Goal: Information Seeking & Learning: Learn about a topic

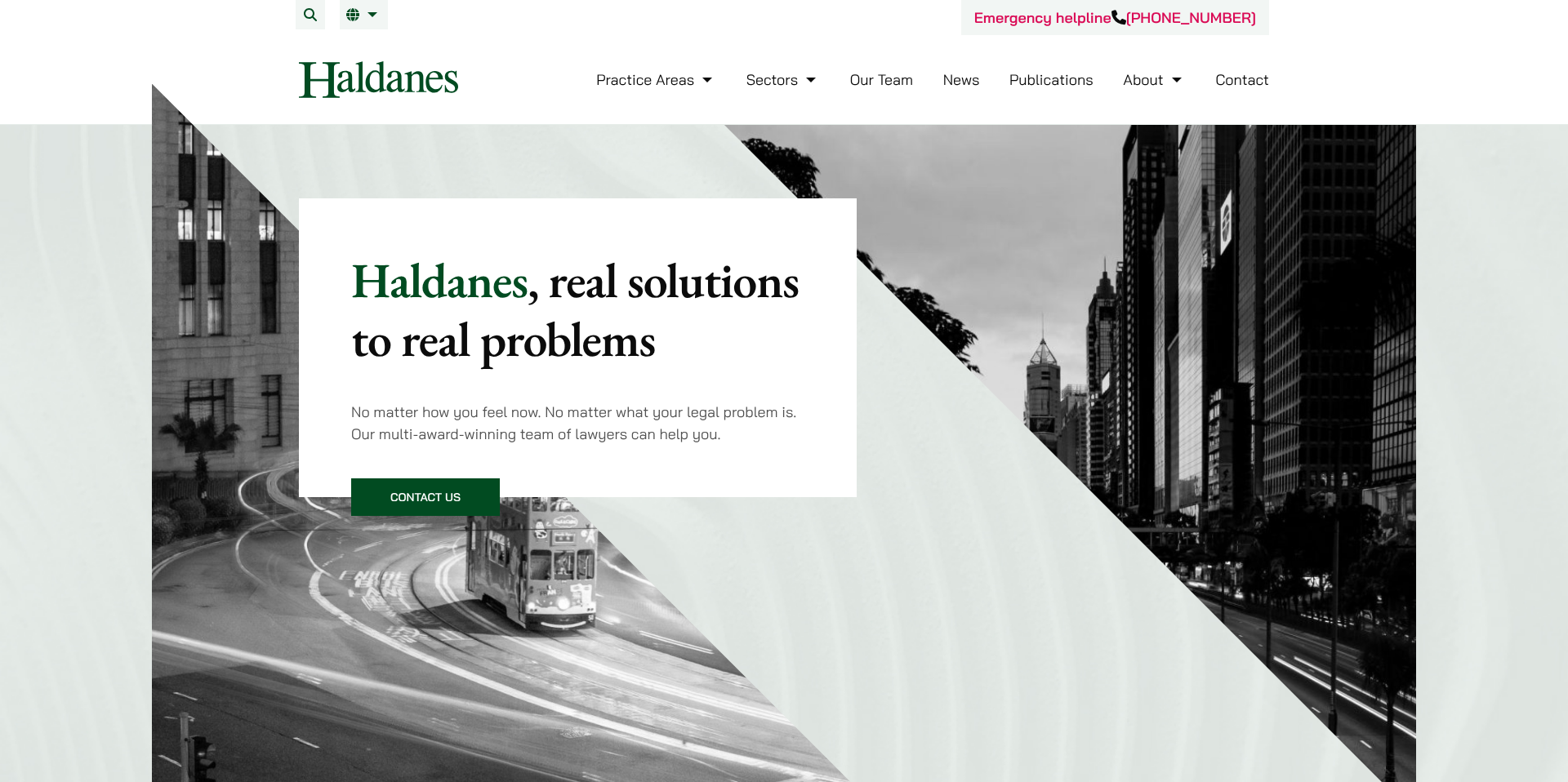
click at [862, 73] on link "Our Team" at bounding box center [881, 79] width 63 height 19
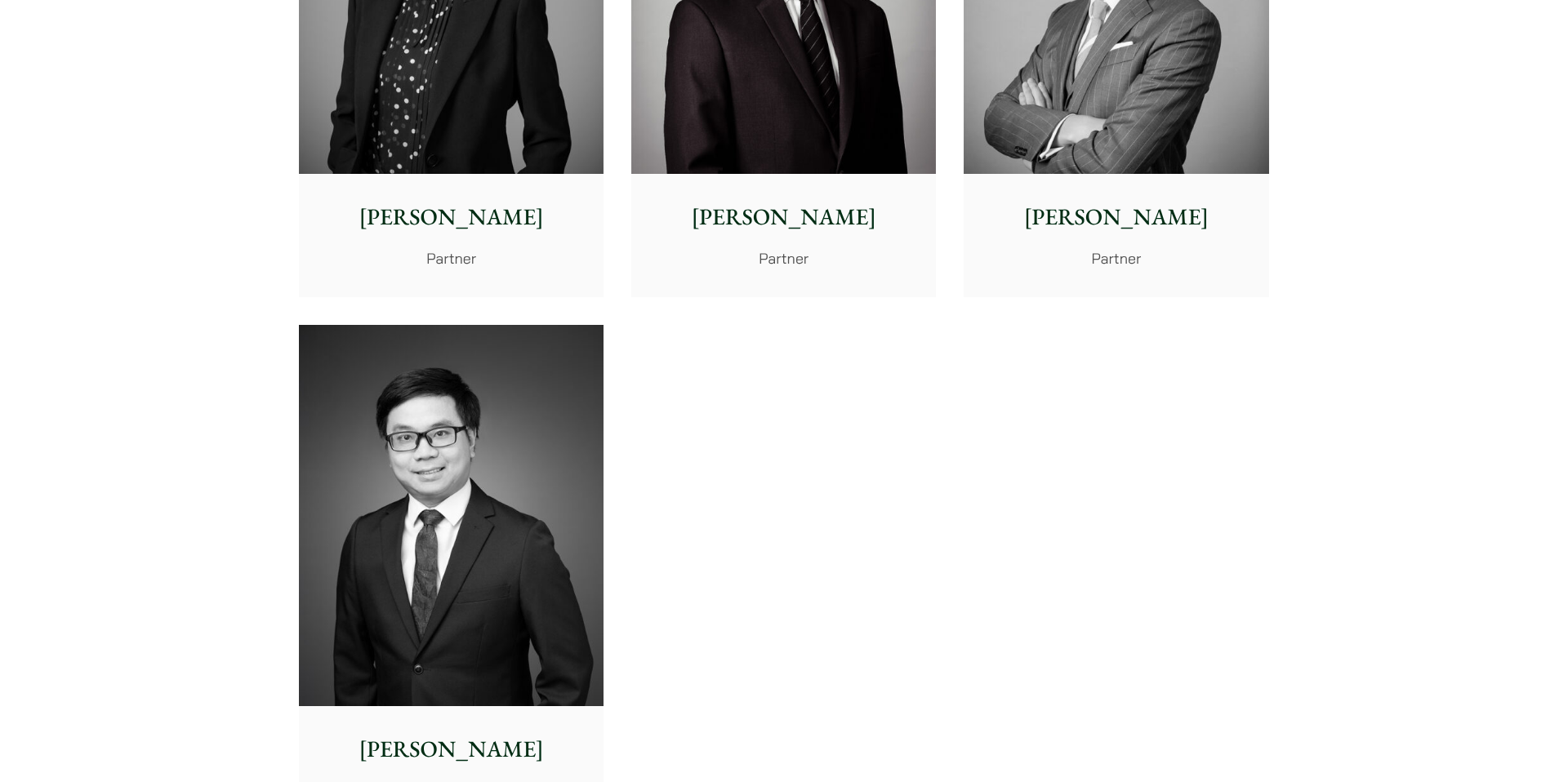
scroll to position [3993, 0]
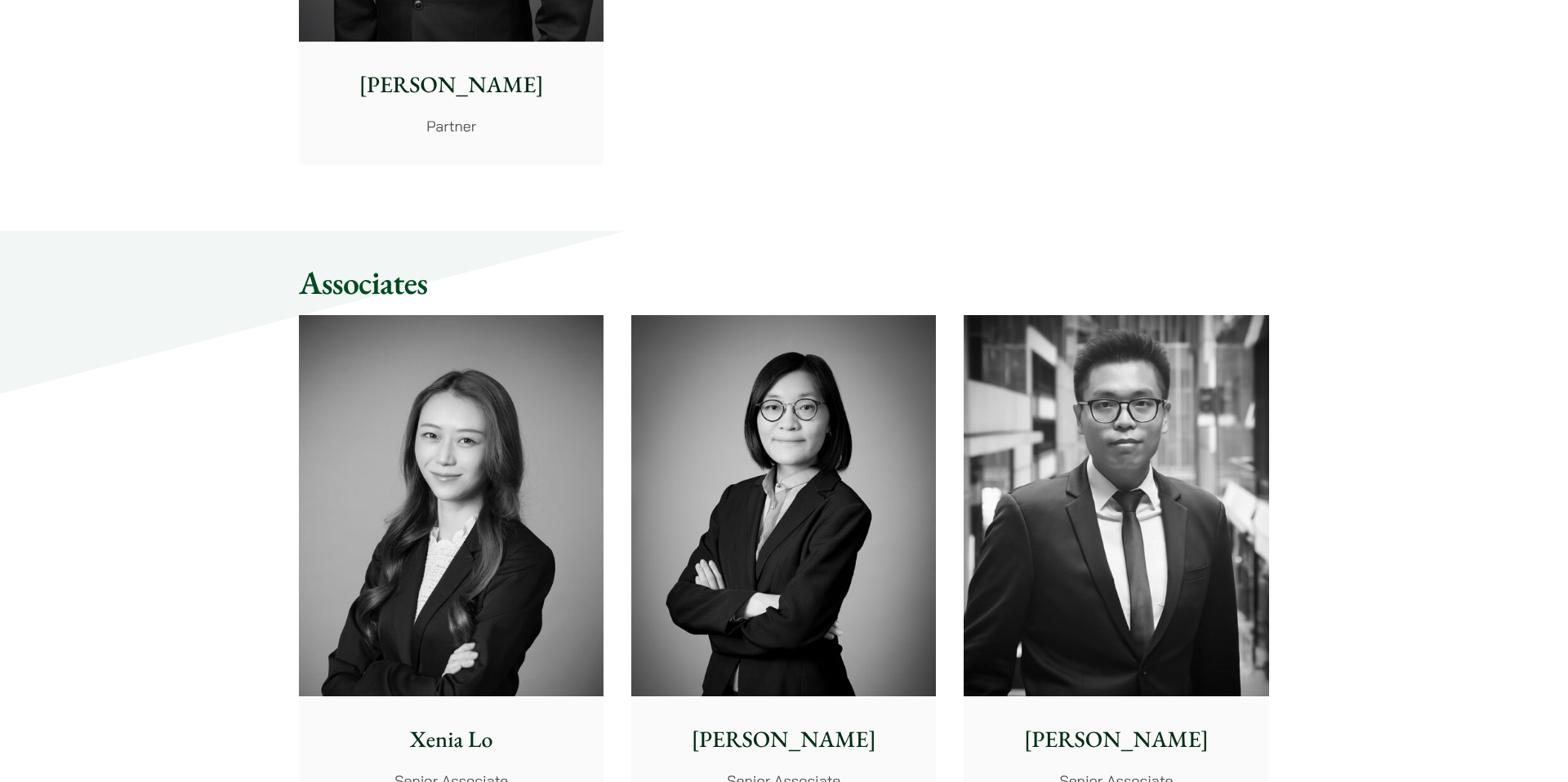
click at [507, 476] on img at bounding box center [451, 506] width 305 height 381
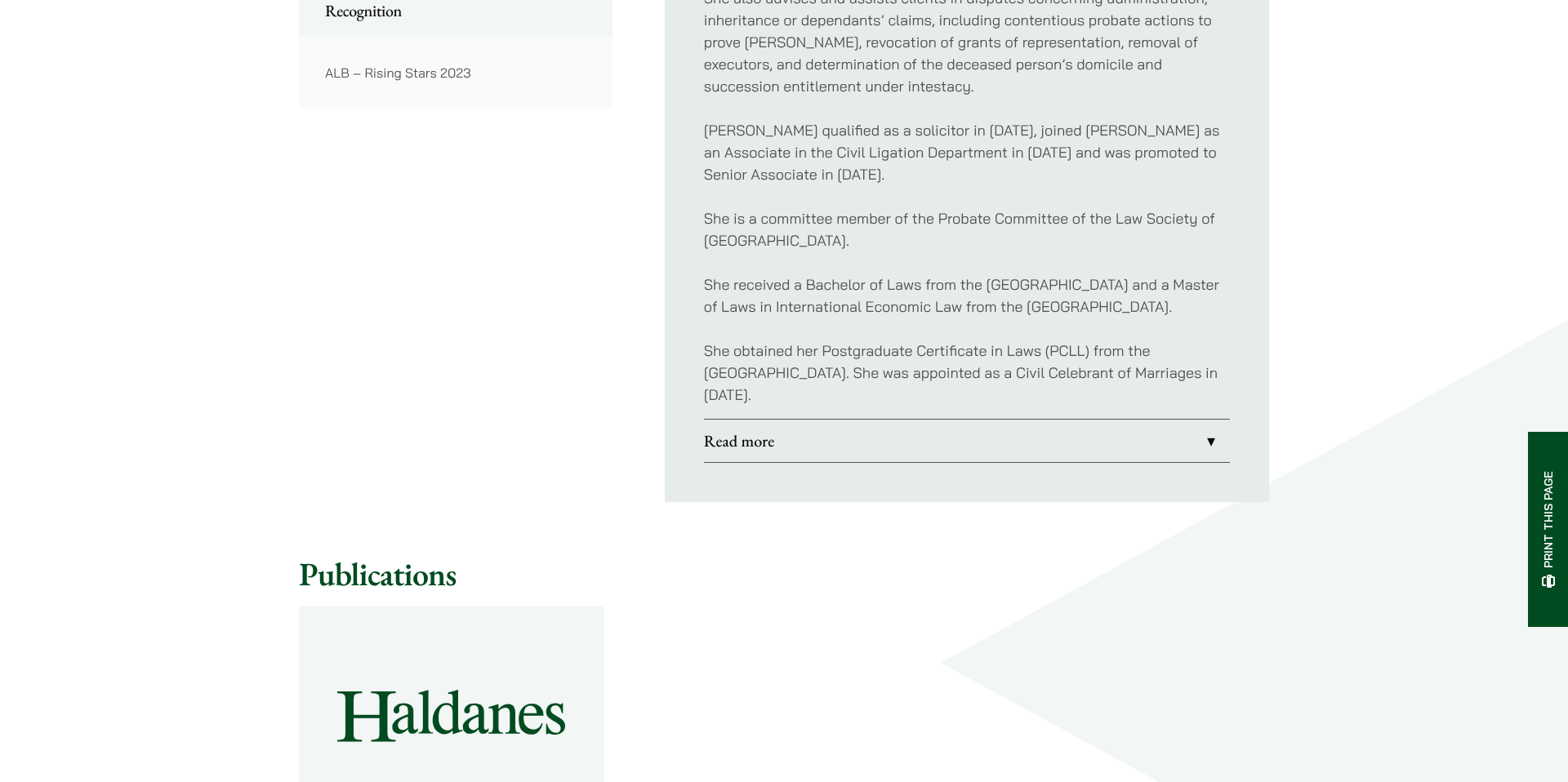
scroll to position [1218, 0]
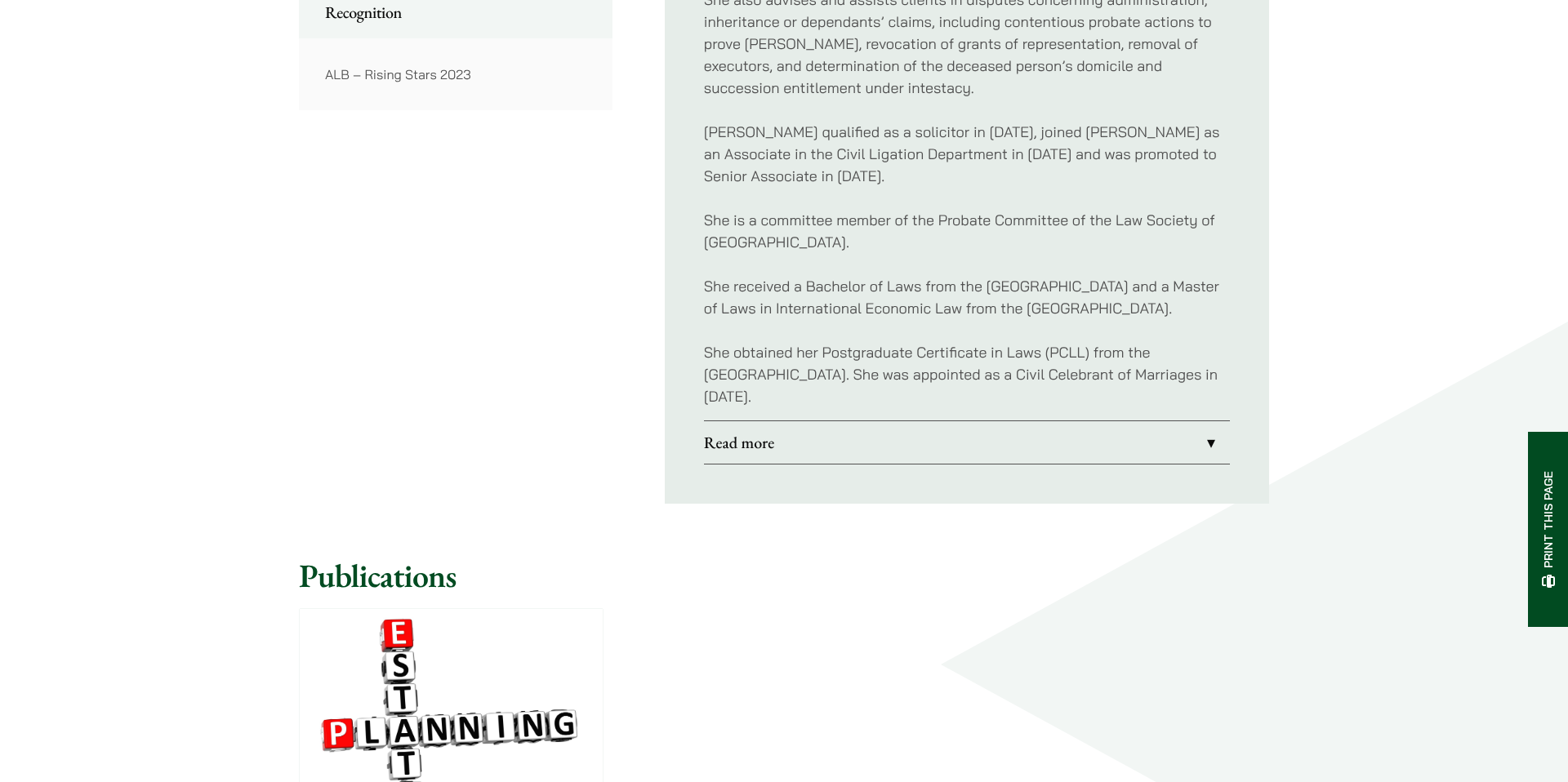
click at [1049, 355] on p "She obtained her Postgraduate Certificate in Laws (PCLL) from the Chinese Unive…" at bounding box center [967, 374] width 526 height 66
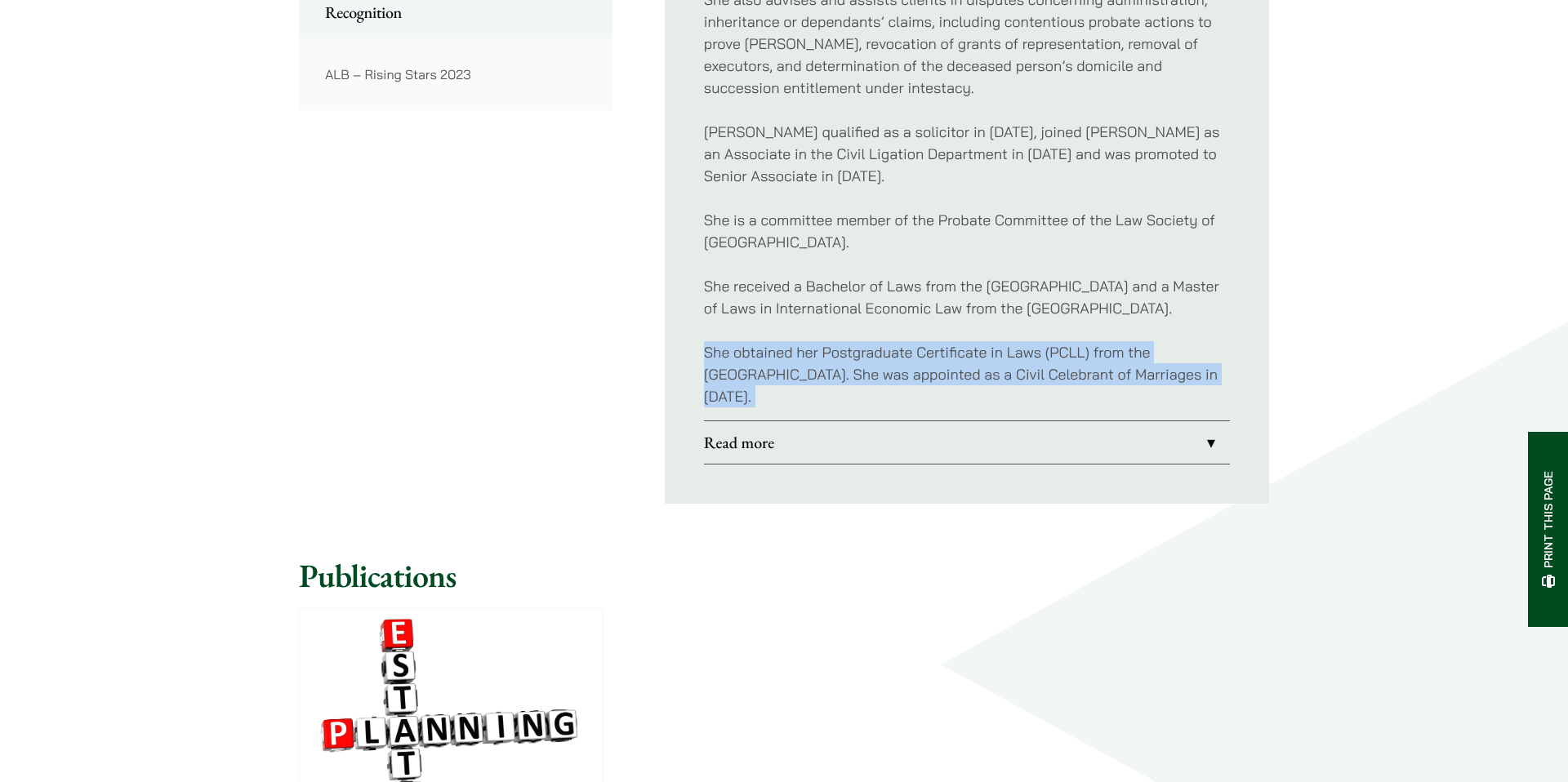
click at [1048, 355] on p "She obtained her Postgraduate Certificate in Laws (PCLL) from the Chinese Unive…" at bounding box center [967, 374] width 526 height 66
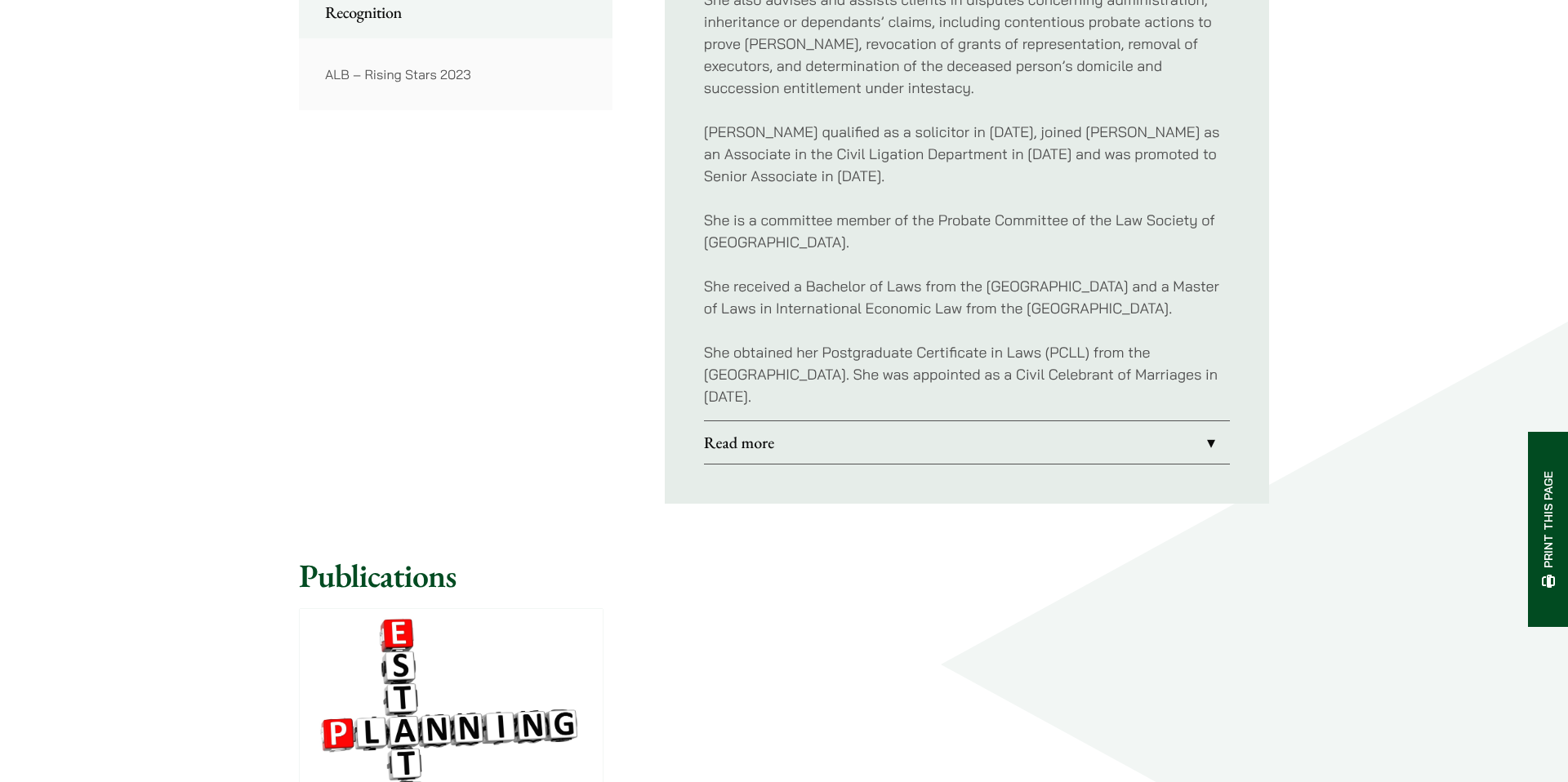
click at [837, 283] on p "She received a Bachelor of Laws from the University of Exeter and a Master of L…" at bounding box center [967, 298] width 526 height 44
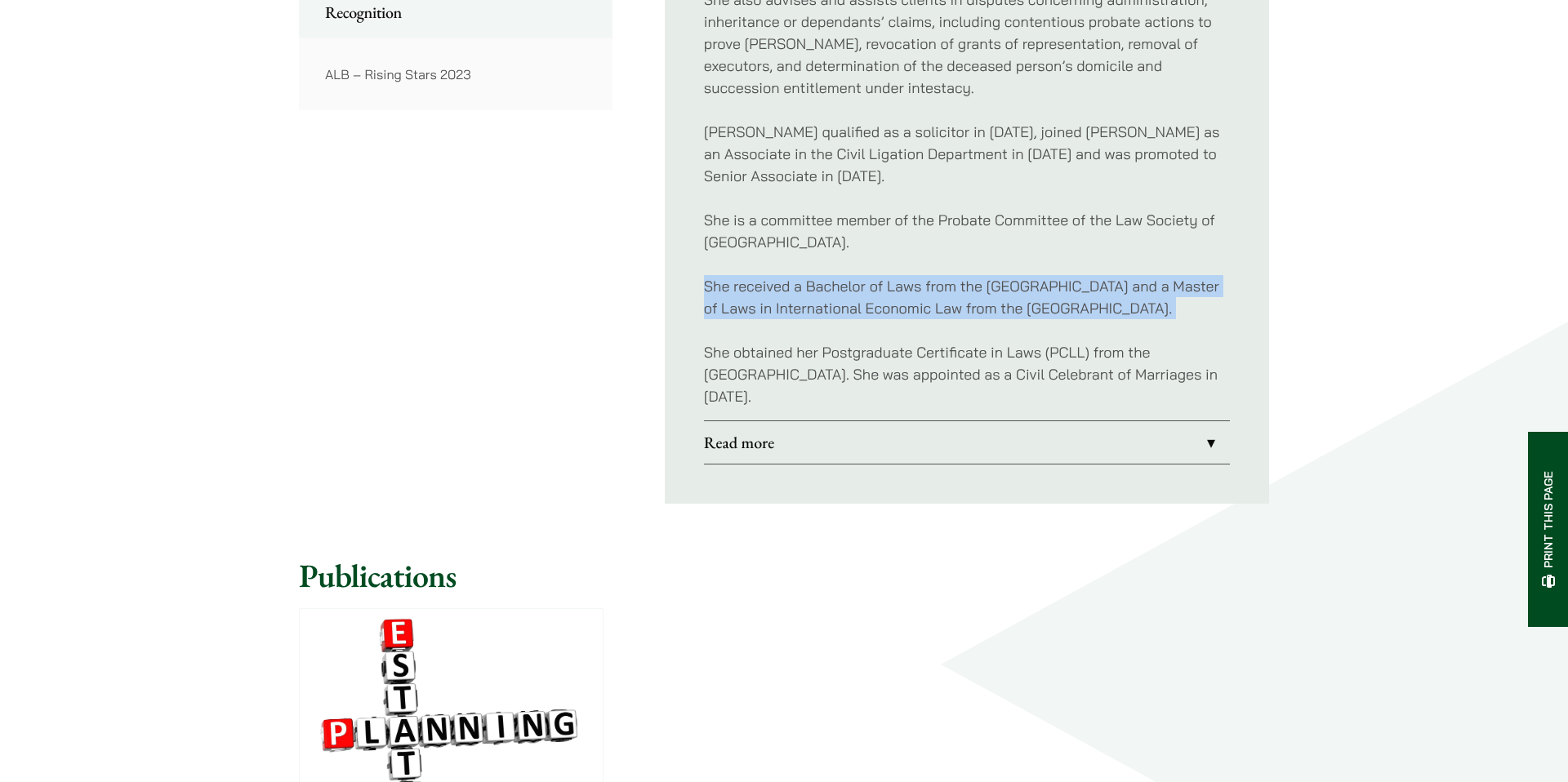
click at [837, 283] on p "She received a Bachelor of Laws from the University of Exeter and a Master of L…" at bounding box center [967, 298] width 526 height 44
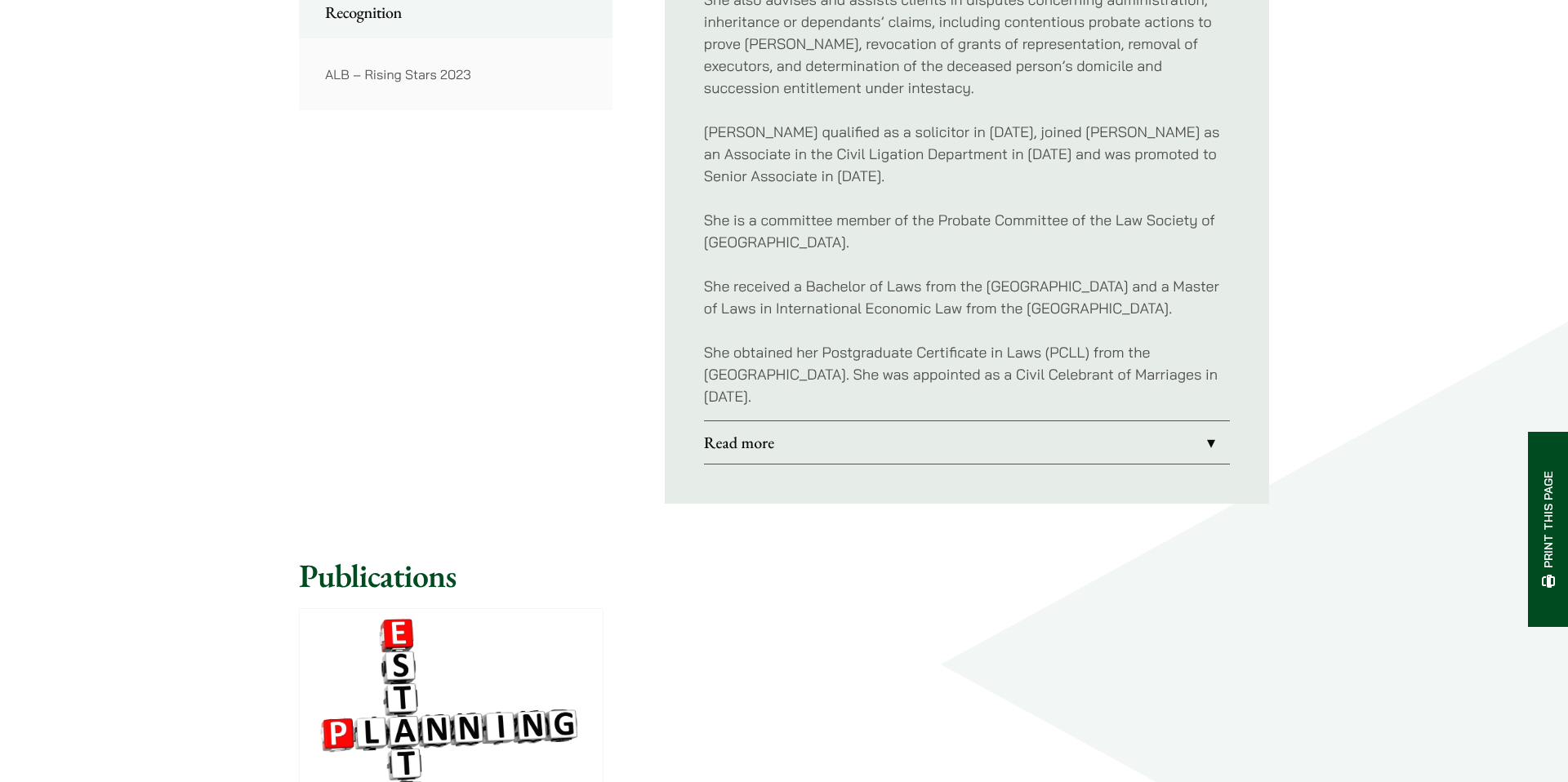
click at [837, 283] on p "She received a Bachelor of Laws from the University of Exeter and a Master of L…" at bounding box center [967, 298] width 526 height 44
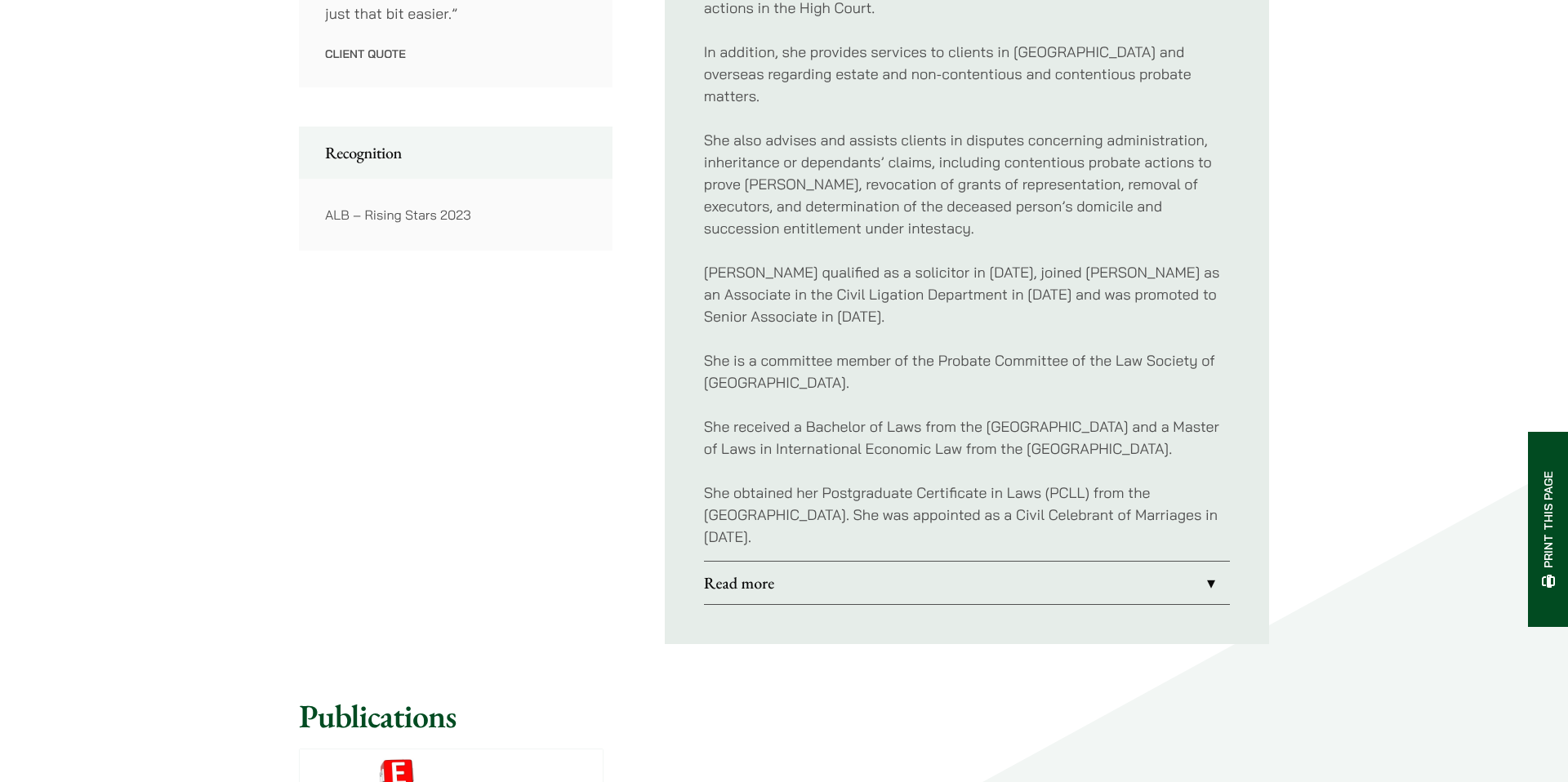
scroll to position [1076, 0]
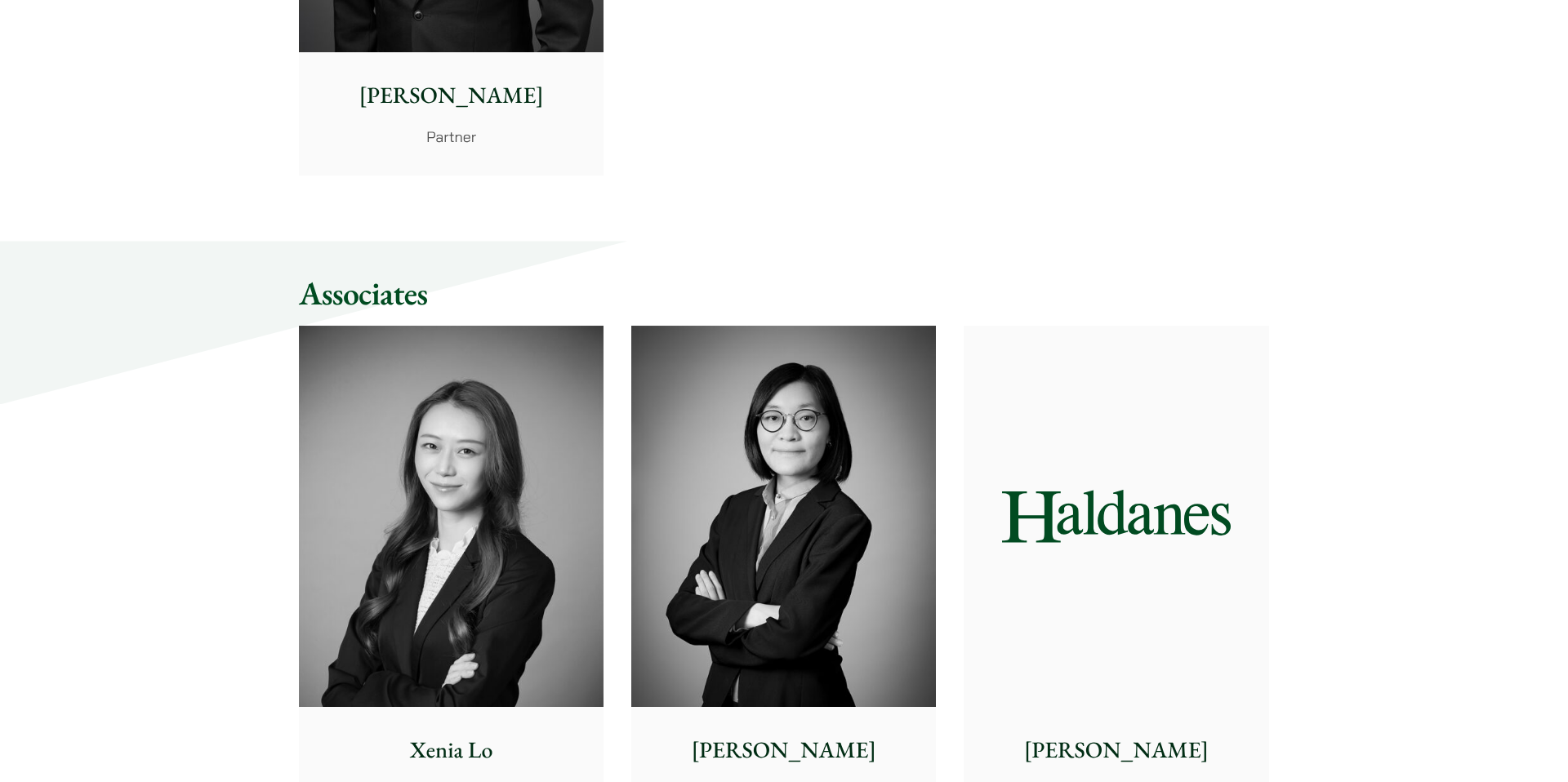
scroll to position [3993, 0]
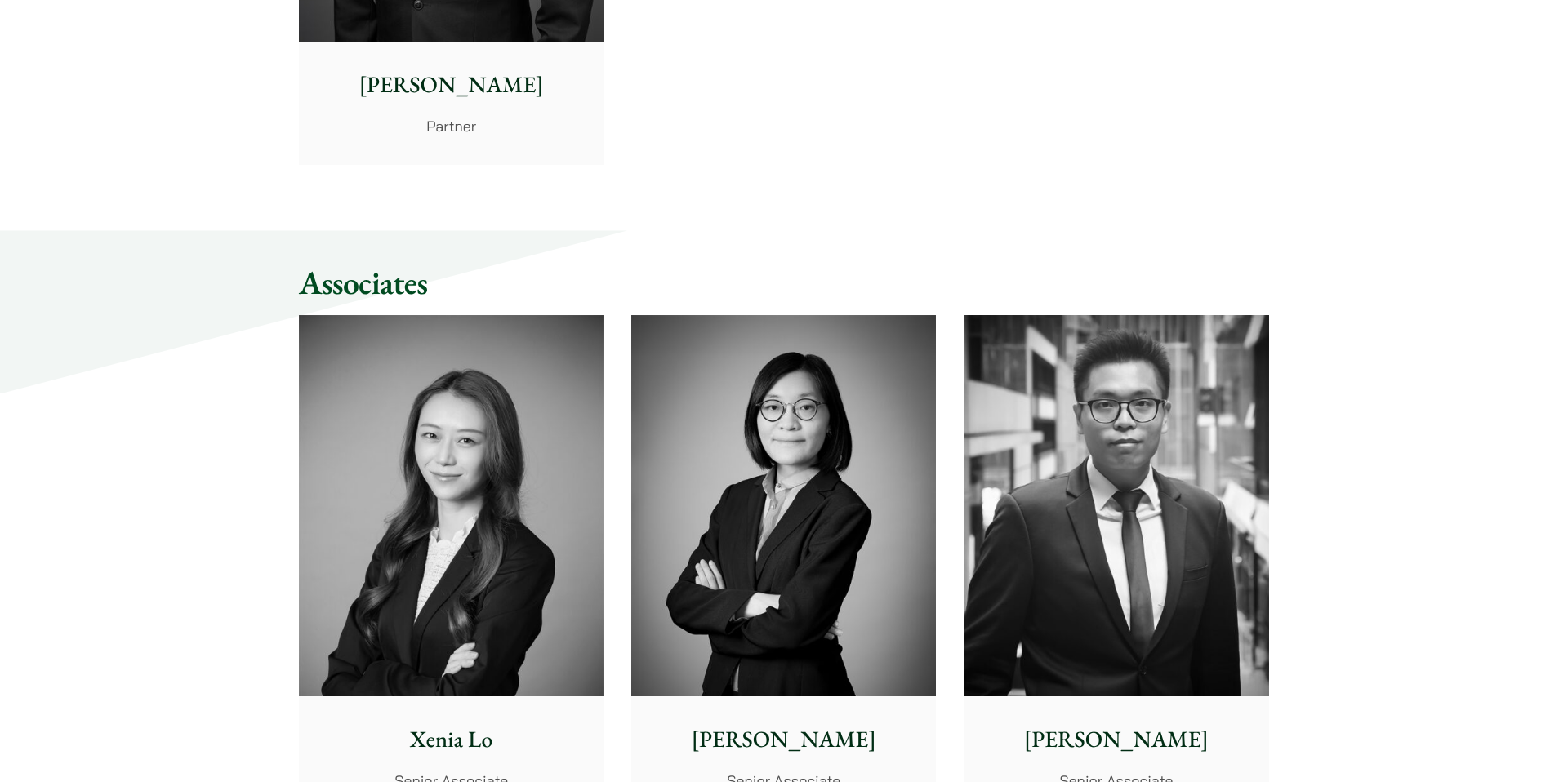
click at [823, 581] on img at bounding box center [783, 506] width 305 height 381
click at [1242, 496] on img at bounding box center [1116, 506] width 305 height 381
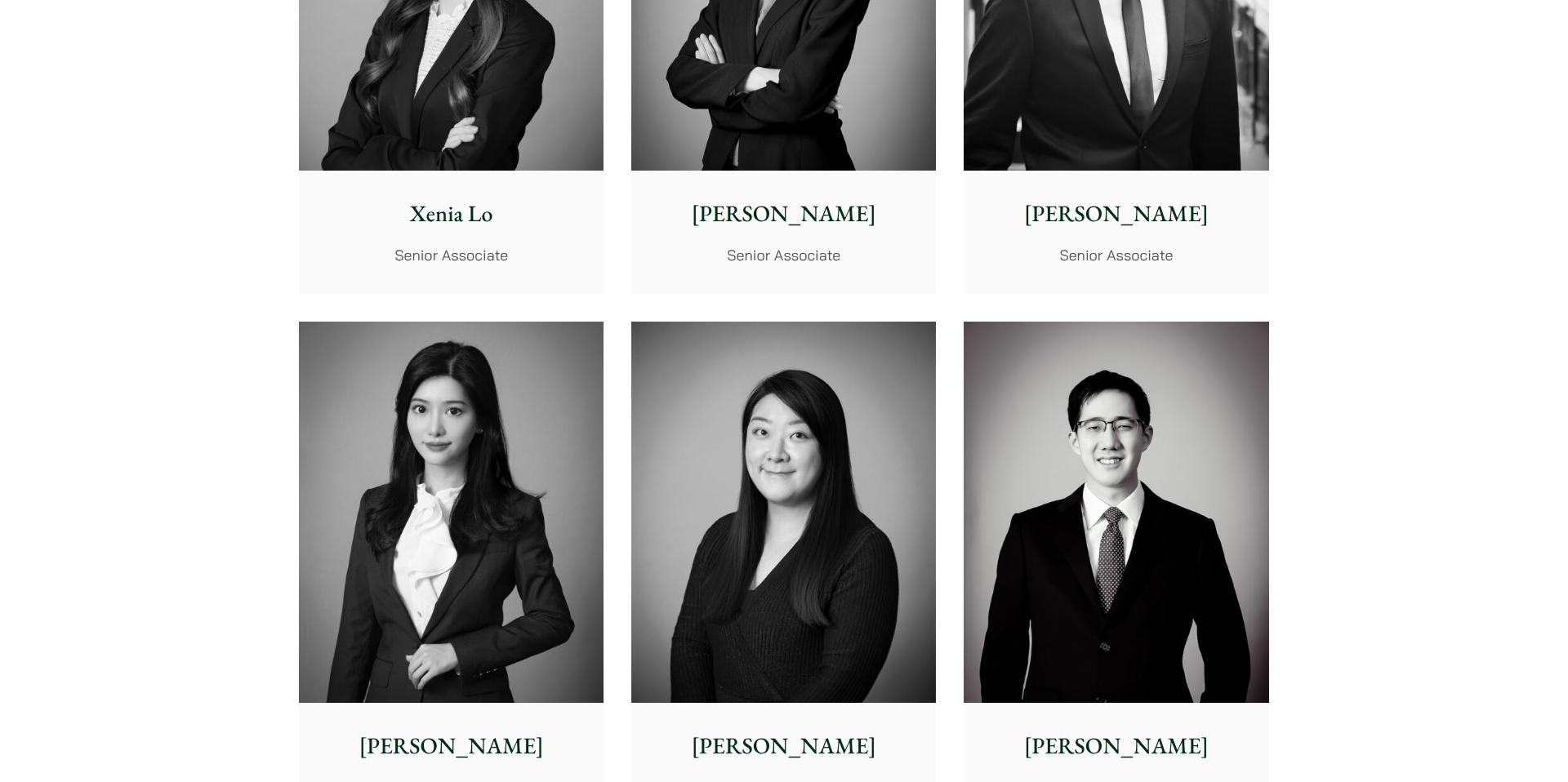
scroll to position [4558, 0]
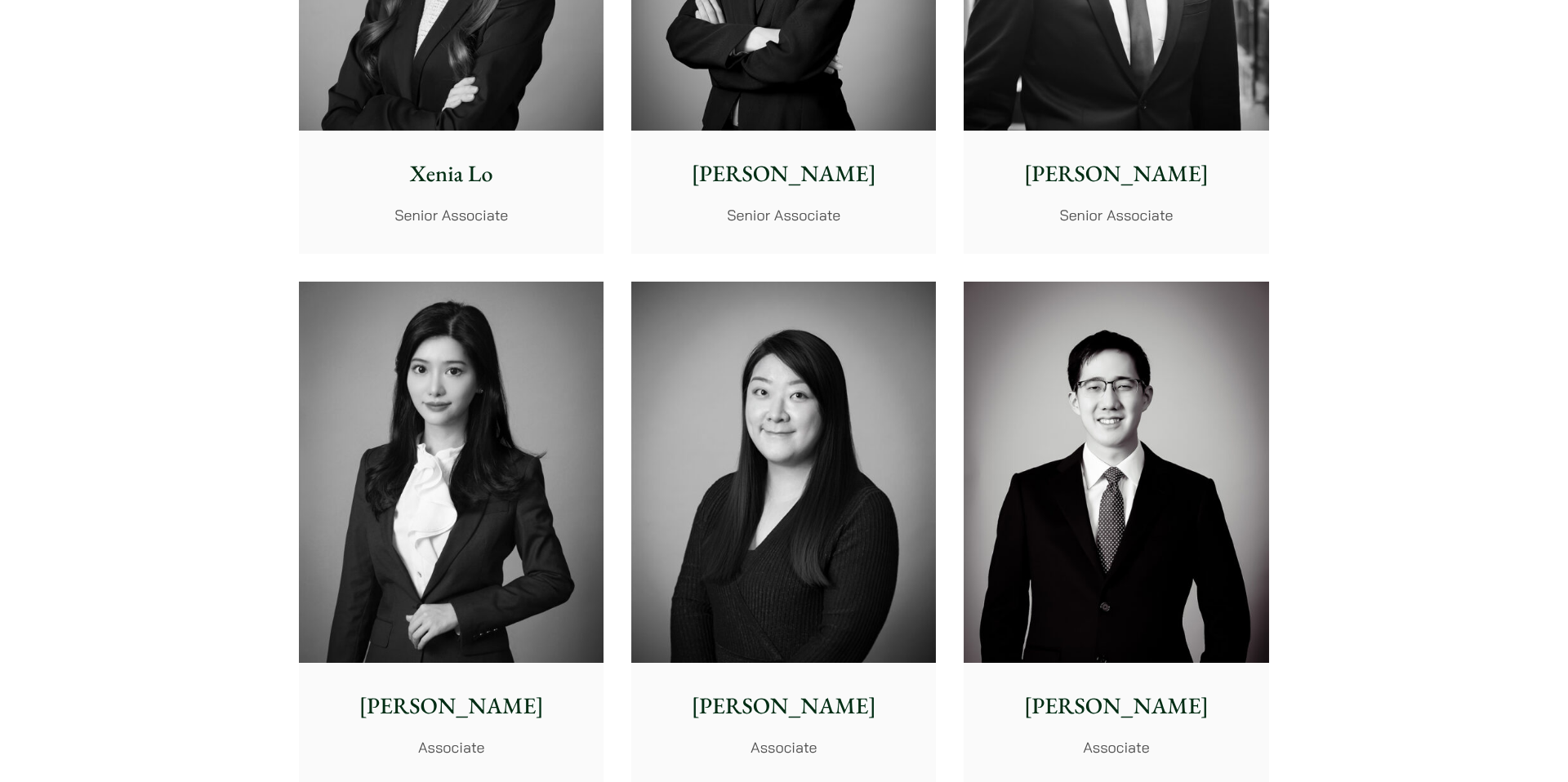
click at [516, 455] on img at bounding box center [451, 472] width 305 height 381
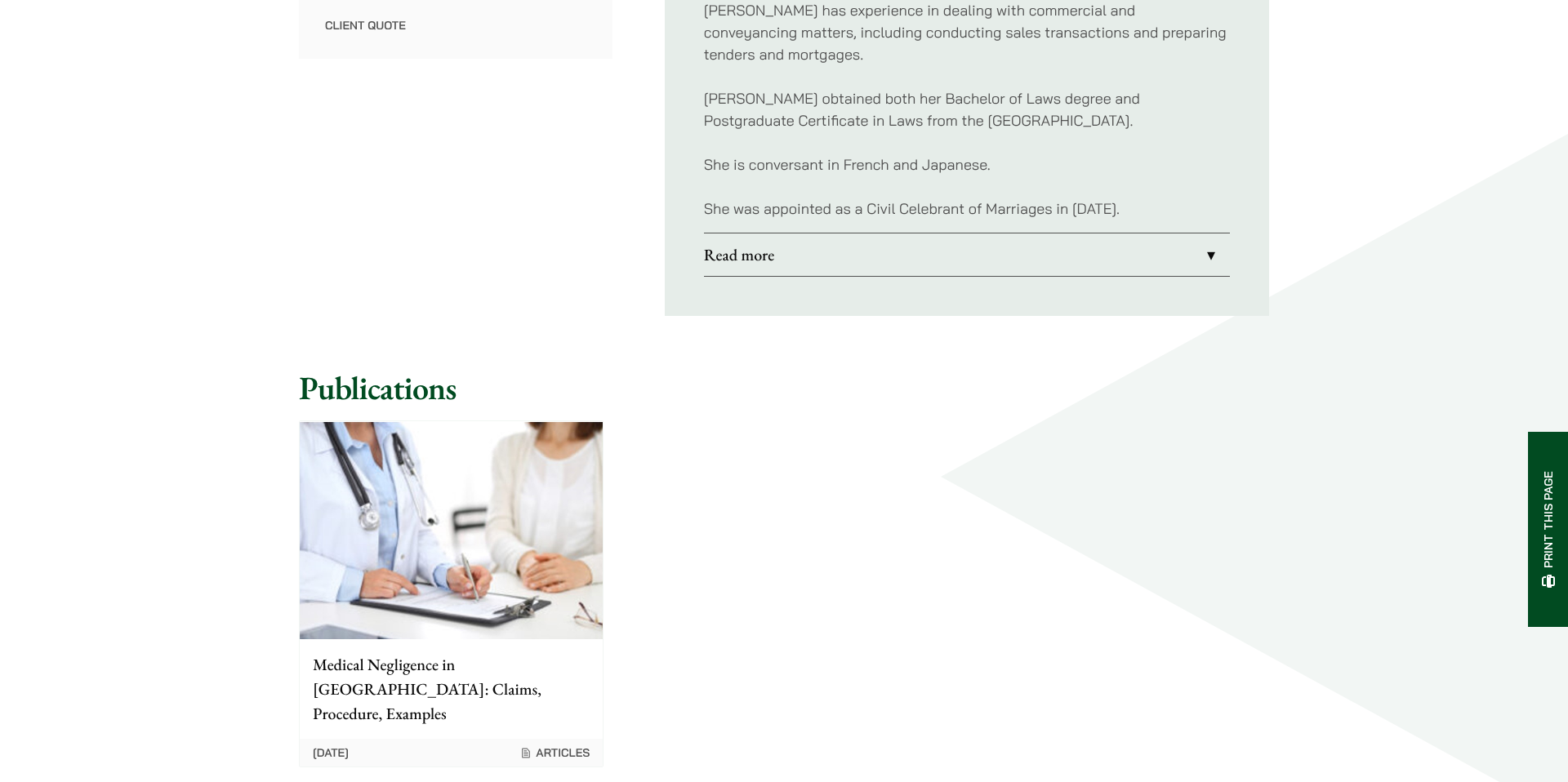
scroll to position [956, 0]
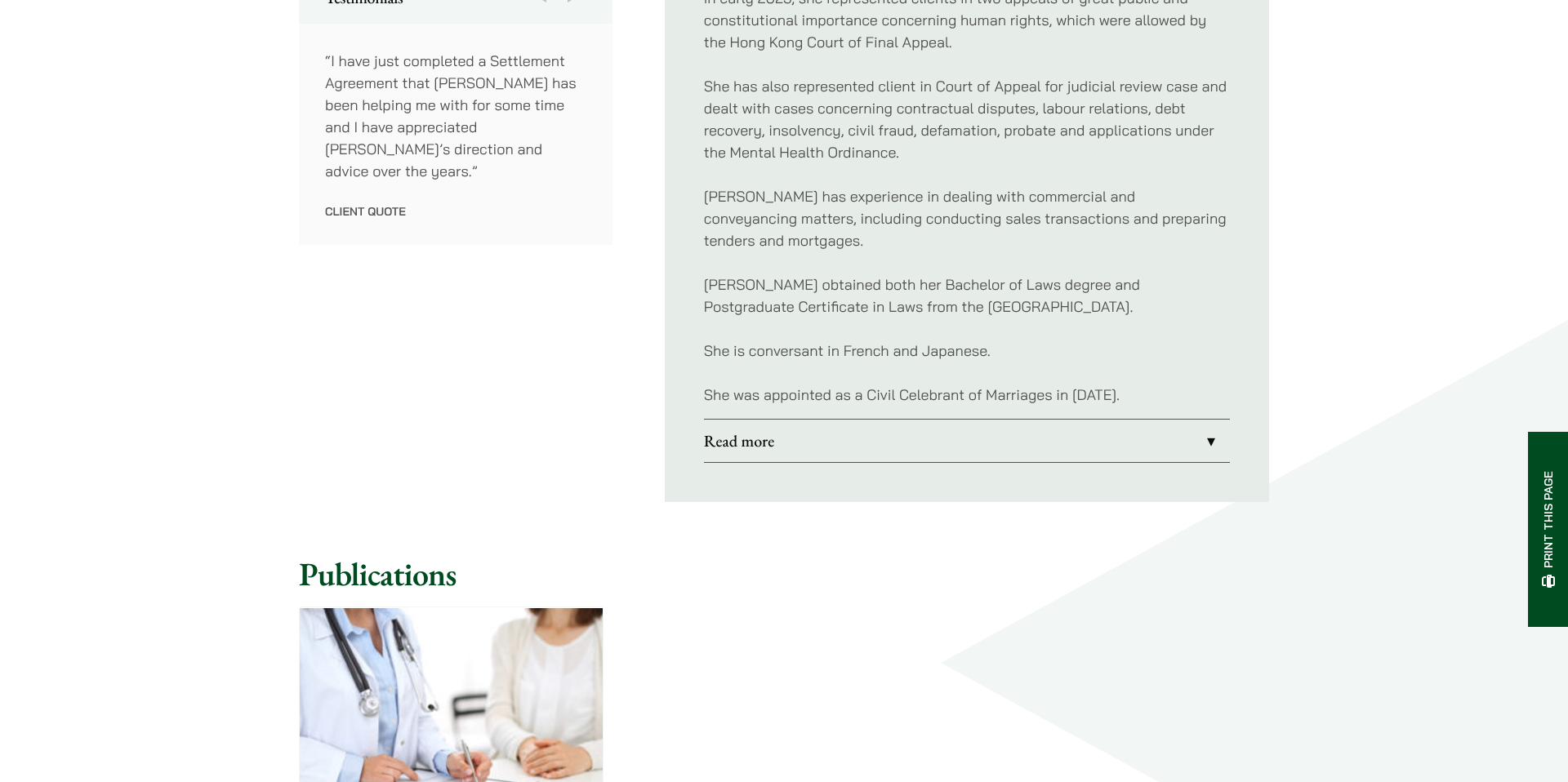
click at [863, 351] on p "She is conversant in French and Japanese." at bounding box center [967, 350] width 526 height 22
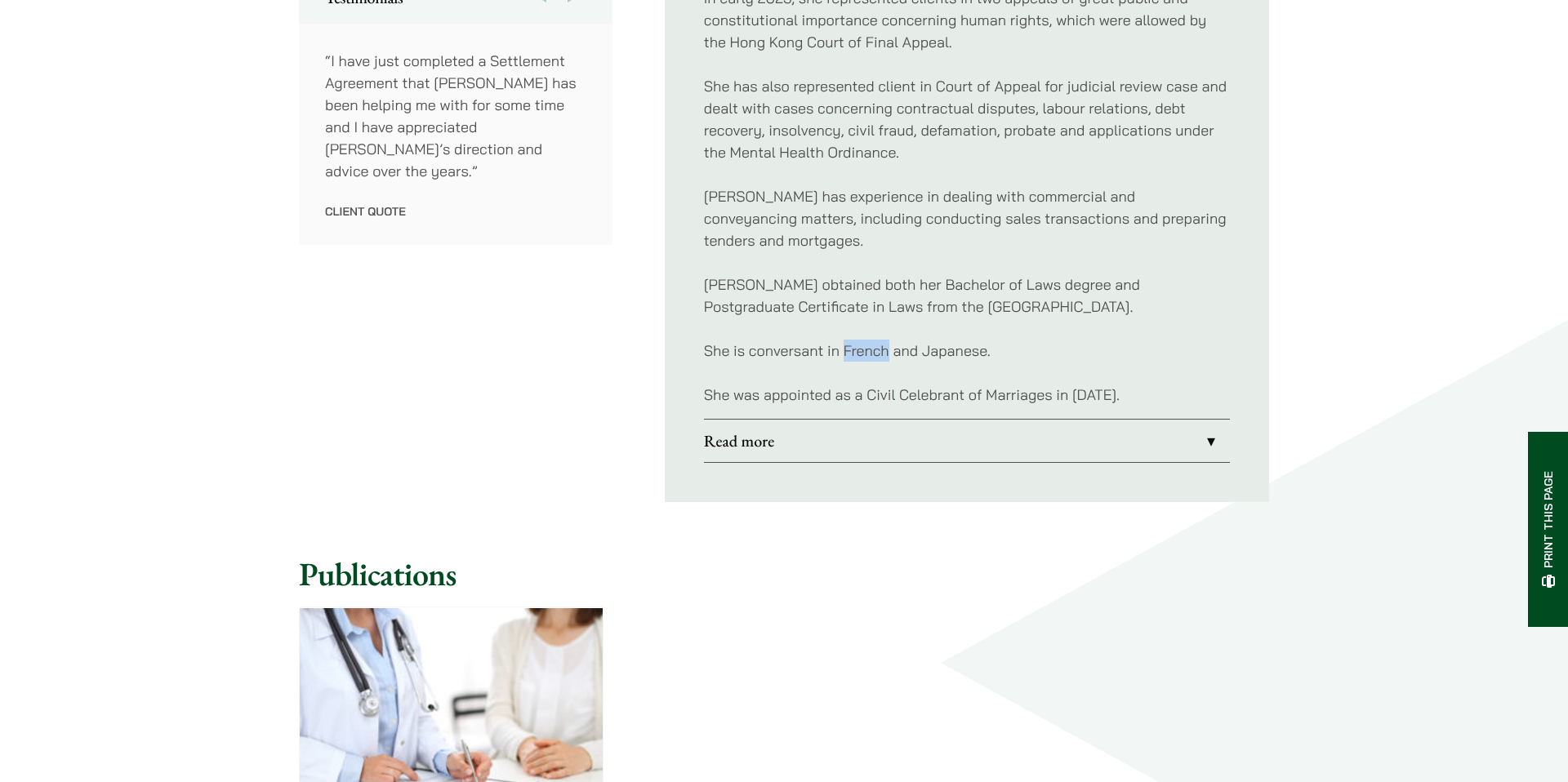
click at [863, 351] on p "She is conversant in French and Japanese." at bounding box center [967, 350] width 526 height 22
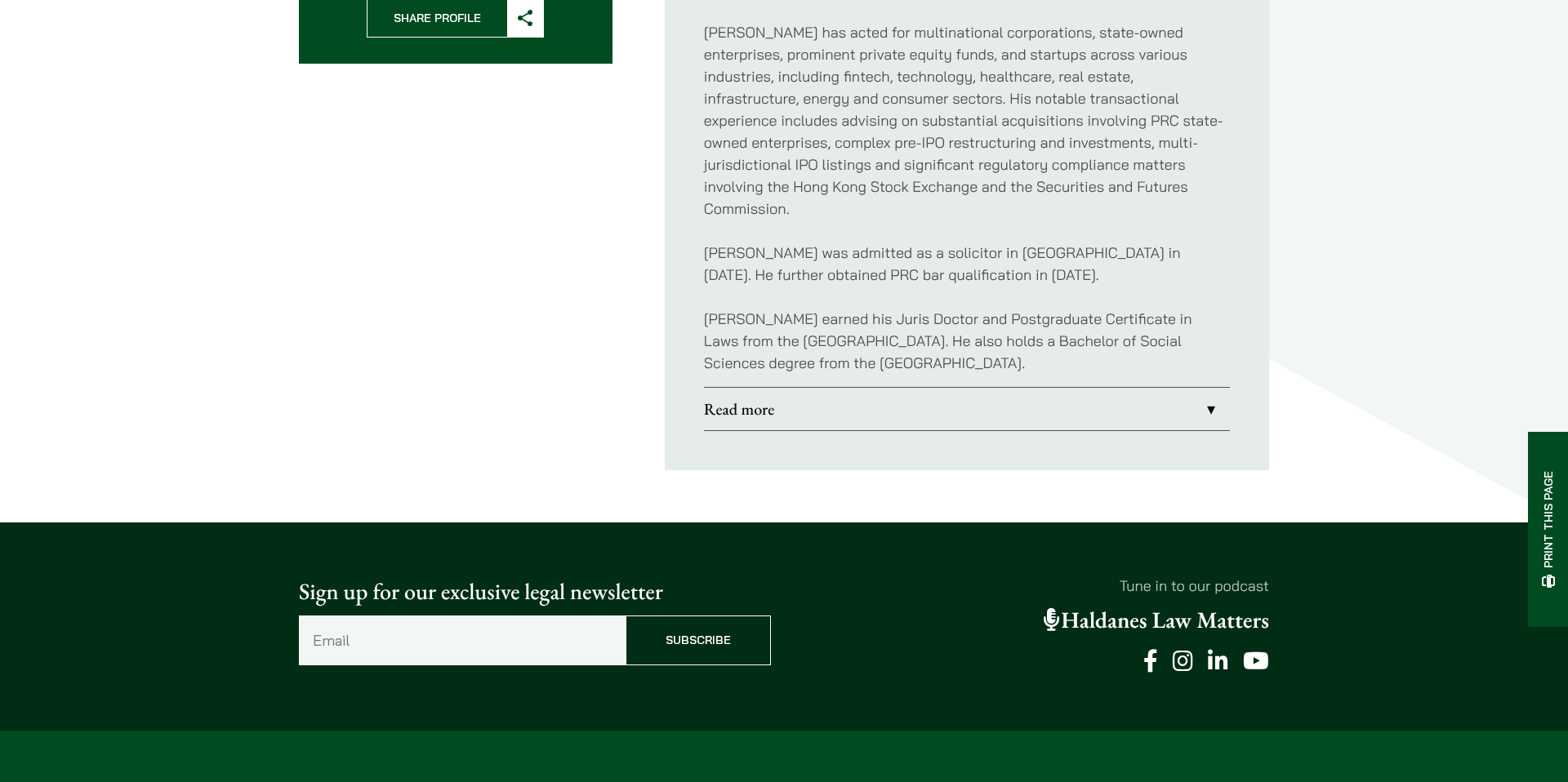
scroll to position [790, 0]
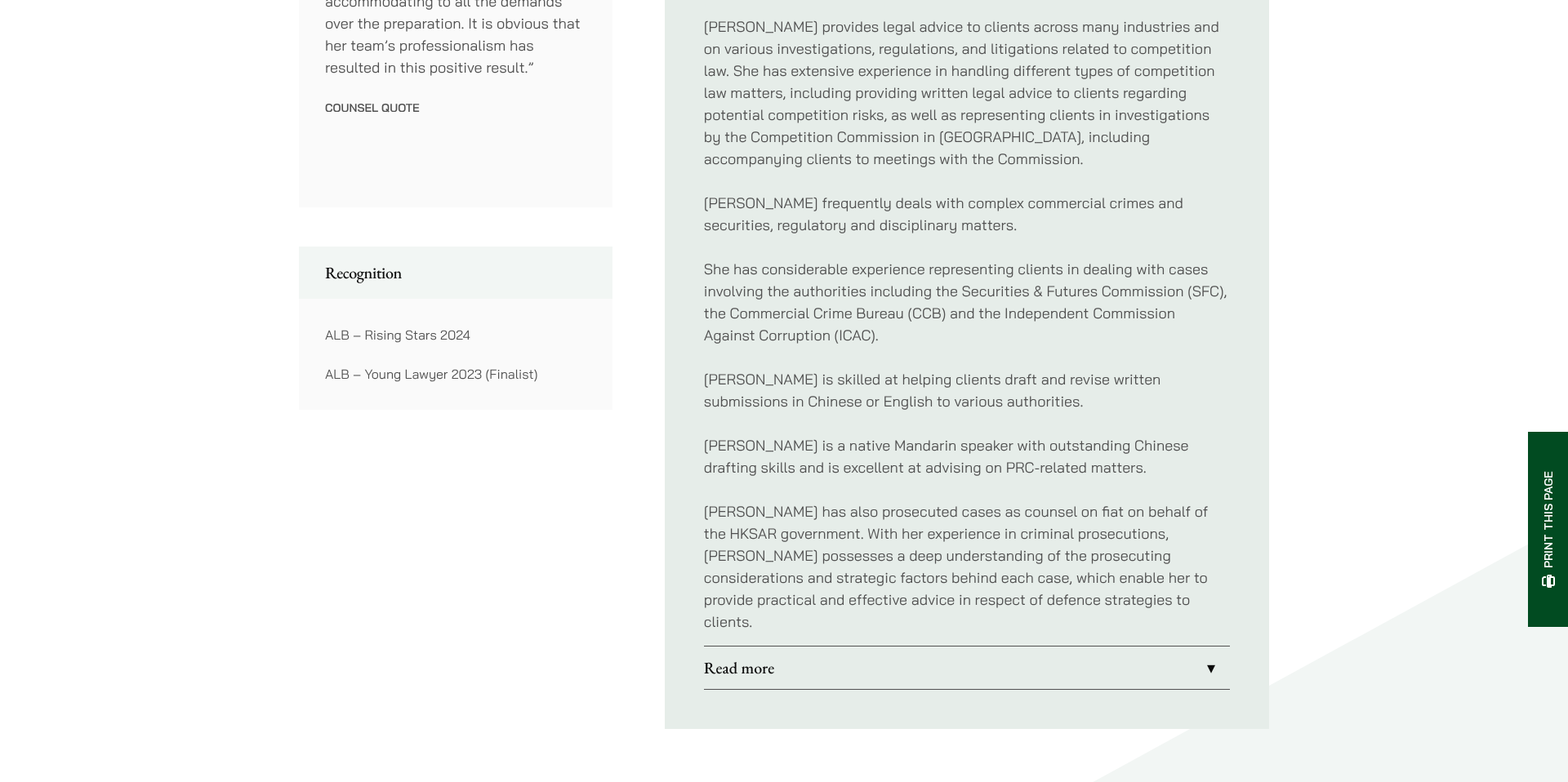
scroll to position [1246, 0]
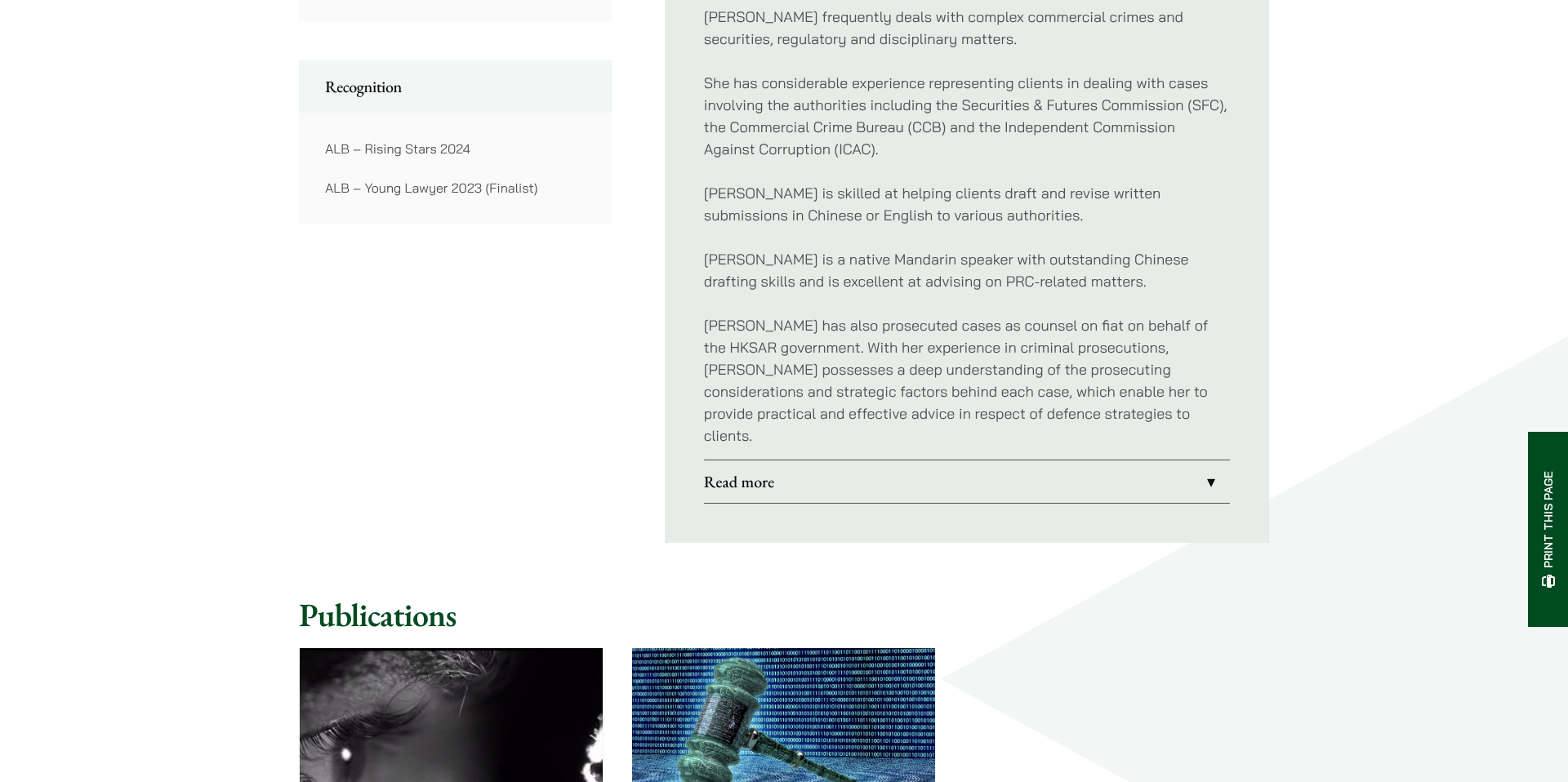
click at [871, 466] on link "Read more" at bounding box center [967, 482] width 526 height 43
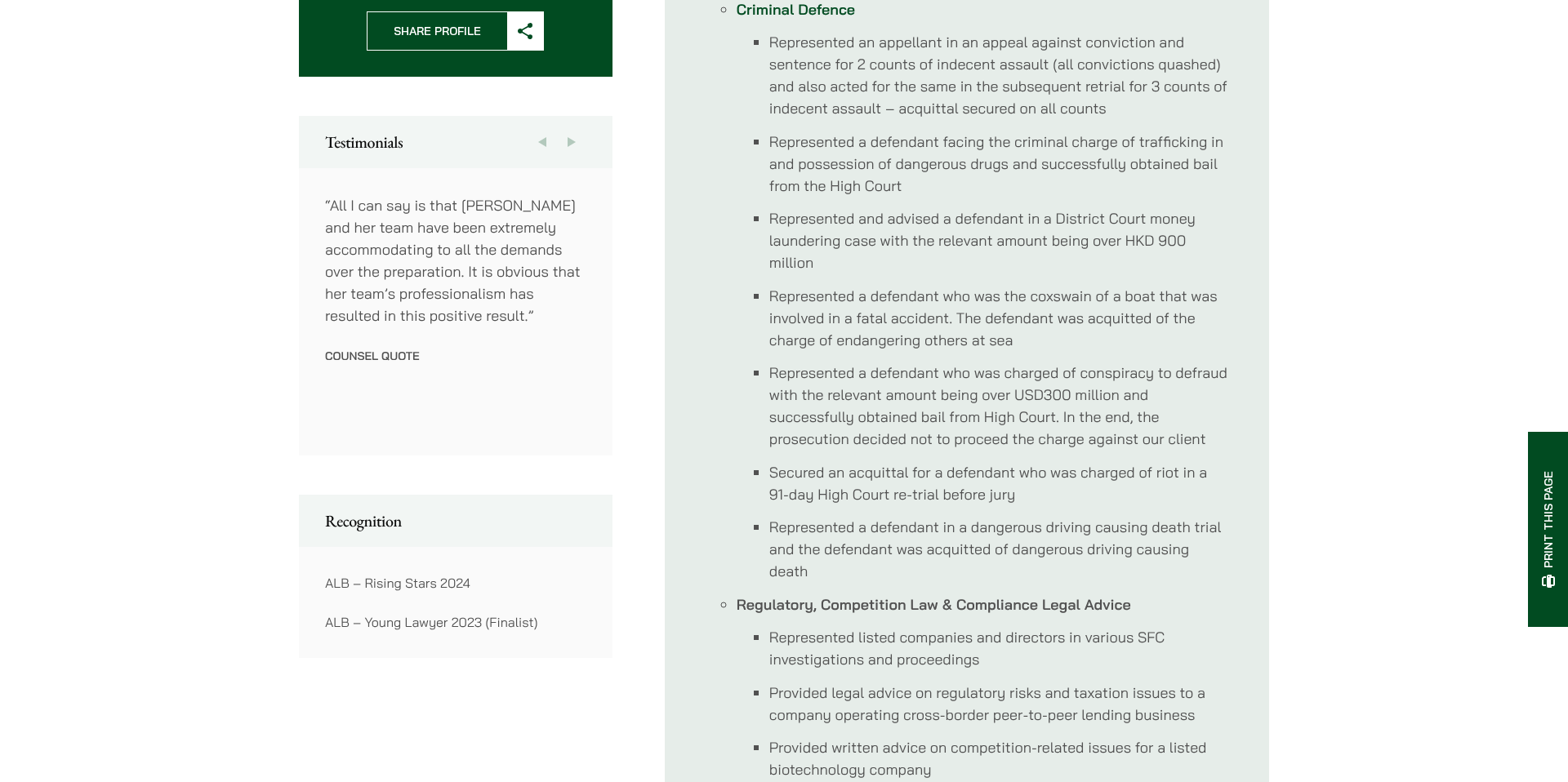
scroll to position [780, 0]
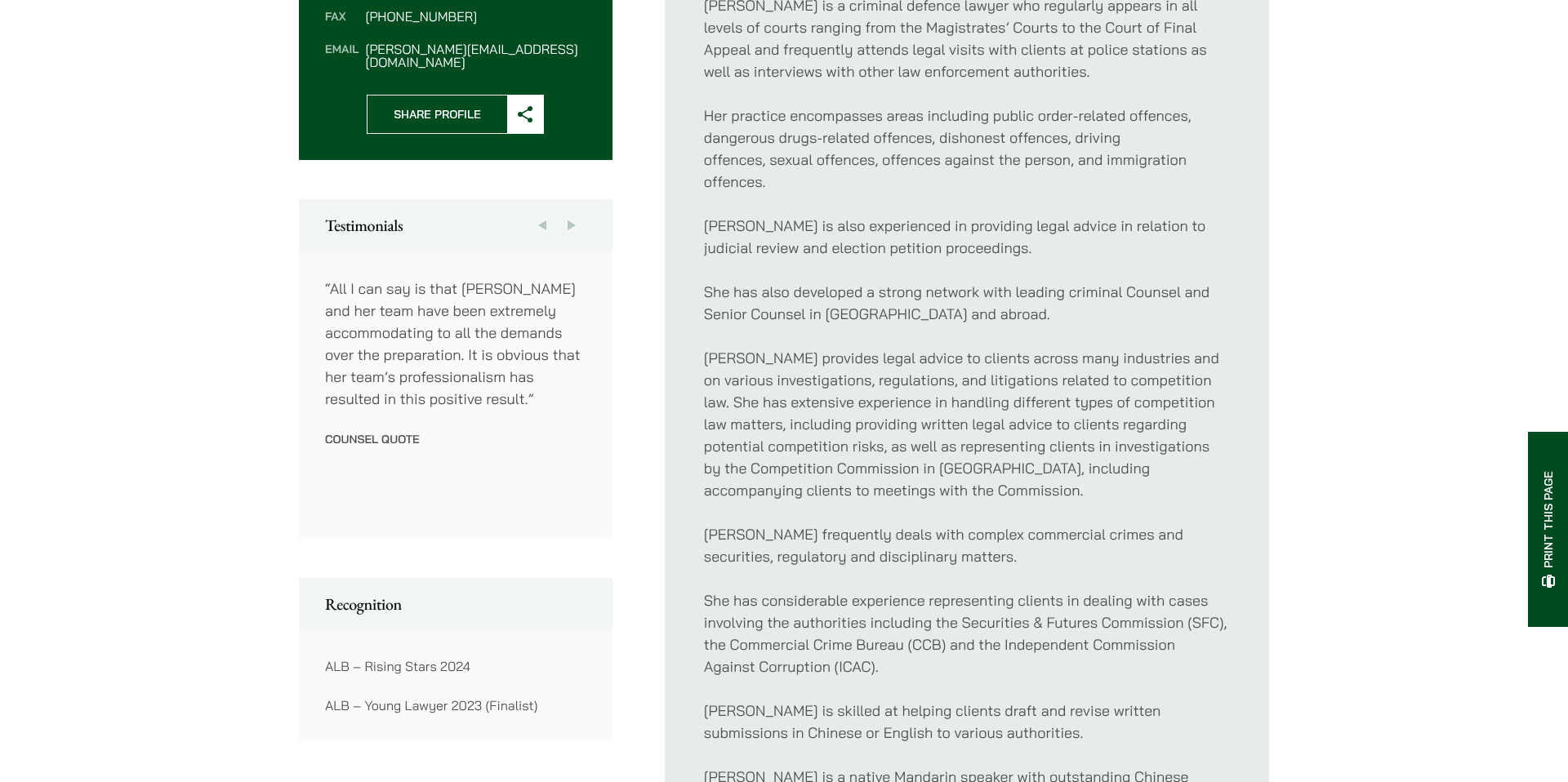
scroll to position [626, 0]
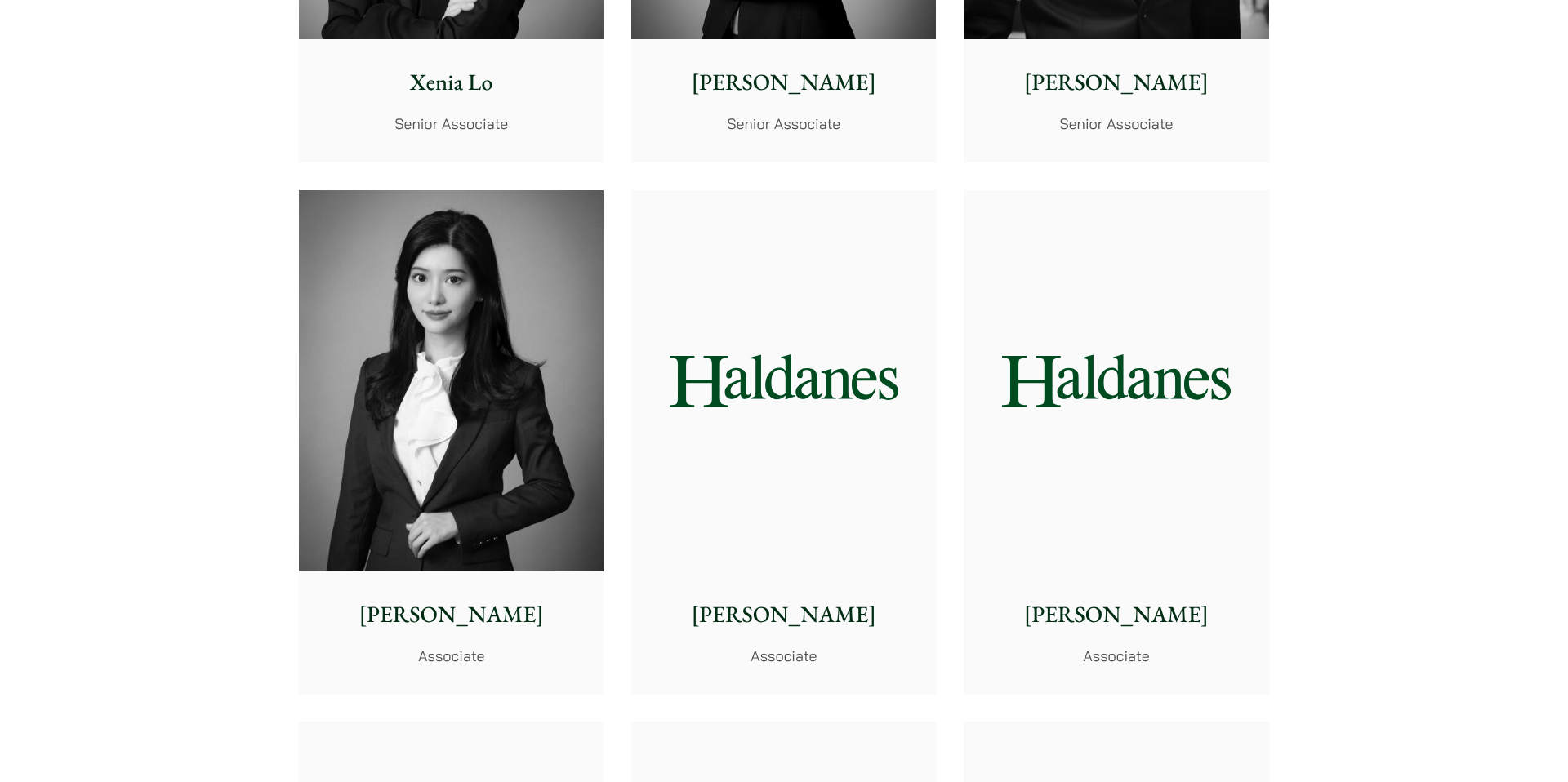
scroll to position [4757, 0]
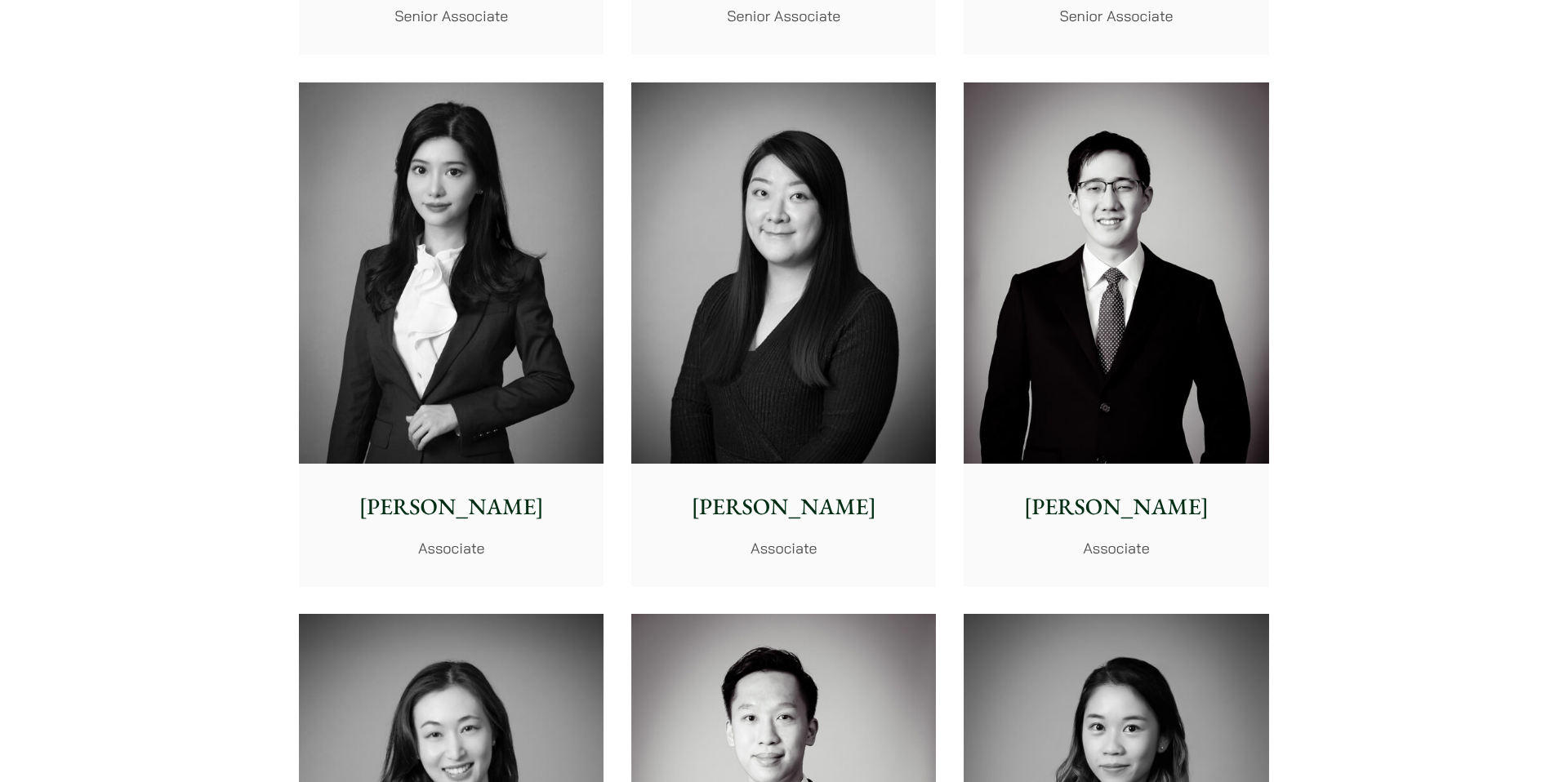
click at [833, 295] on img at bounding box center [783, 273] width 305 height 381
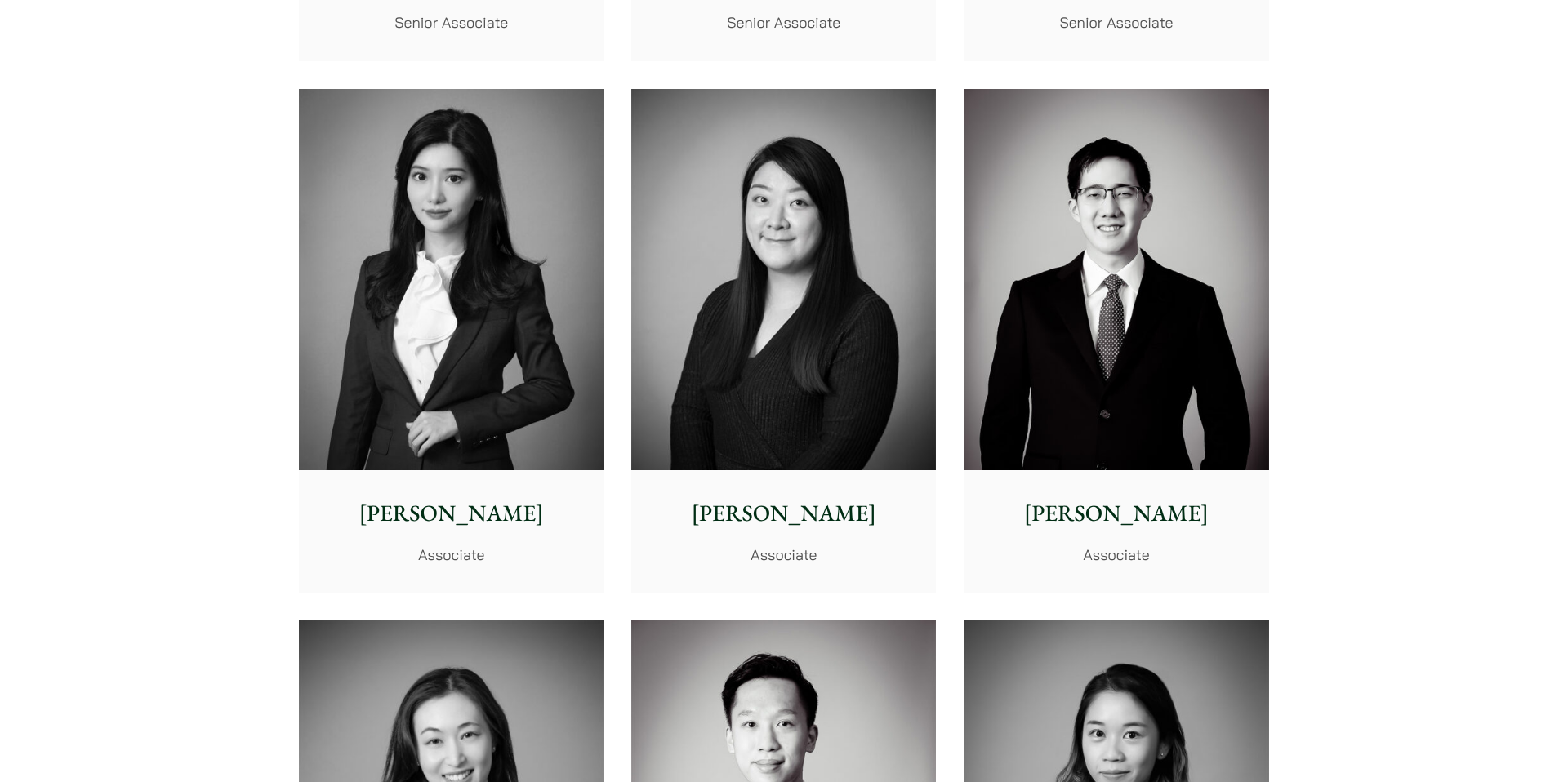
click at [1076, 305] on img at bounding box center [1116, 279] width 305 height 381
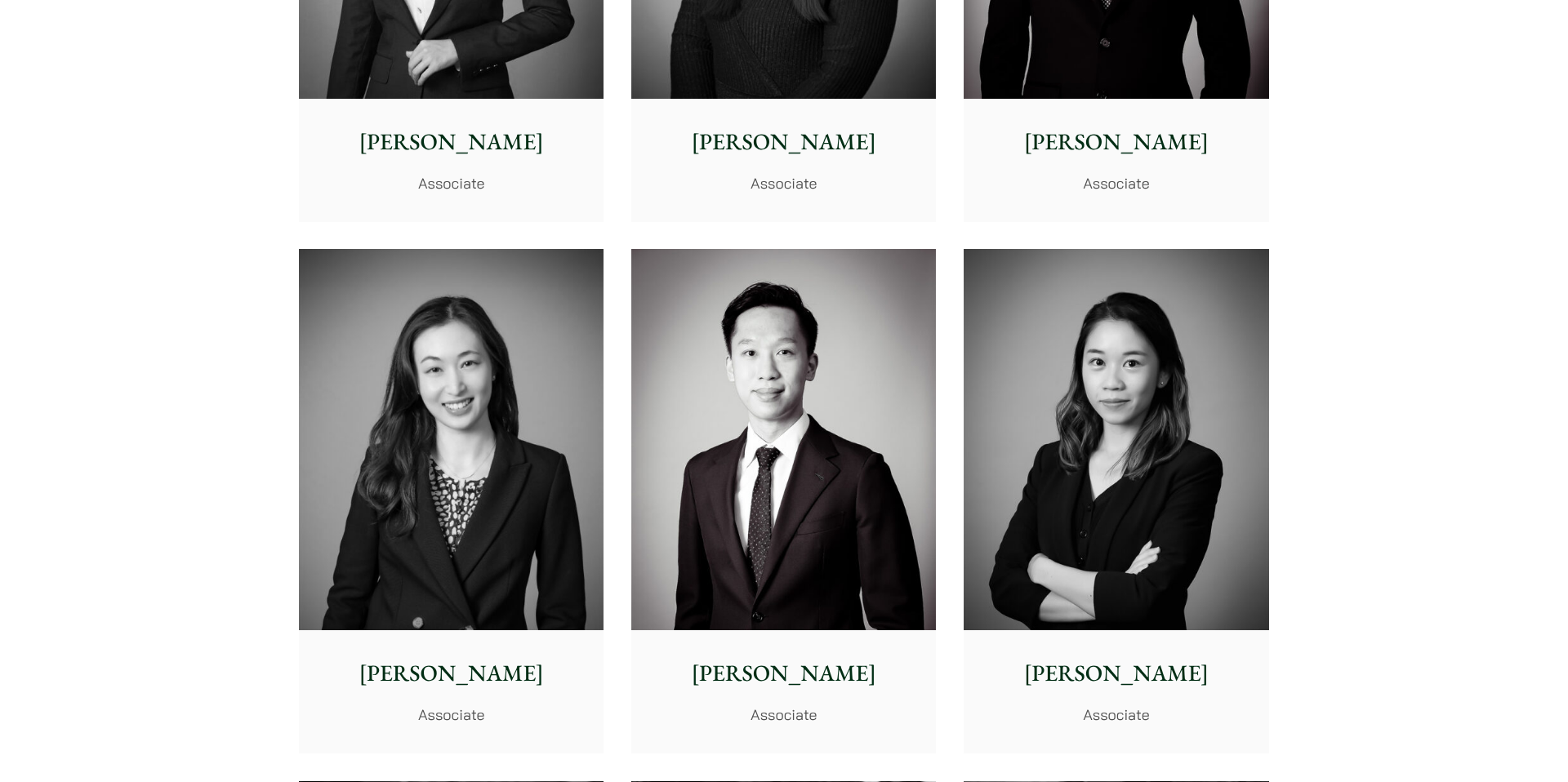
scroll to position [5150, 0]
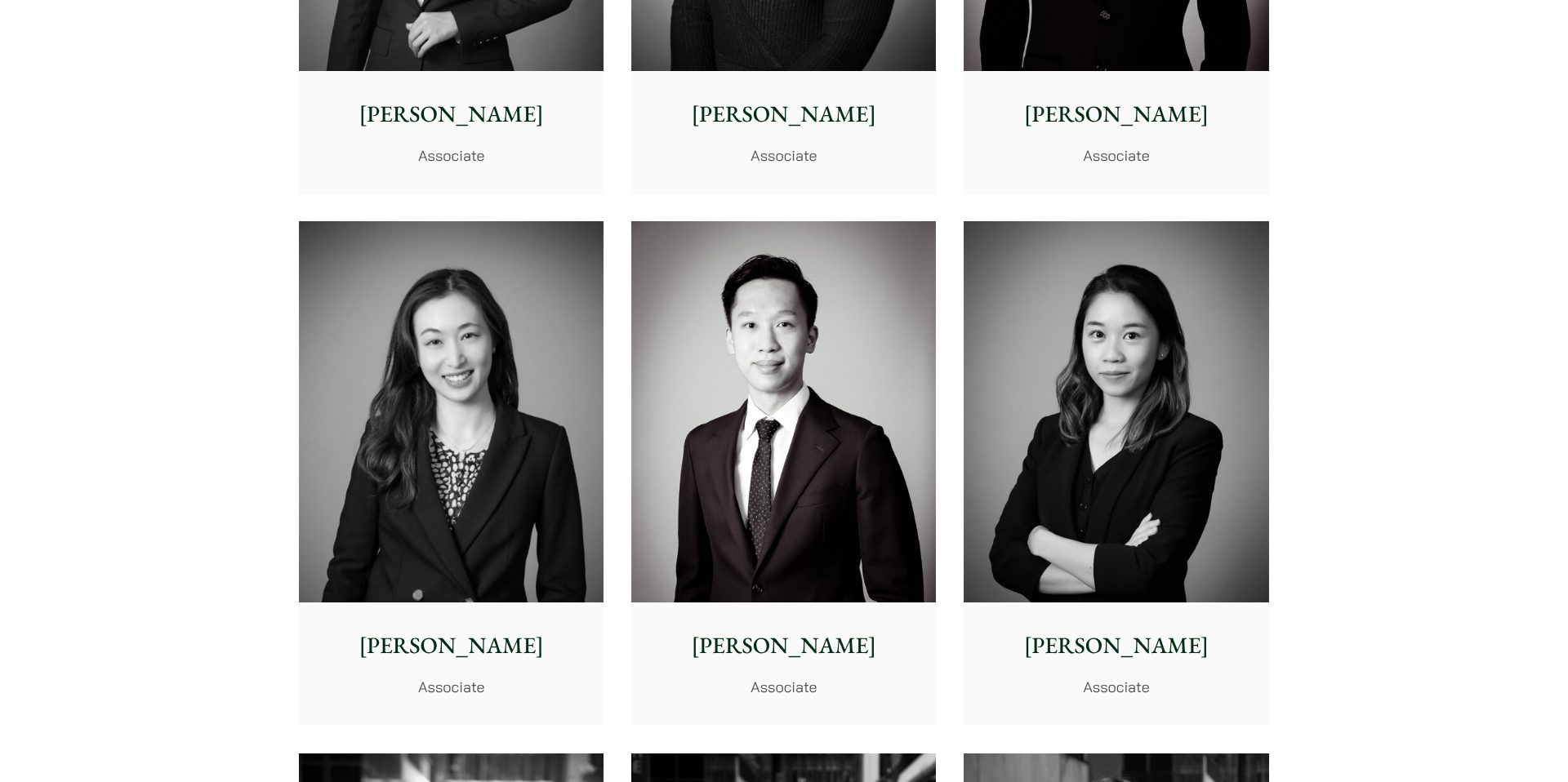
click at [596, 413] on img at bounding box center [451, 411] width 305 height 381
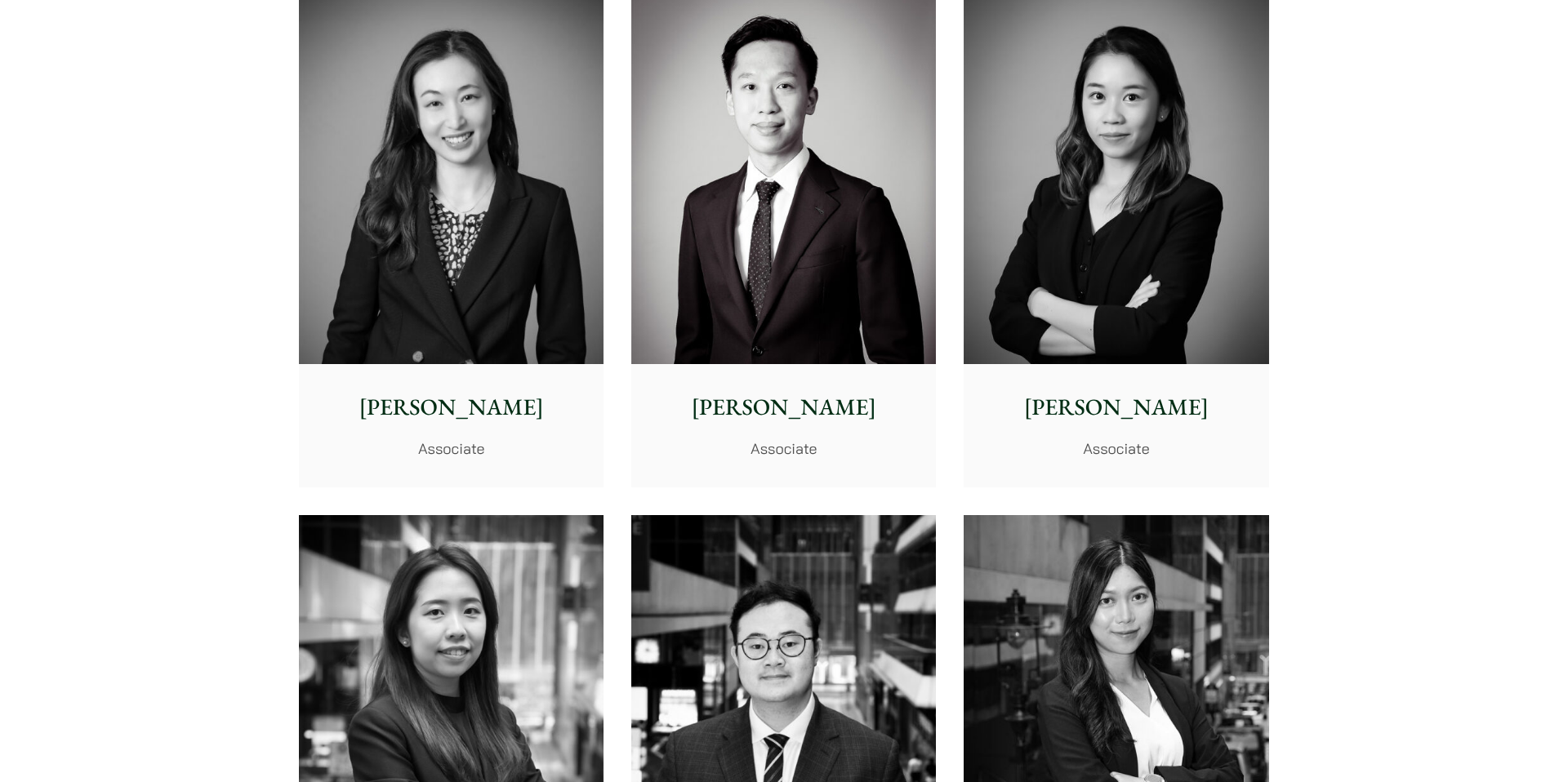
scroll to position [5382, 0]
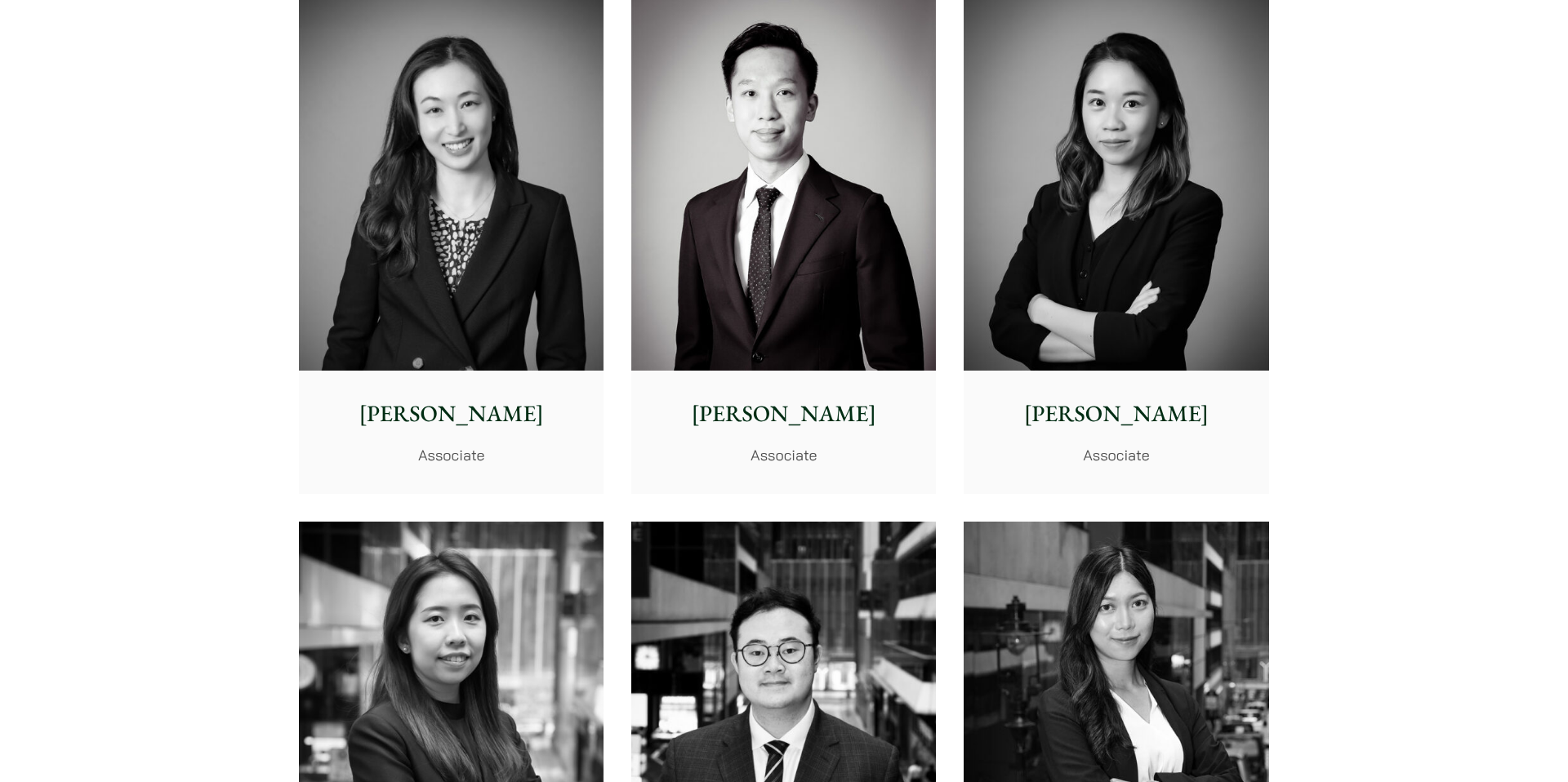
click at [677, 227] on img at bounding box center [783, 180] width 305 height 381
click at [1047, 213] on img at bounding box center [1116, 180] width 305 height 381
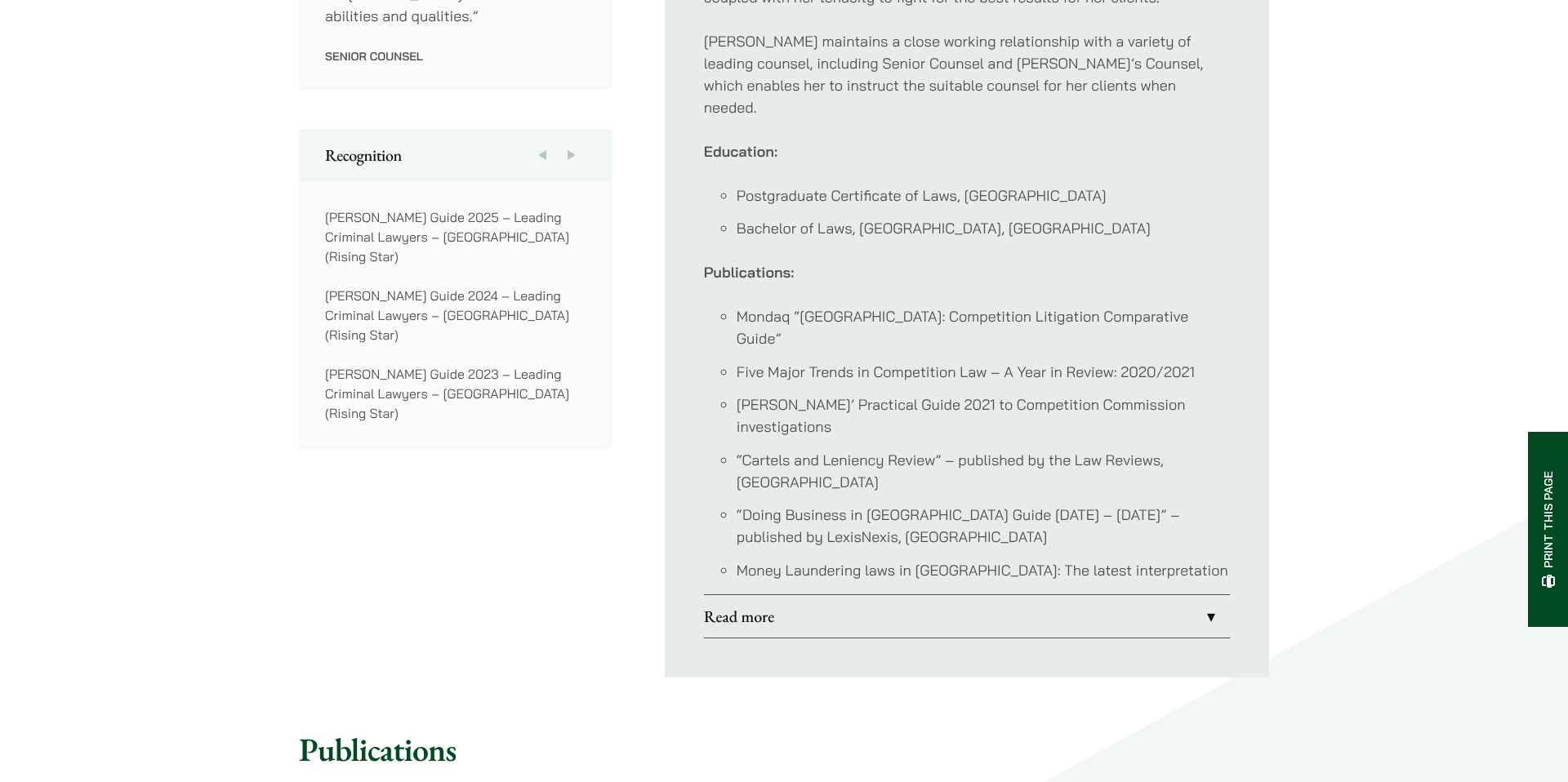
scroll to position [1264, 0]
click at [900, 186] on li "Postgraduate Certificate of Laws, [GEOGRAPHIC_DATA]" at bounding box center [983, 196] width 493 height 22
click at [900, 186] on li "Postgraduate Certificate of Laws, University of Hong Kong" at bounding box center [983, 196] width 493 height 22
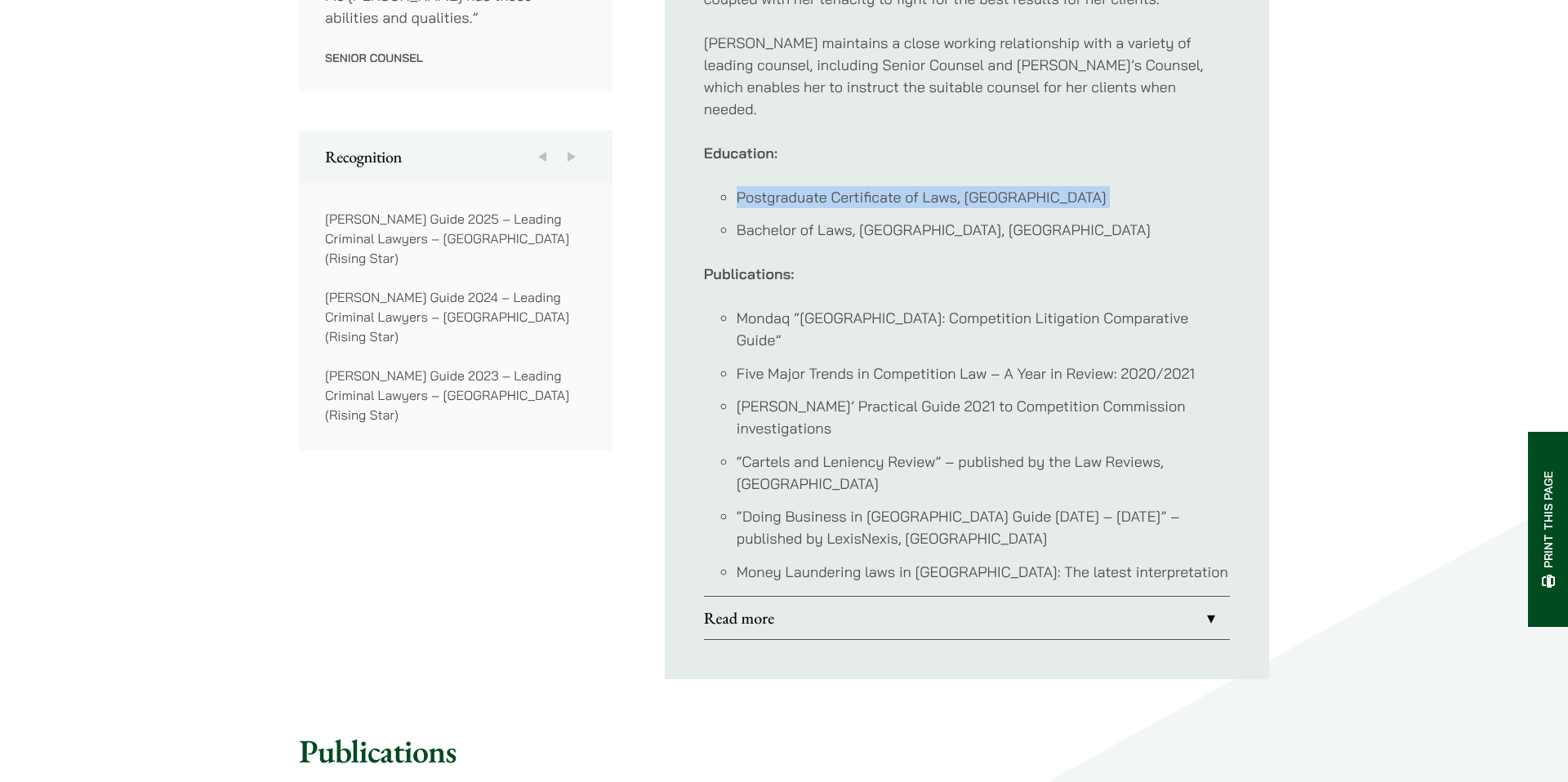
click at [900, 186] on li "Postgraduate Certificate of Laws, University of Hong Kong" at bounding box center [983, 196] width 493 height 22
click at [906, 186] on li "Postgraduate Certificate of Laws, University of Hong Kong" at bounding box center [983, 196] width 493 height 22
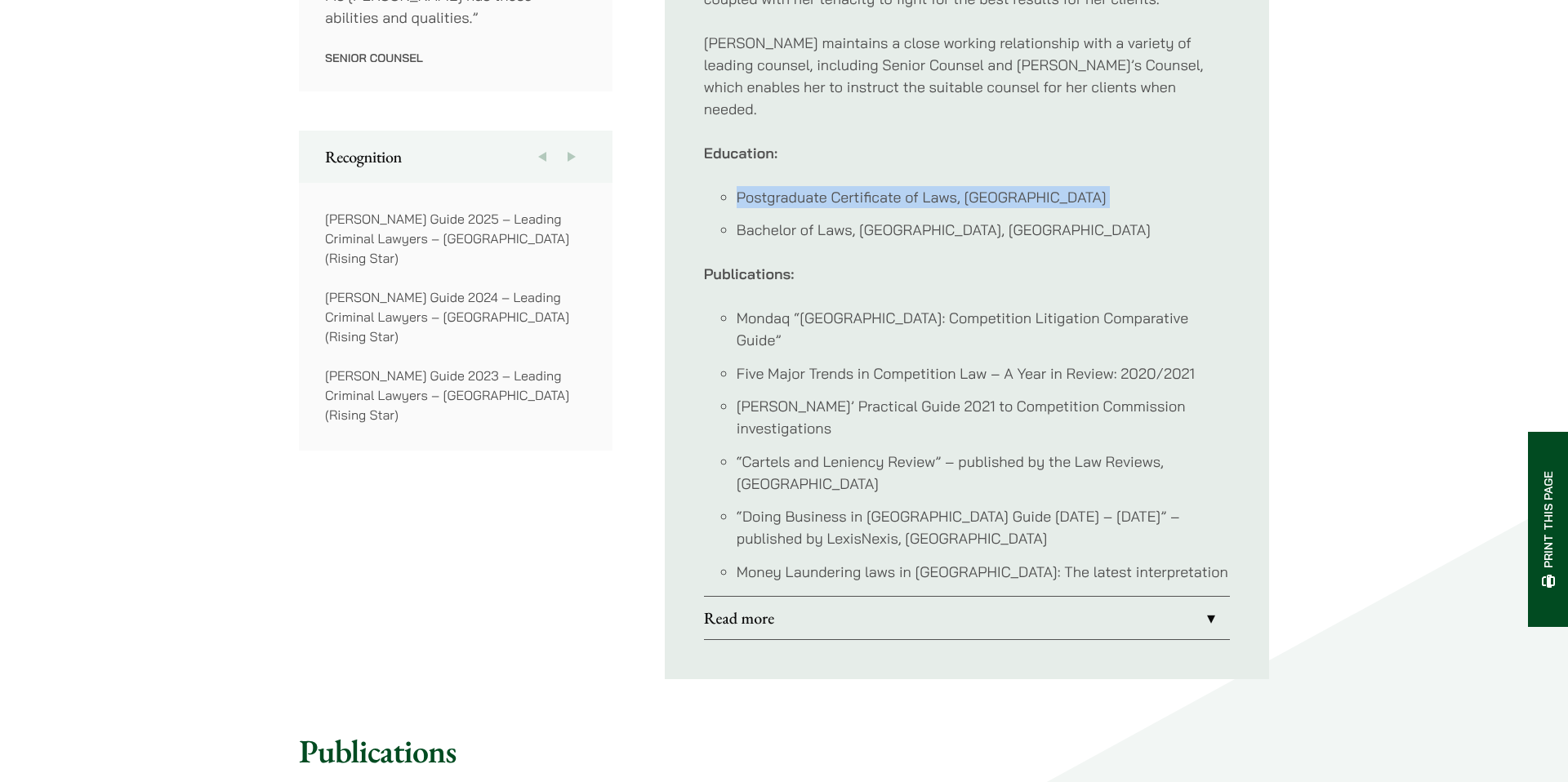
click at [906, 186] on li "Postgraduate Certificate of Laws, University of Hong Kong" at bounding box center [983, 196] width 493 height 22
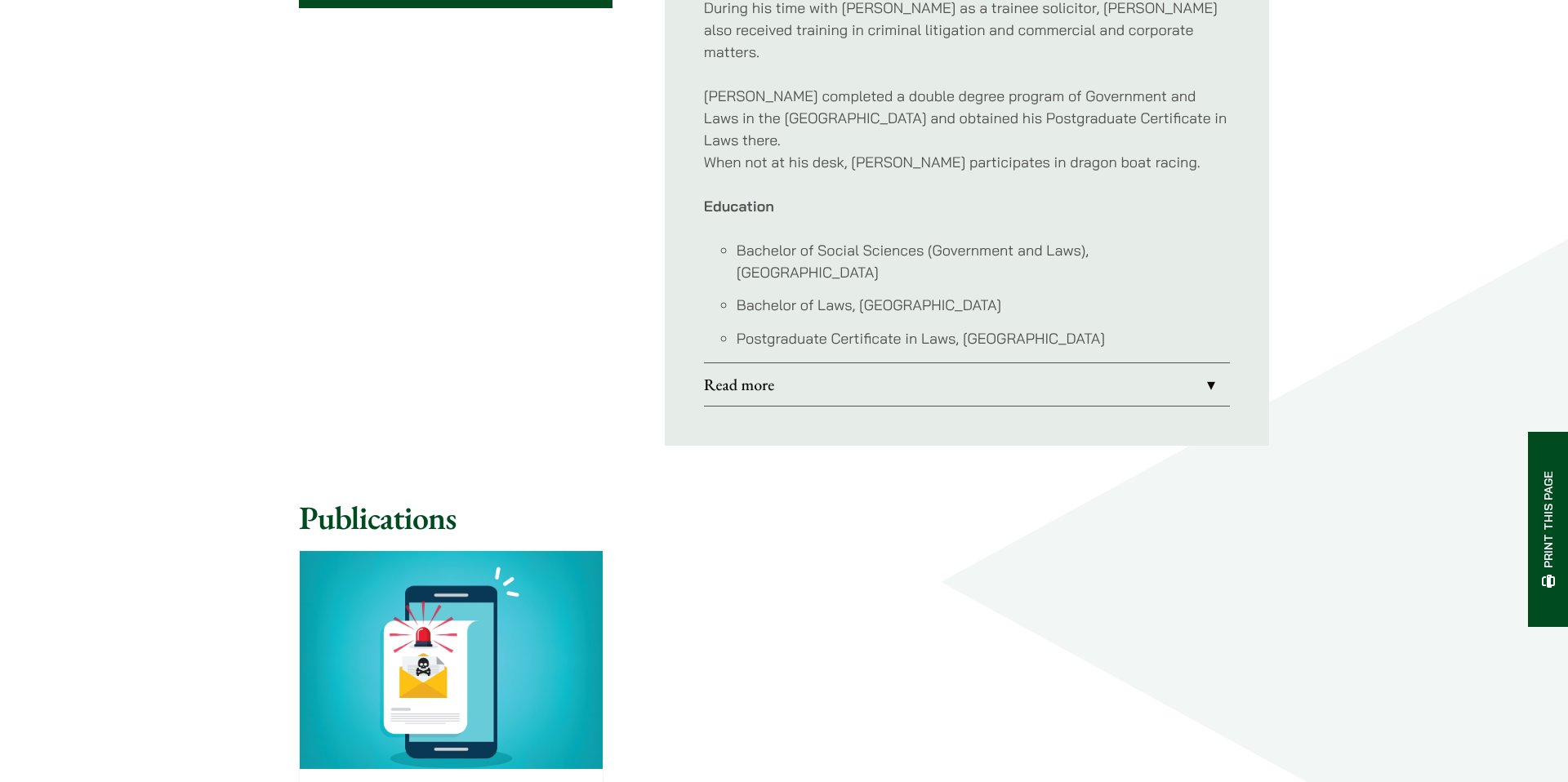
scroll to position [856, 0]
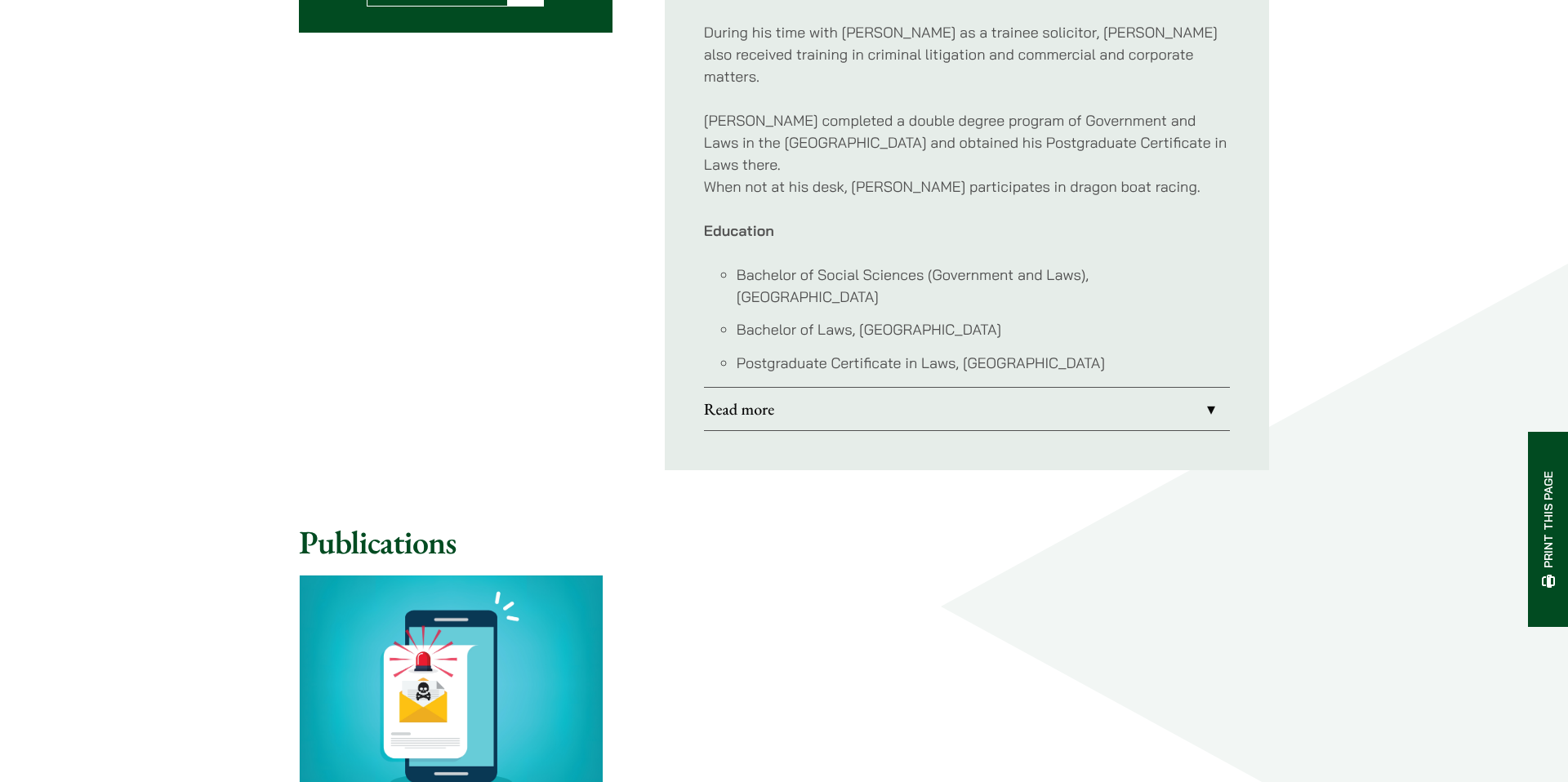
click at [978, 264] on li "Bachelor of Social Sciences (Government and Laws), University of Hong Kong" at bounding box center [983, 286] width 493 height 44
click at [988, 318] on li "Bachelor of Laws, University of Hong Kong" at bounding box center [983, 329] width 493 height 22
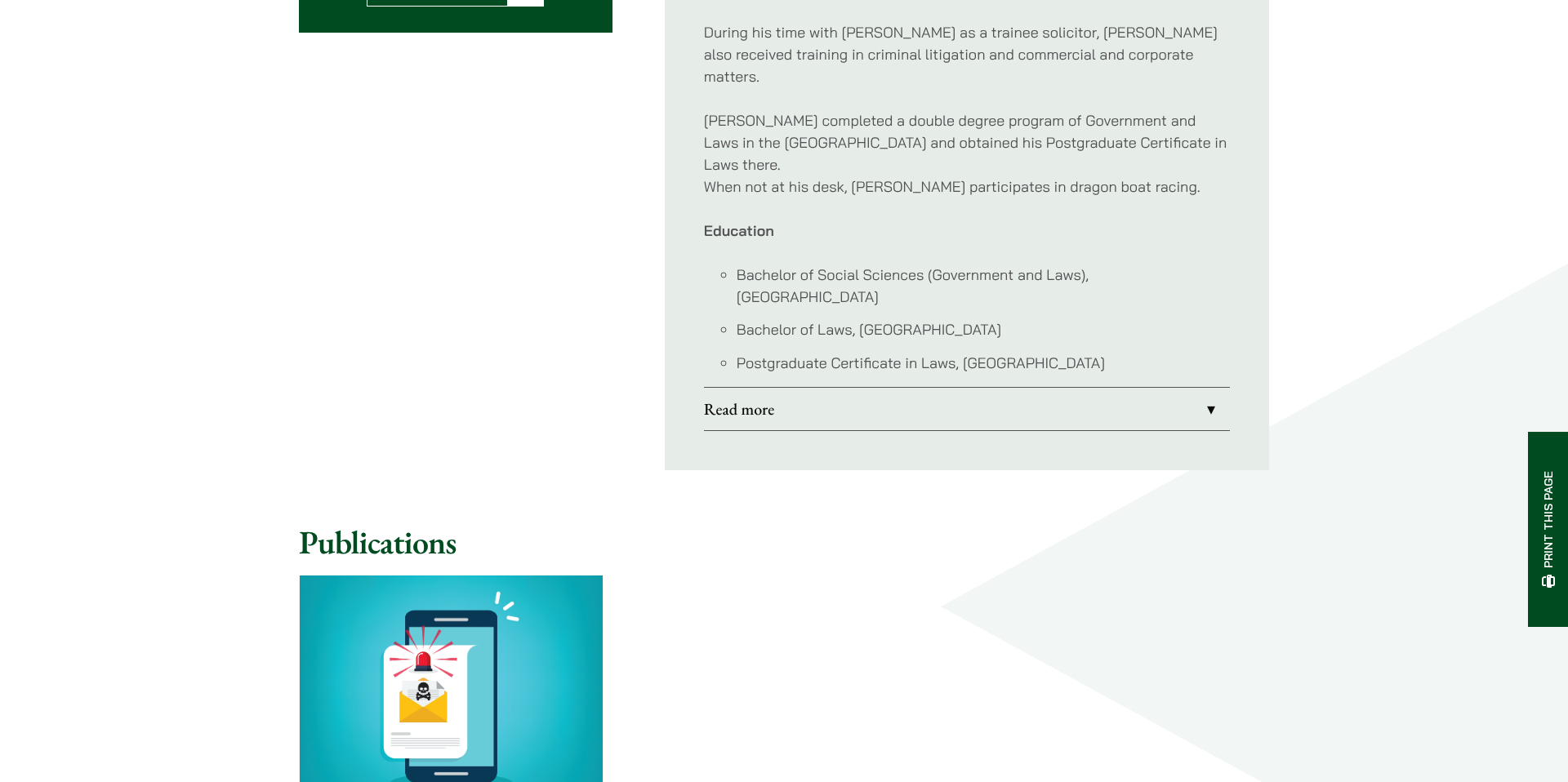
click at [988, 318] on li "Bachelor of Laws, University of Hong Kong" at bounding box center [983, 329] width 493 height 22
click at [993, 264] on li "Bachelor of Social Sciences (Government and Laws), University of Hong Kong" at bounding box center [983, 286] width 493 height 44
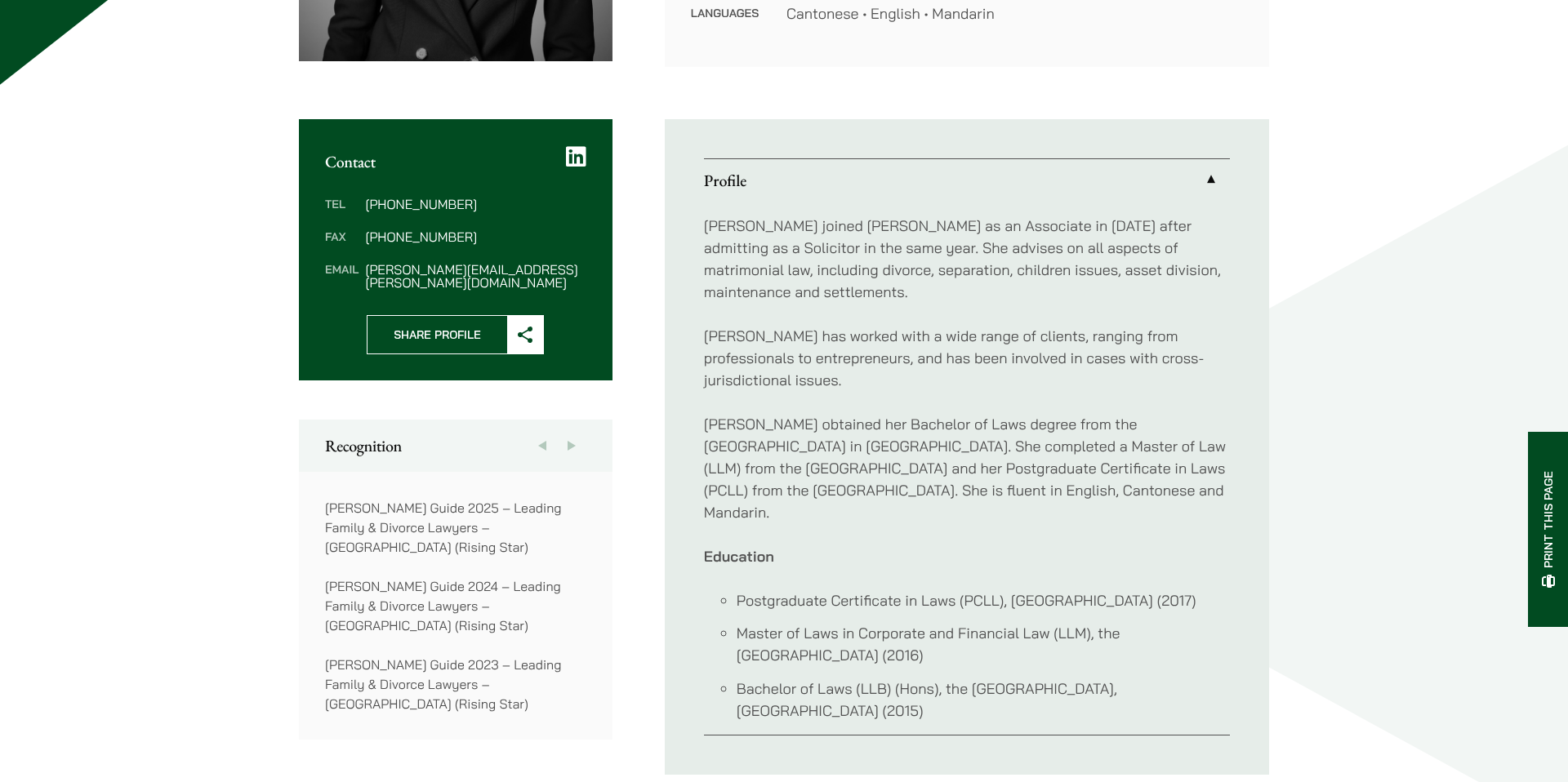
scroll to position [682, 0]
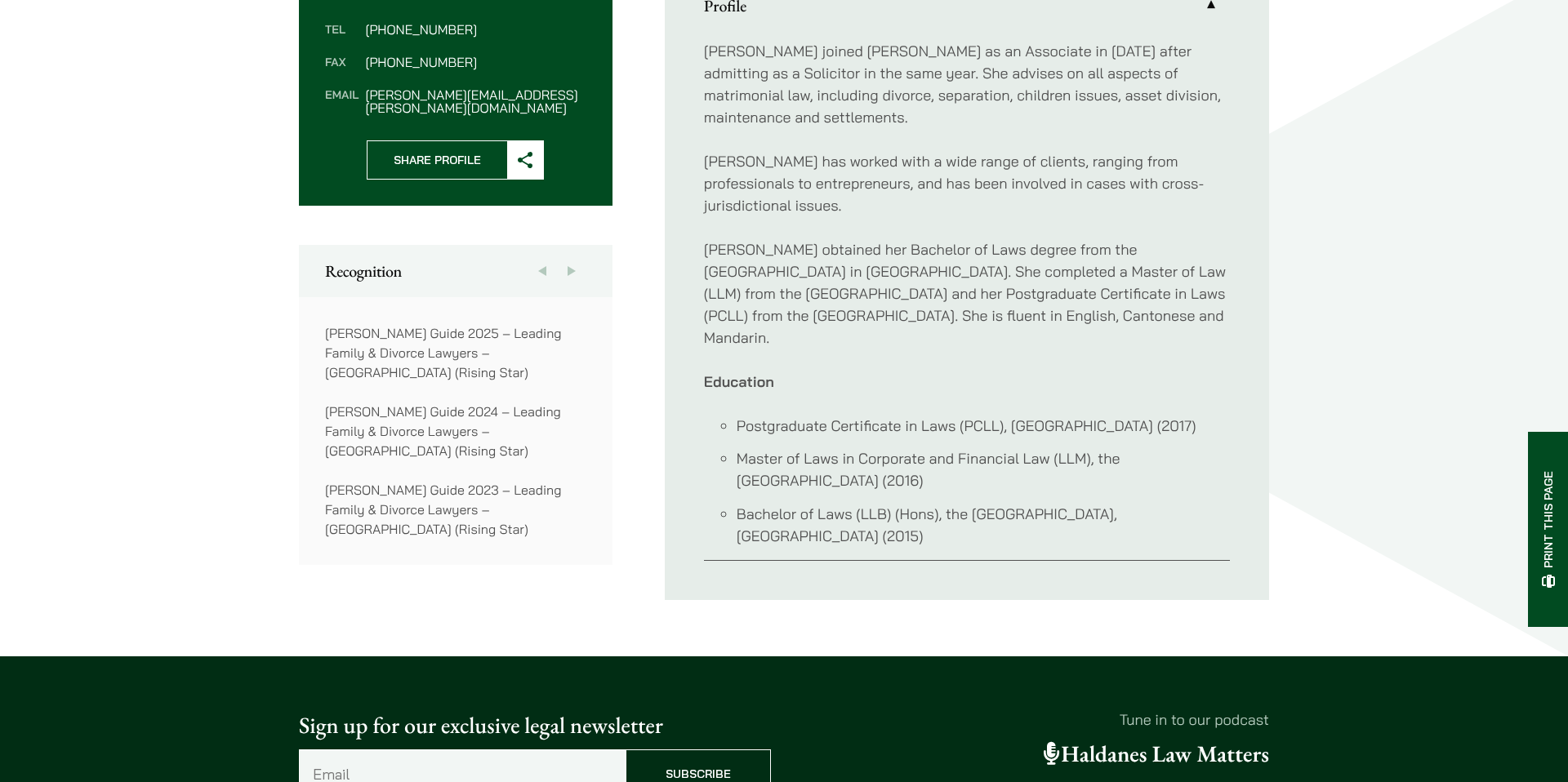
click at [950, 415] on li "Postgraduate Certificate in Laws (PCLL), [GEOGRAPHIC_DATA] (2017)" at bounding box center [983, 426] width 493 height 22
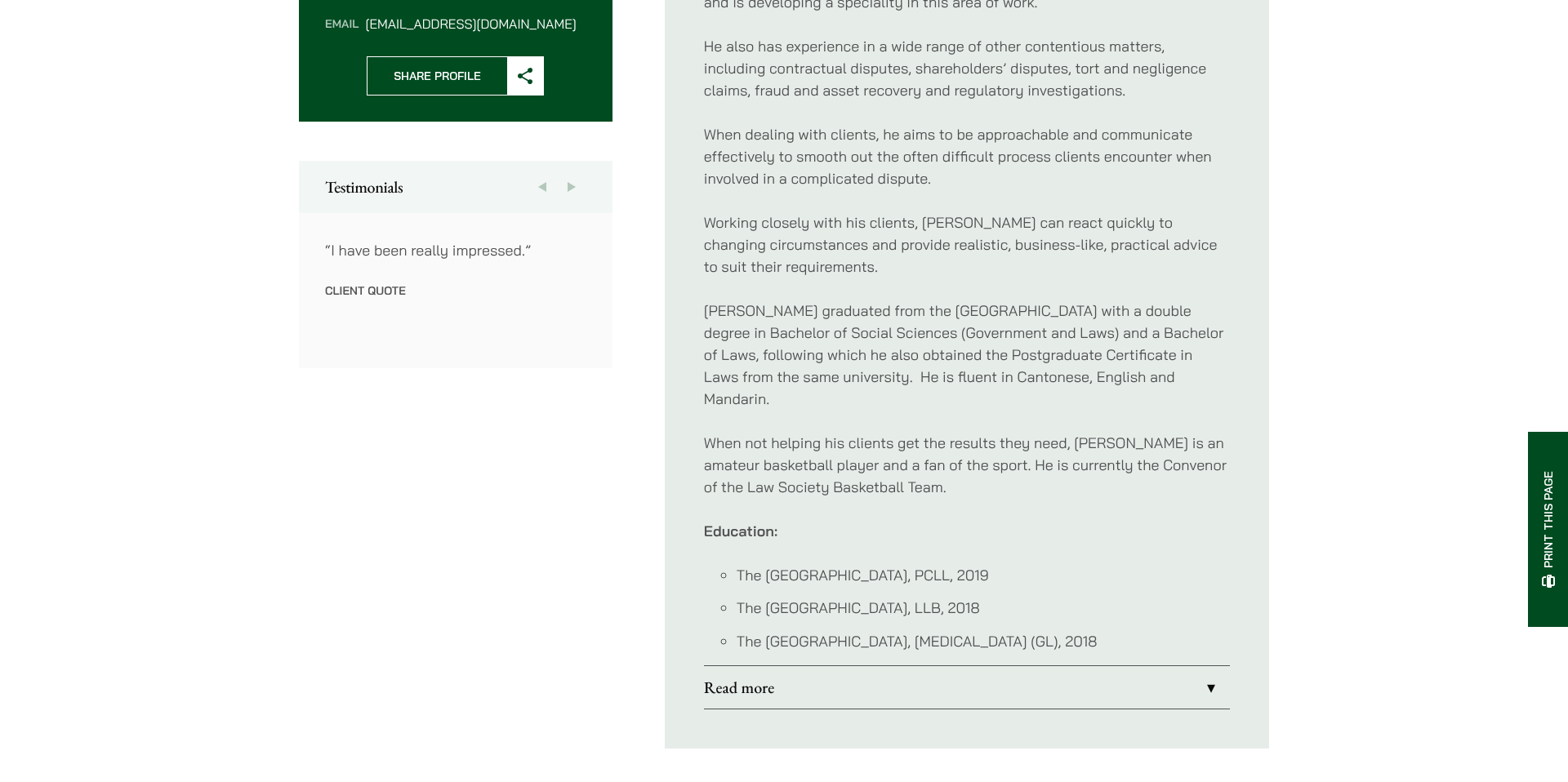
scroll to position [988, 0]
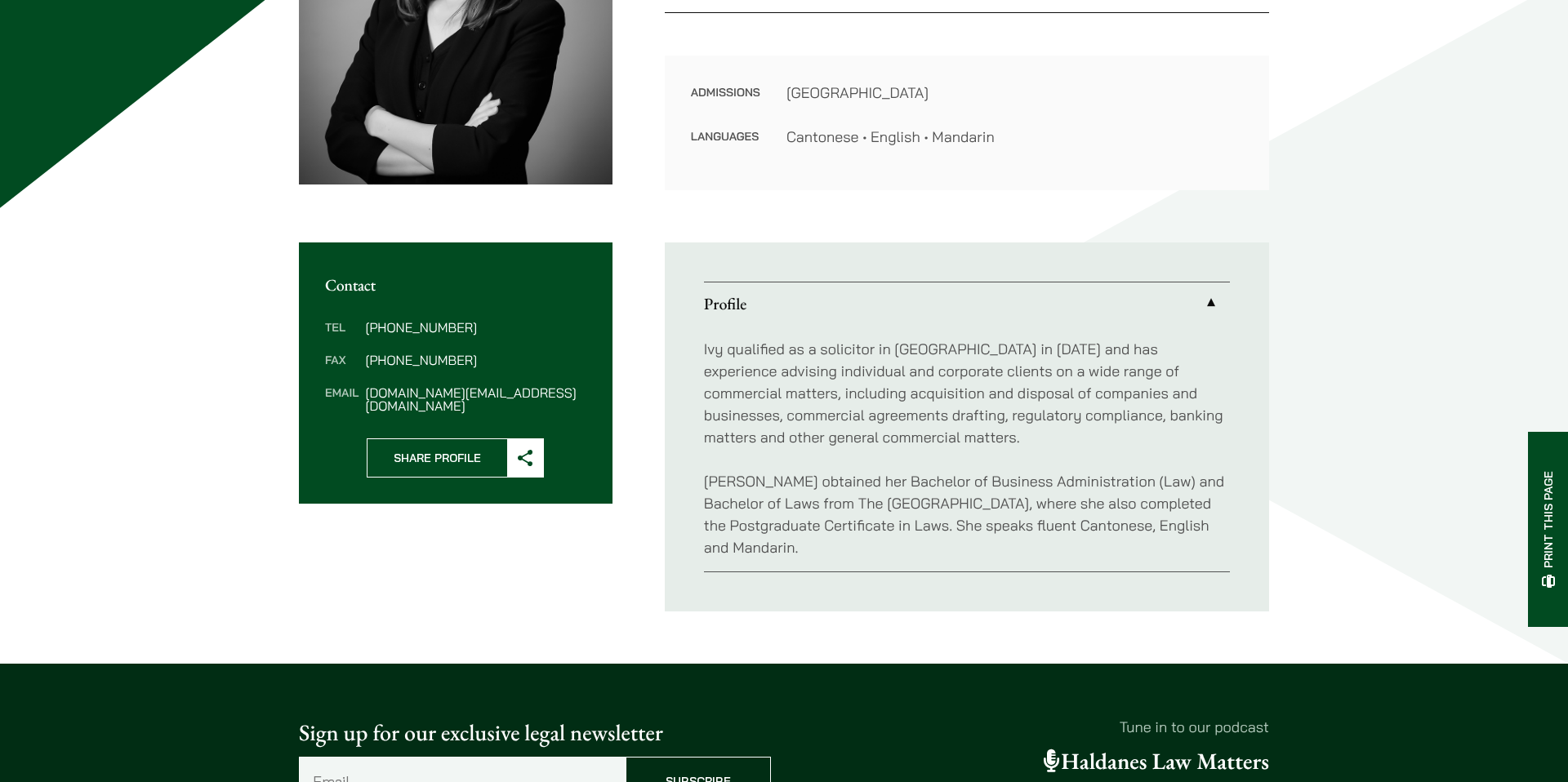
scroll to position [240, 0]
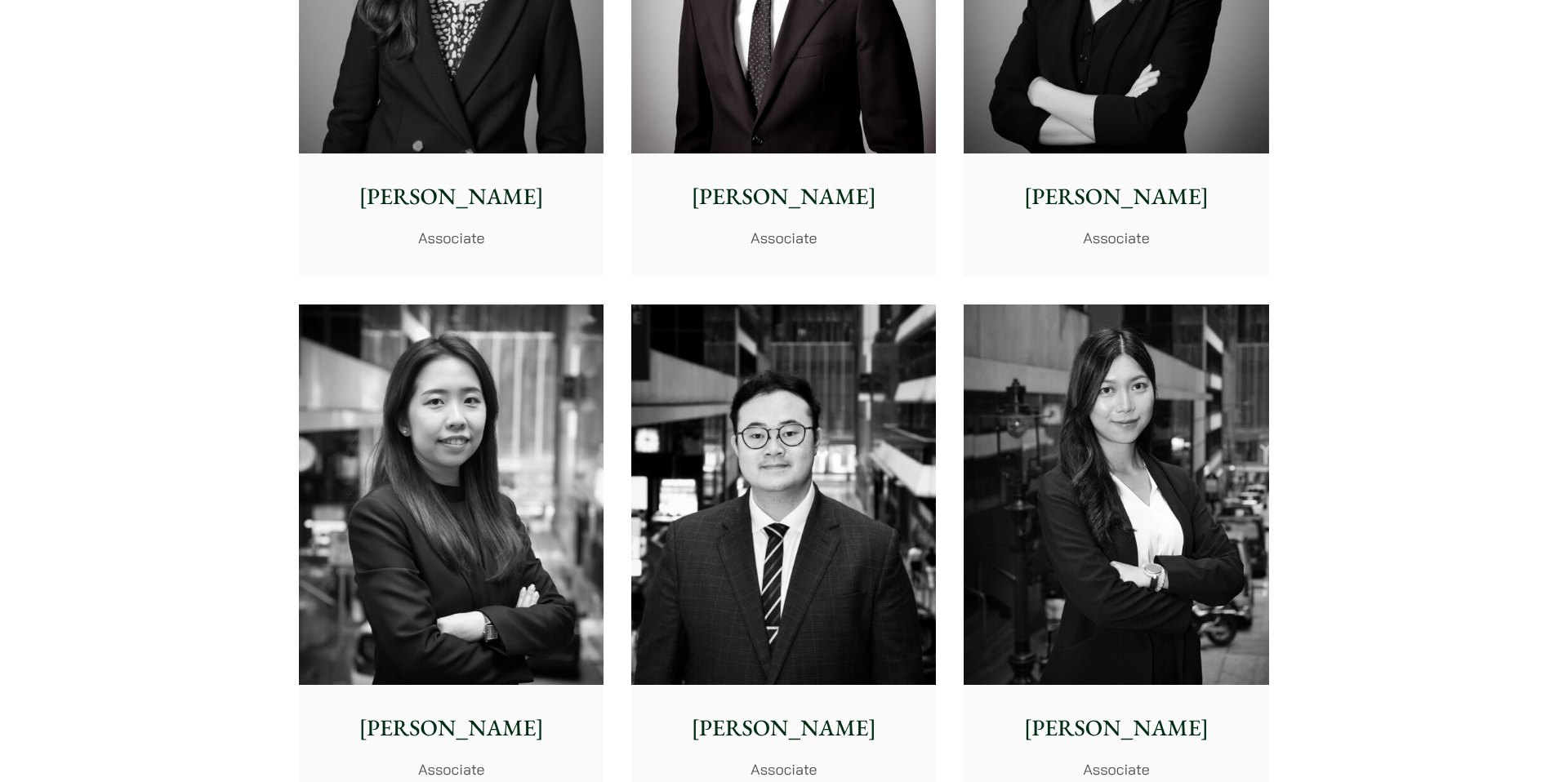
scroll to position [5601, 0]
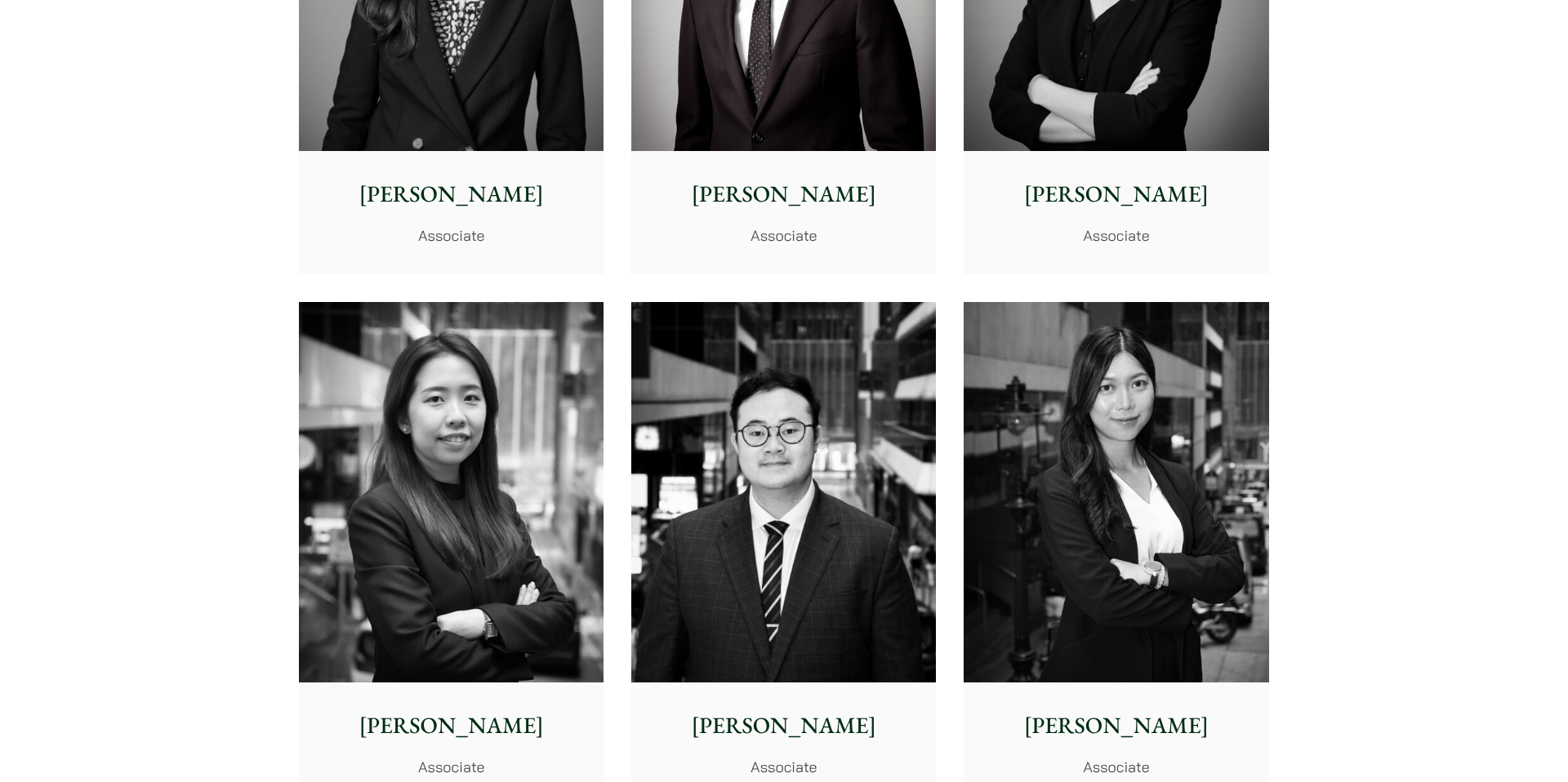
click at [411, 426] on img at bounding box center [451, 492] width 305 height 381
click at [768, 523] on img at bounding box center [783, 492] width 305 height 381
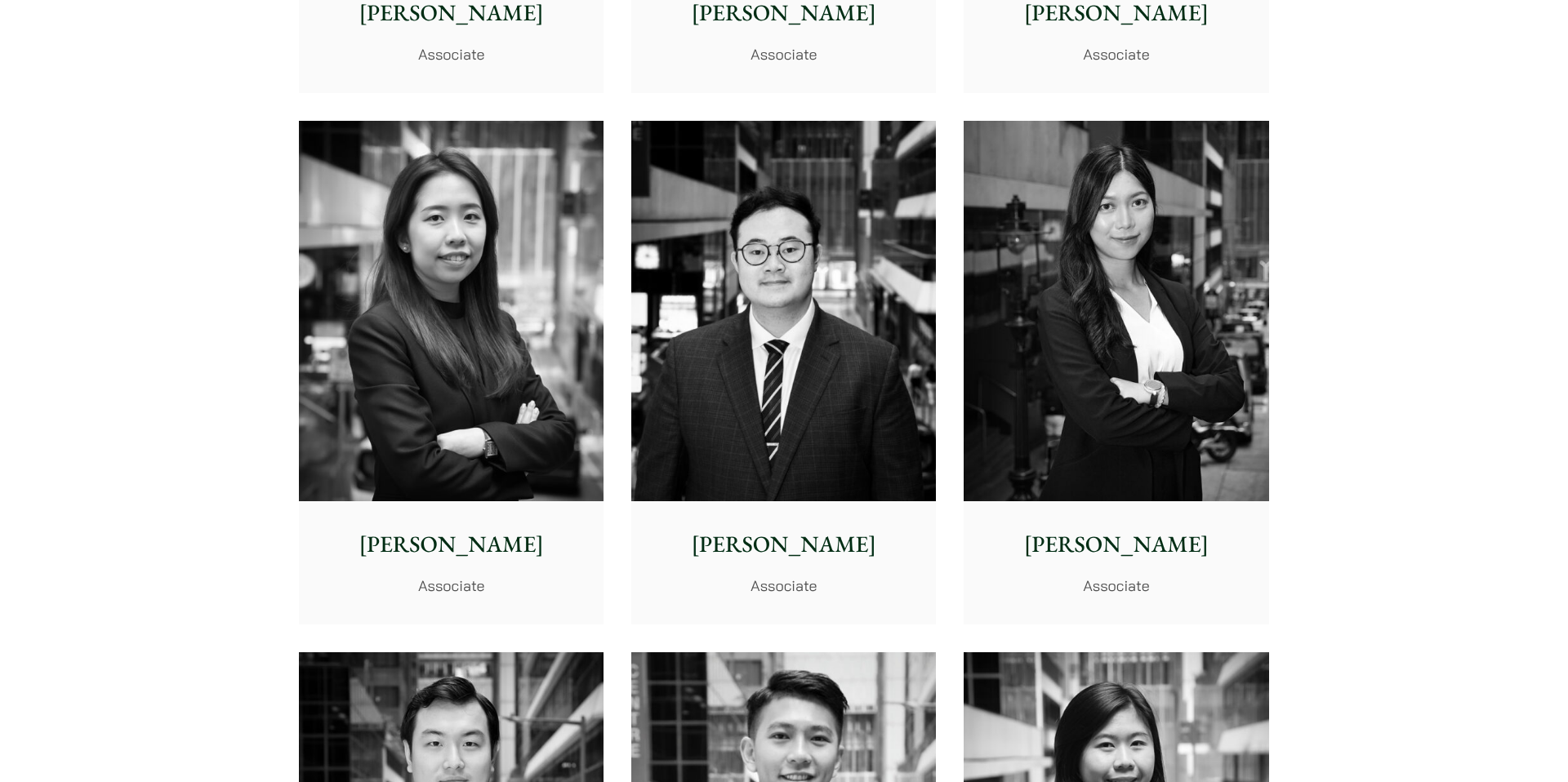
scroll to position [5789, 0]
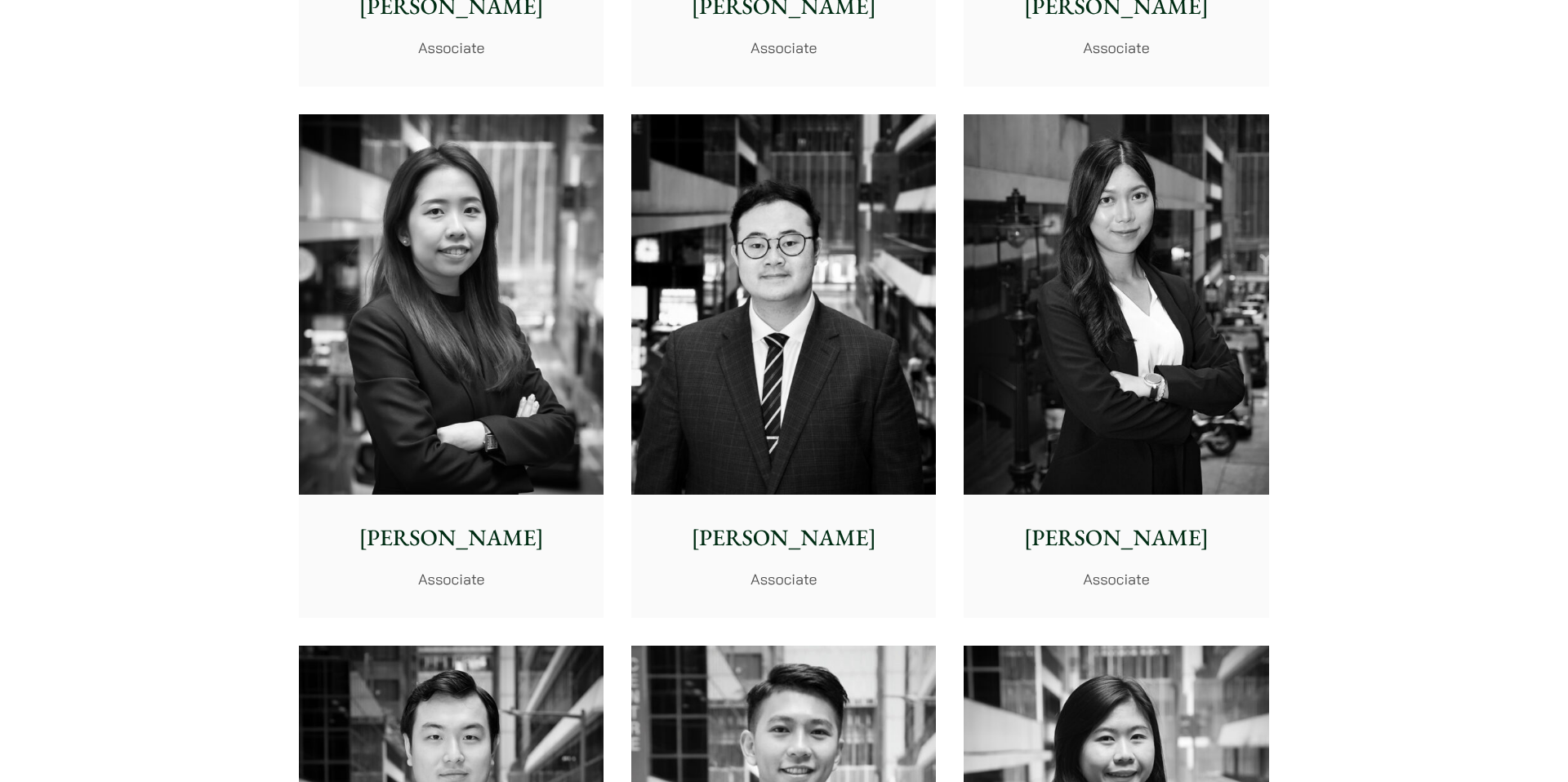
click at [1169, 371] on img at bounding box center [1116, 305] width 305 height 381
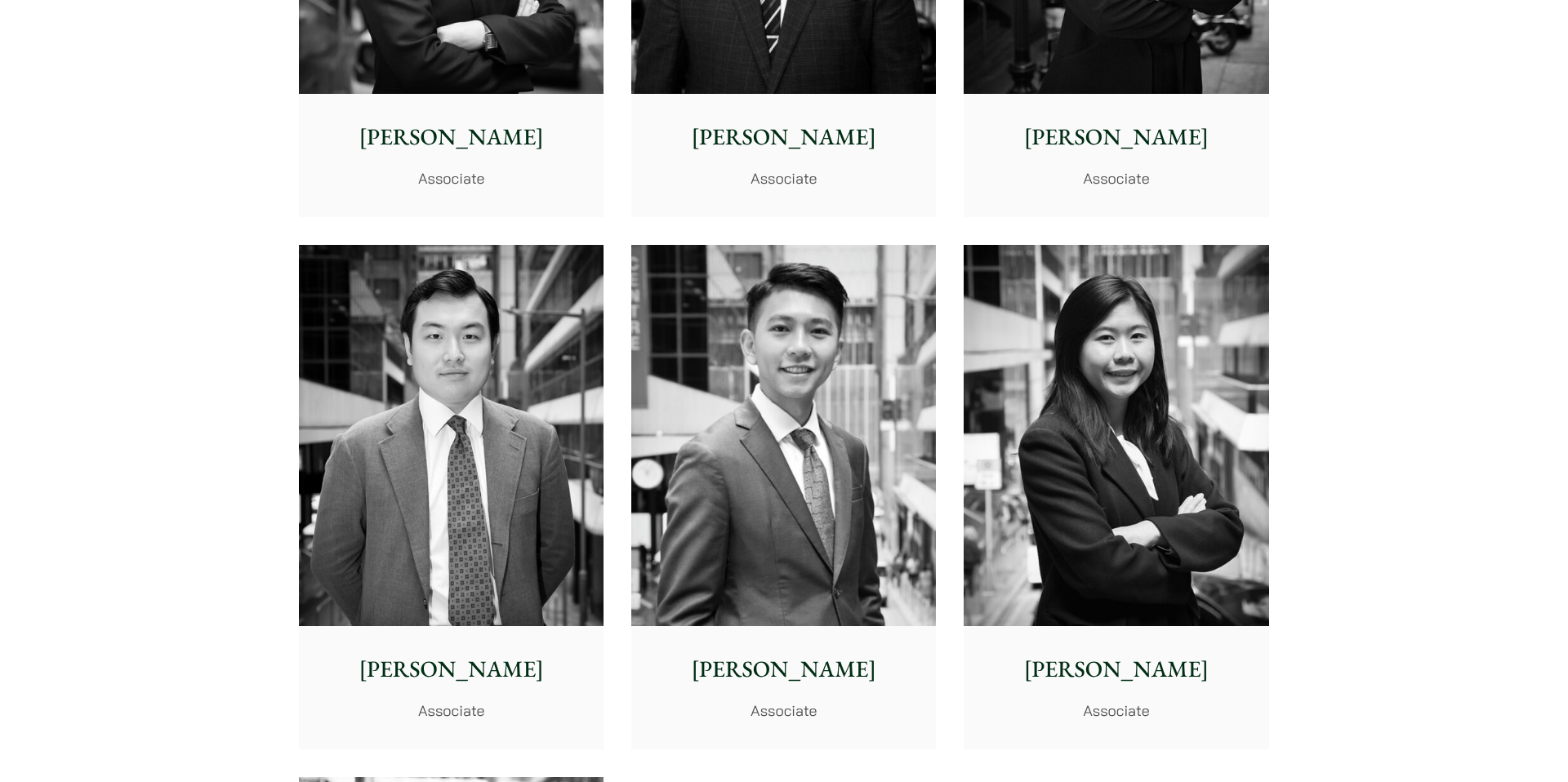
scroll to position [6337, 0]
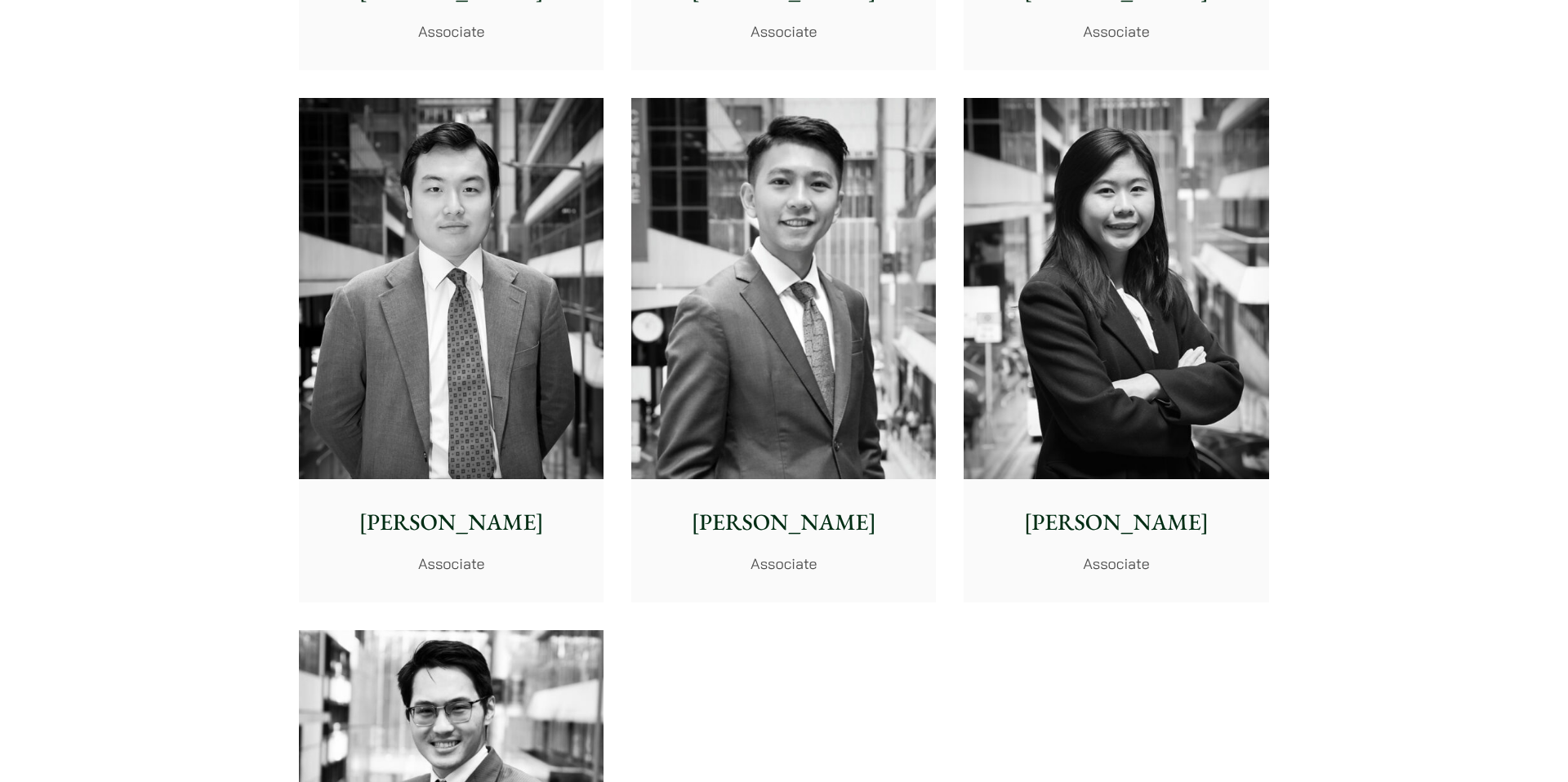
click at [563, 344] on img at bounding box center [451, 288] width 305 height 381
click at [699, 379] on img at bounding box center [783, 288] width 305 height 381
click at [1138, 404] on img at bounding box center [1116, 288] width 305 height 381
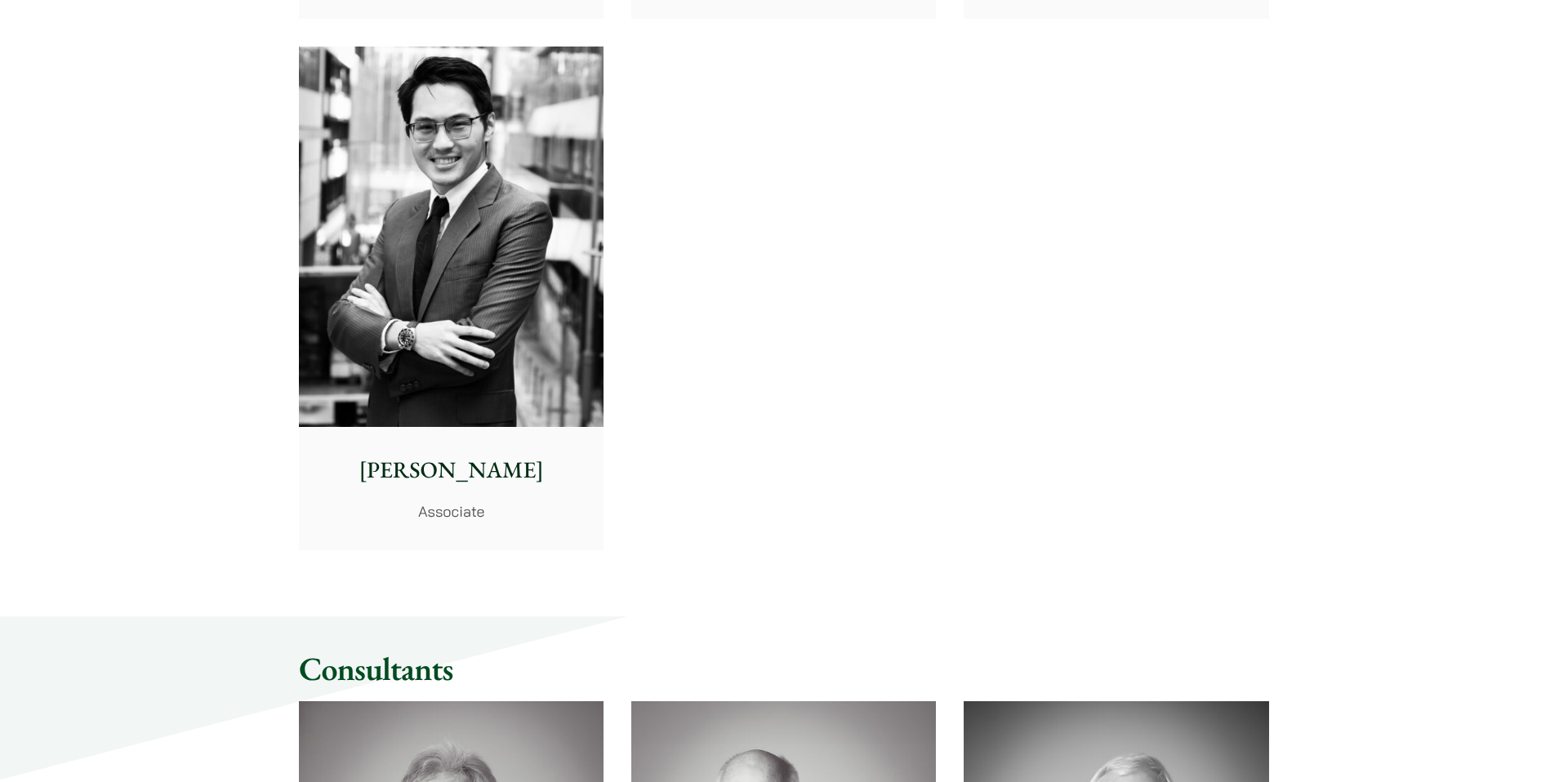
scroll to position [6936, 0]
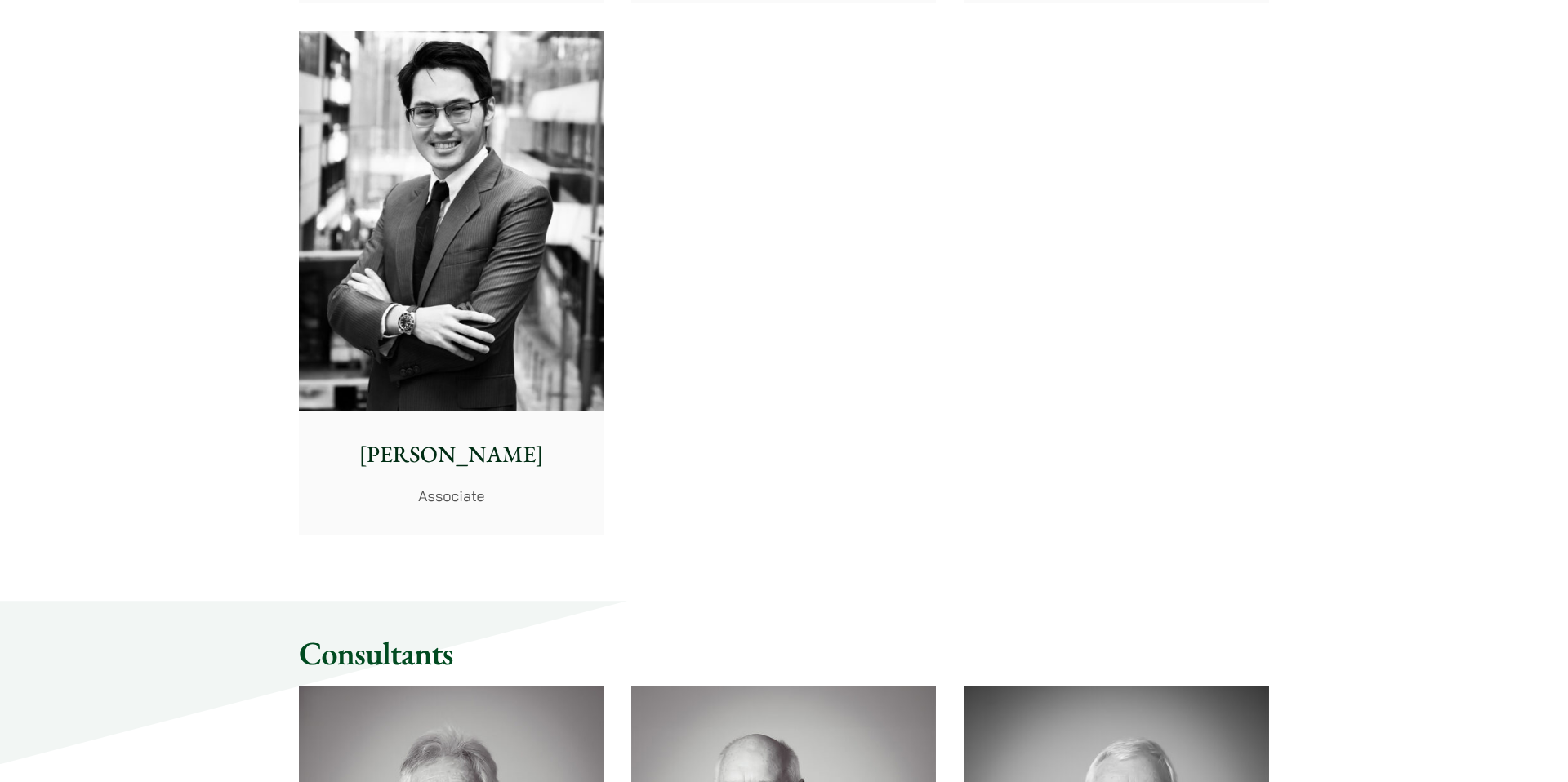
click at [590, 298] on img at bounding box center [451, 221] width 305 height 381
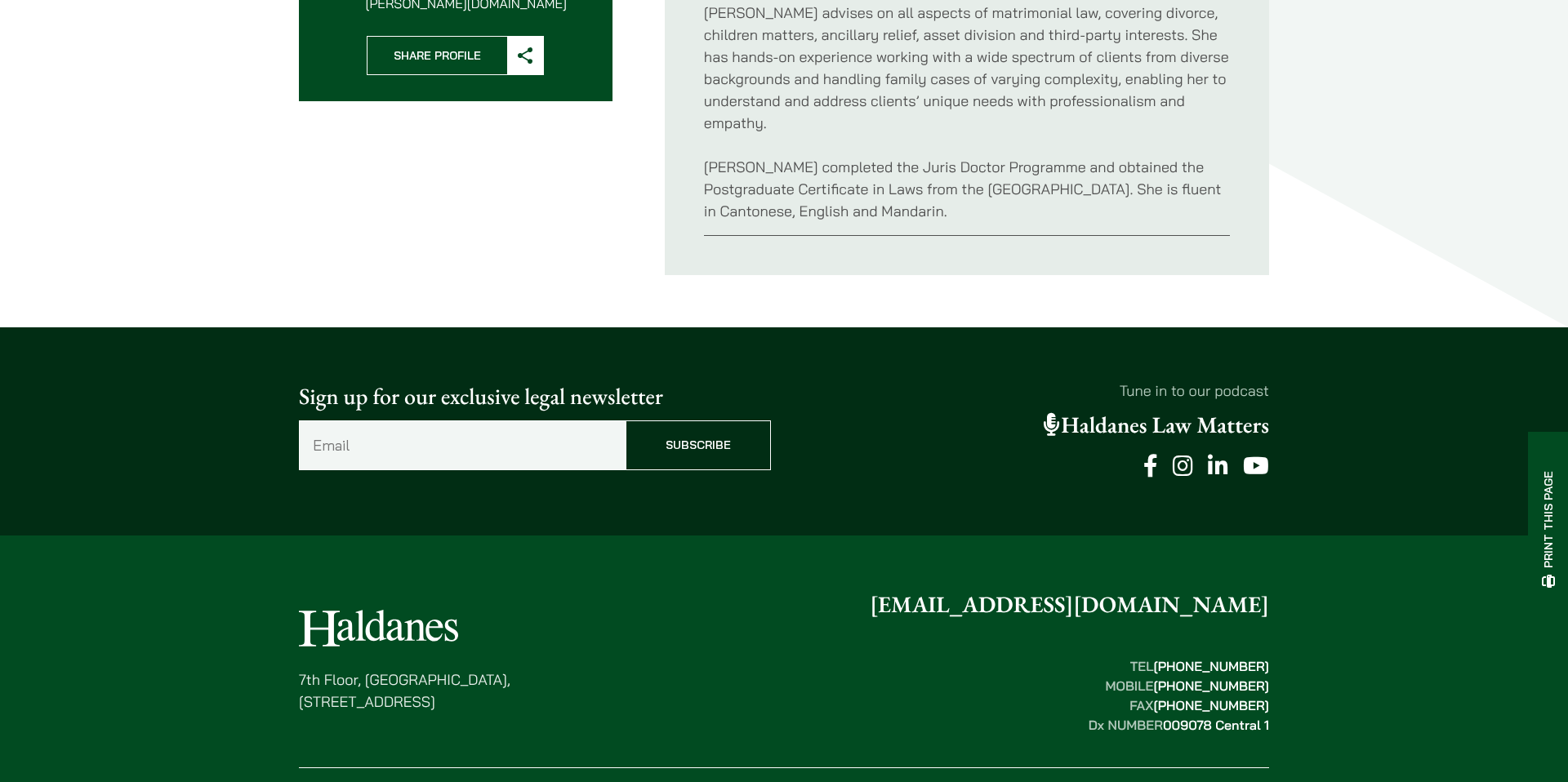
scroll to position [711, 0]
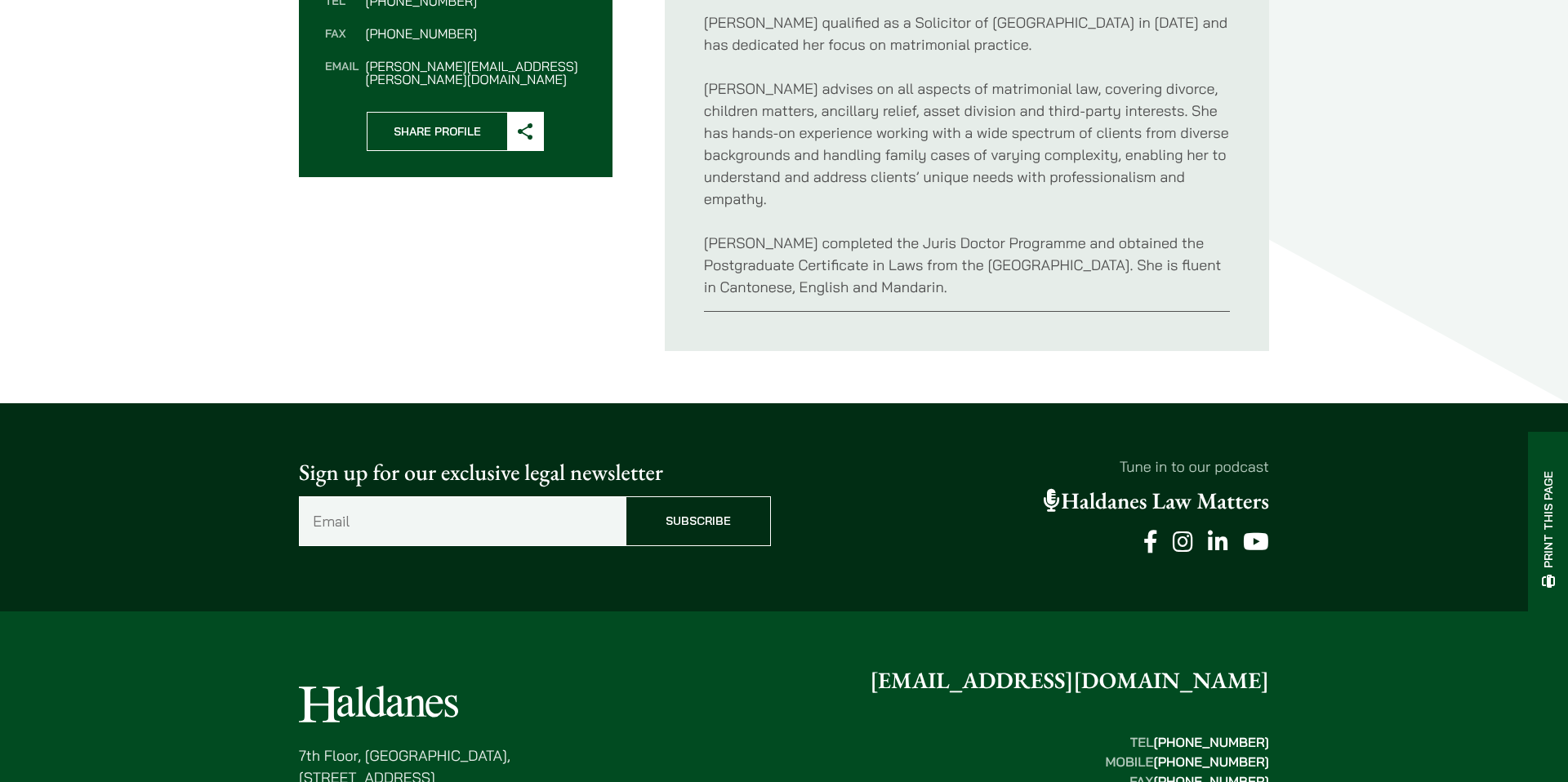
click at [832, 261] on p "Alvina completed the Juris Doctor Programme and obtained the Postgraduate Certi…" at bounding box center [967, 265] width 526 height 66
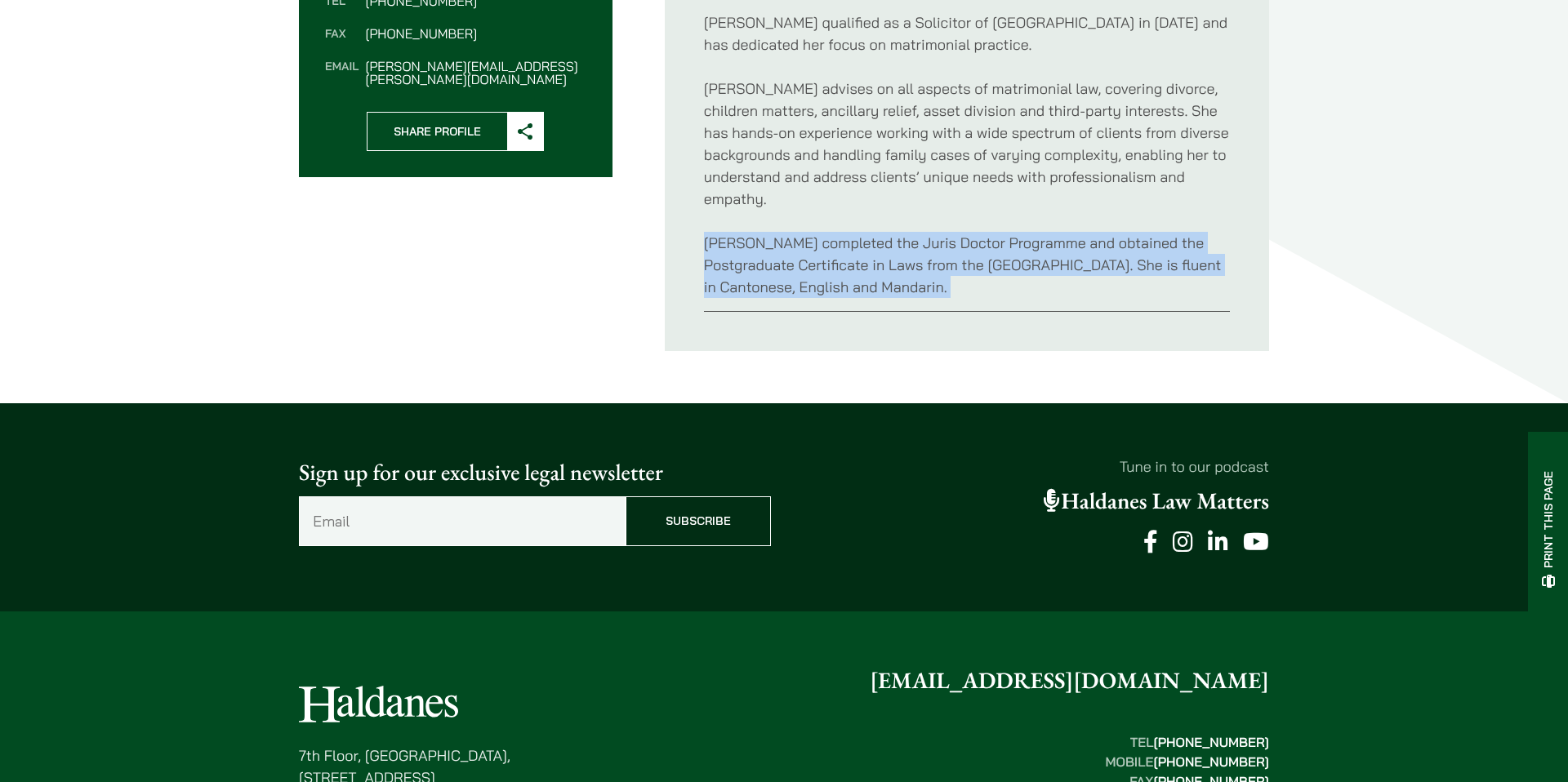
click at [832, 261] on p "Alvina completed the Juris Doctor Programme and obtained the Postgraduate Certi…" at bounding box center [967, 265] width 526 height 66
drag, startPoint x: 832, startPoint y: 261, endPoint x: 513, endPoint y: 188, distance: 327.2
click at [831, 261] on p "Alvina completed the Juris Doctor Programme and obtained the Postgraduate Certi…" at bounding box center [967, 265] width 526 height 66
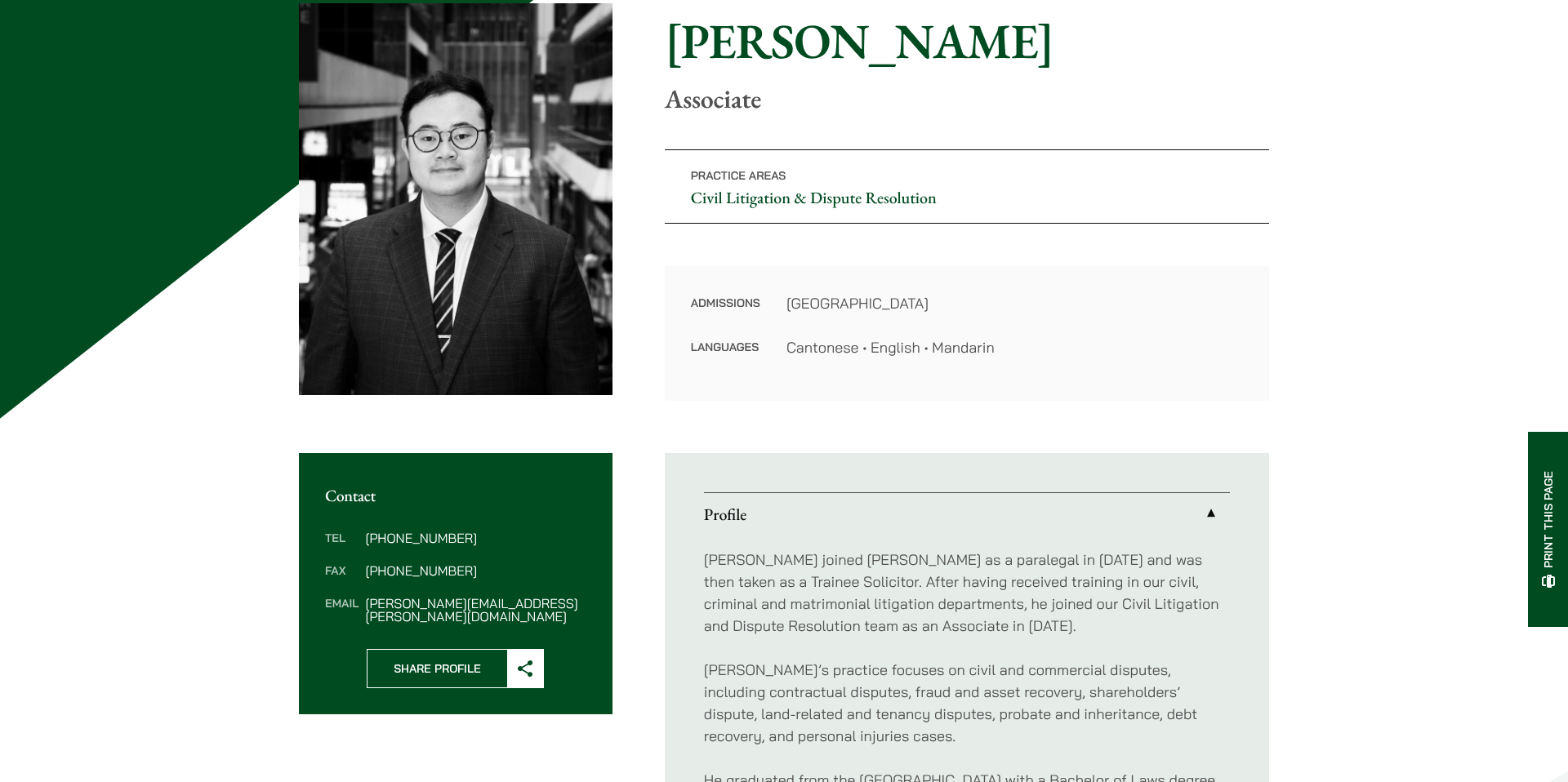
scroll to position [413, 0]
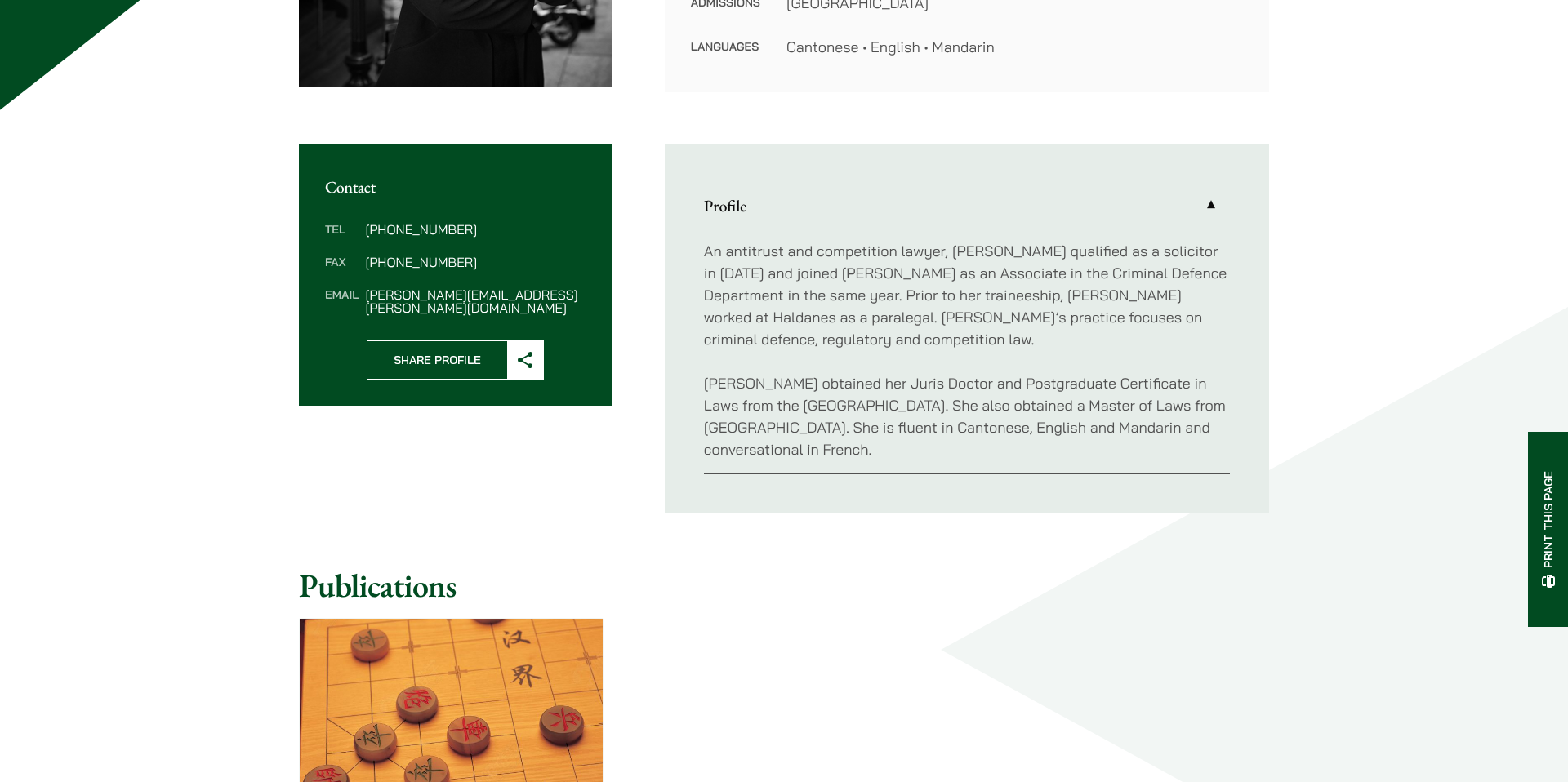
scroll to position [604, 0]
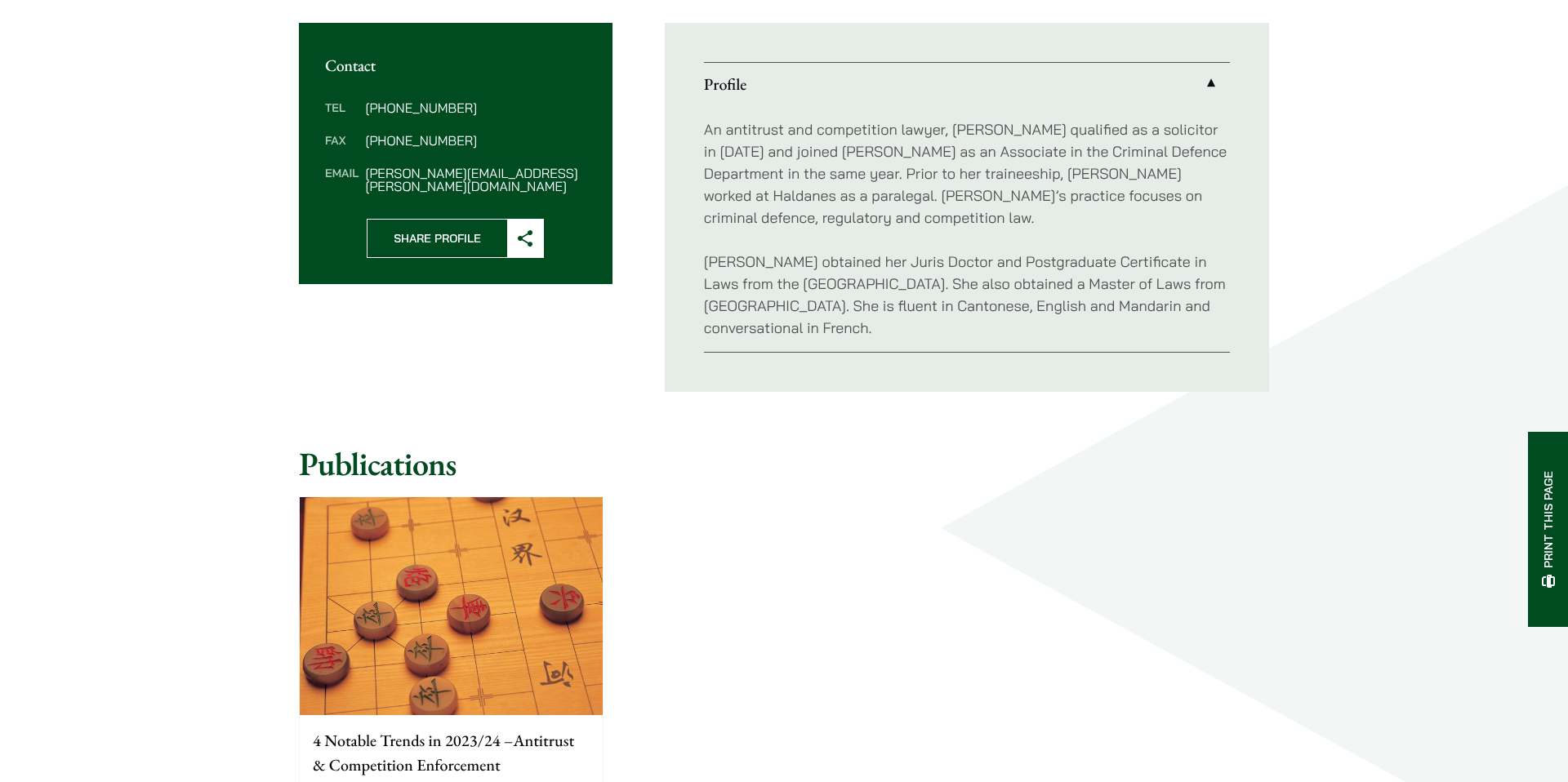
click at [1077, 302] on p "[PERSON_NAME] obtained her Juris Doctor and Postgraduate Certificate in Laws fr…" at bounding box center [967, 294] width 526 height 88
click at [1077, 302] on p "Joanne obtained her Juris Doctor and Postgraduate Certificate in Laws from the …" at bounding box center [967, 294] width 526 height 88
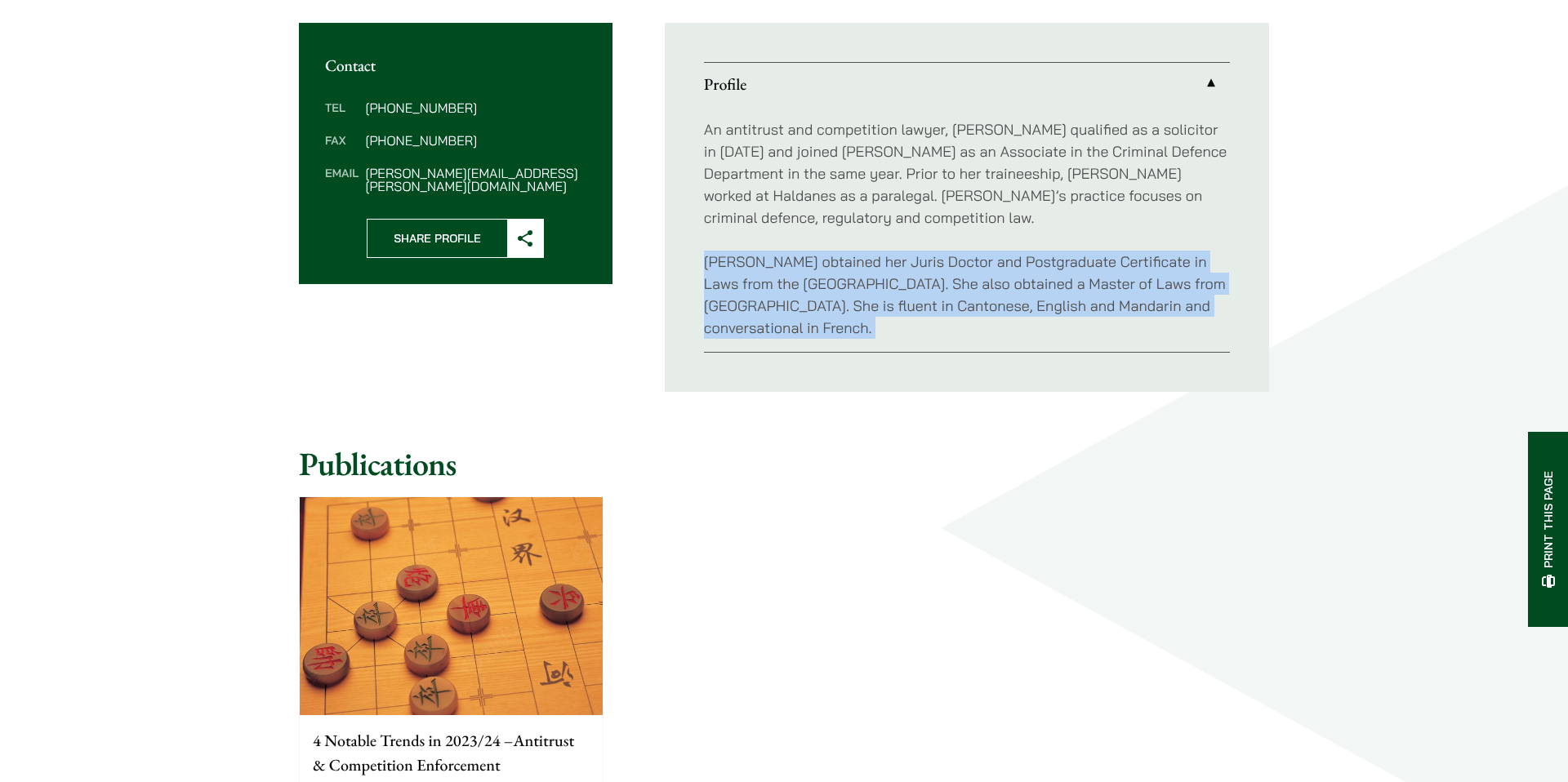
click at [1077, 302] on p "Joanne obtained her Juris Doctor and Postgraduate Certificate in Laws from the …" at bounding box center [967, 294] width 526 height 88
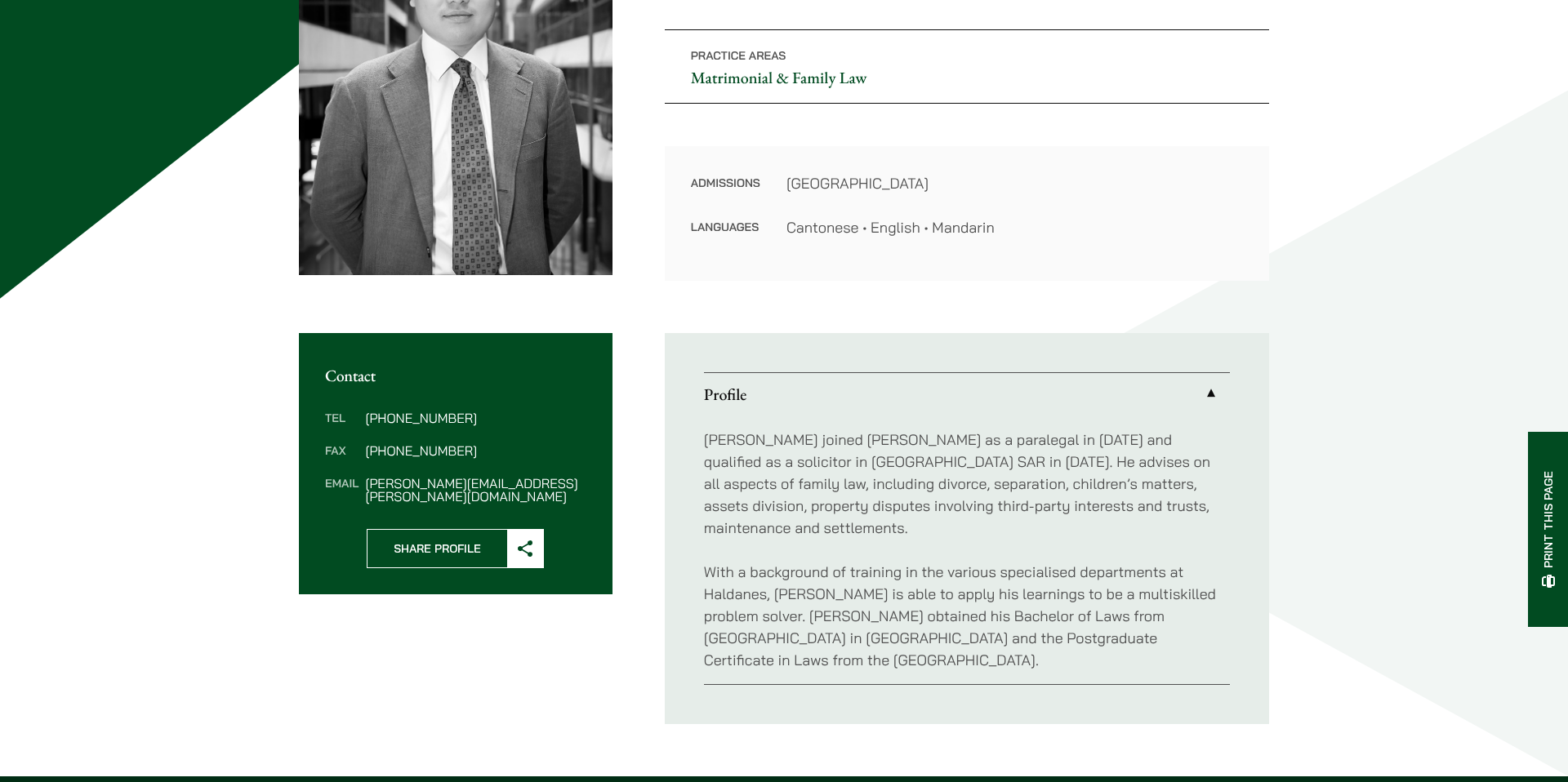
scroll to position [590, 0]
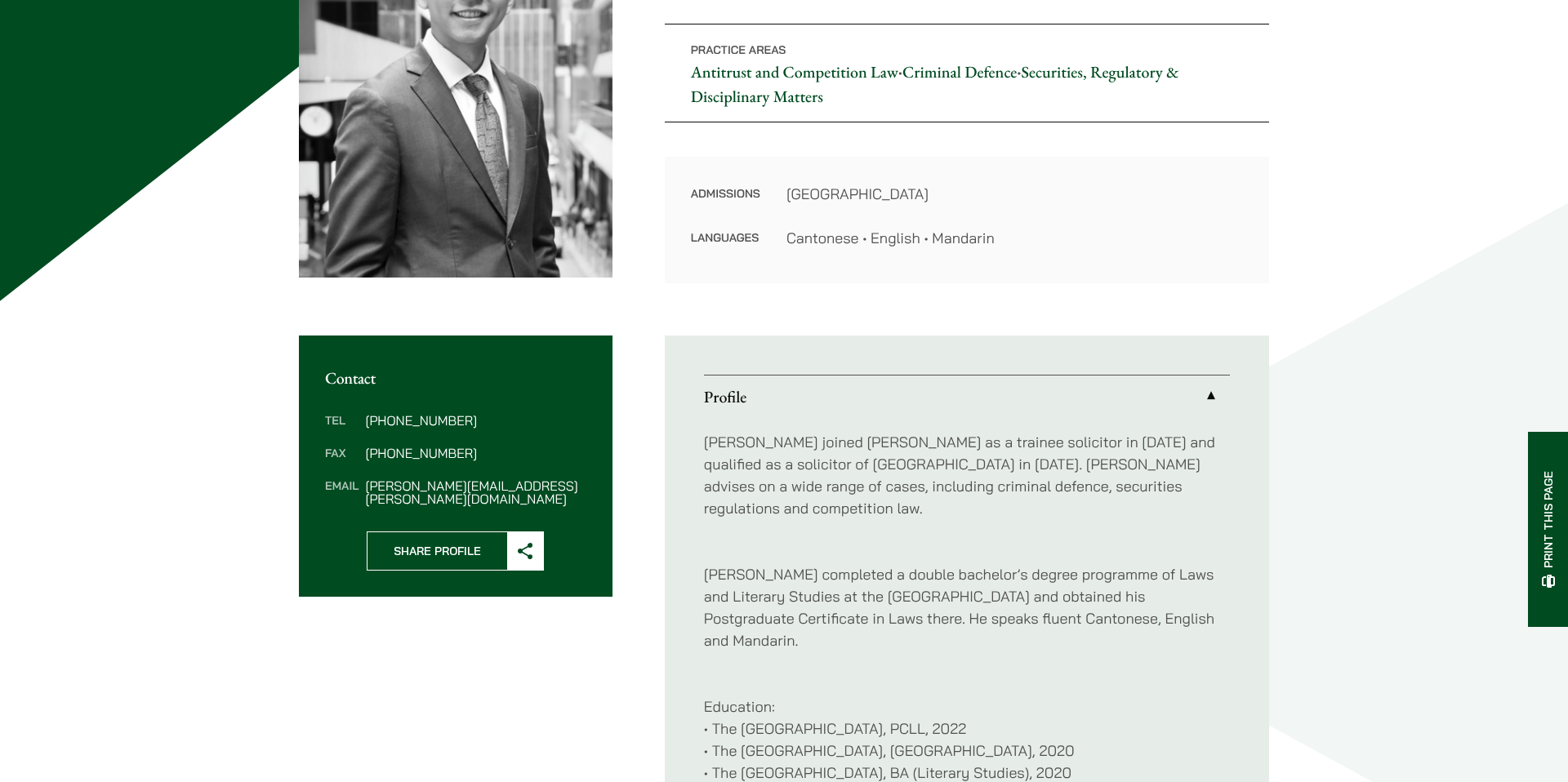
scroll to position [651, 0]
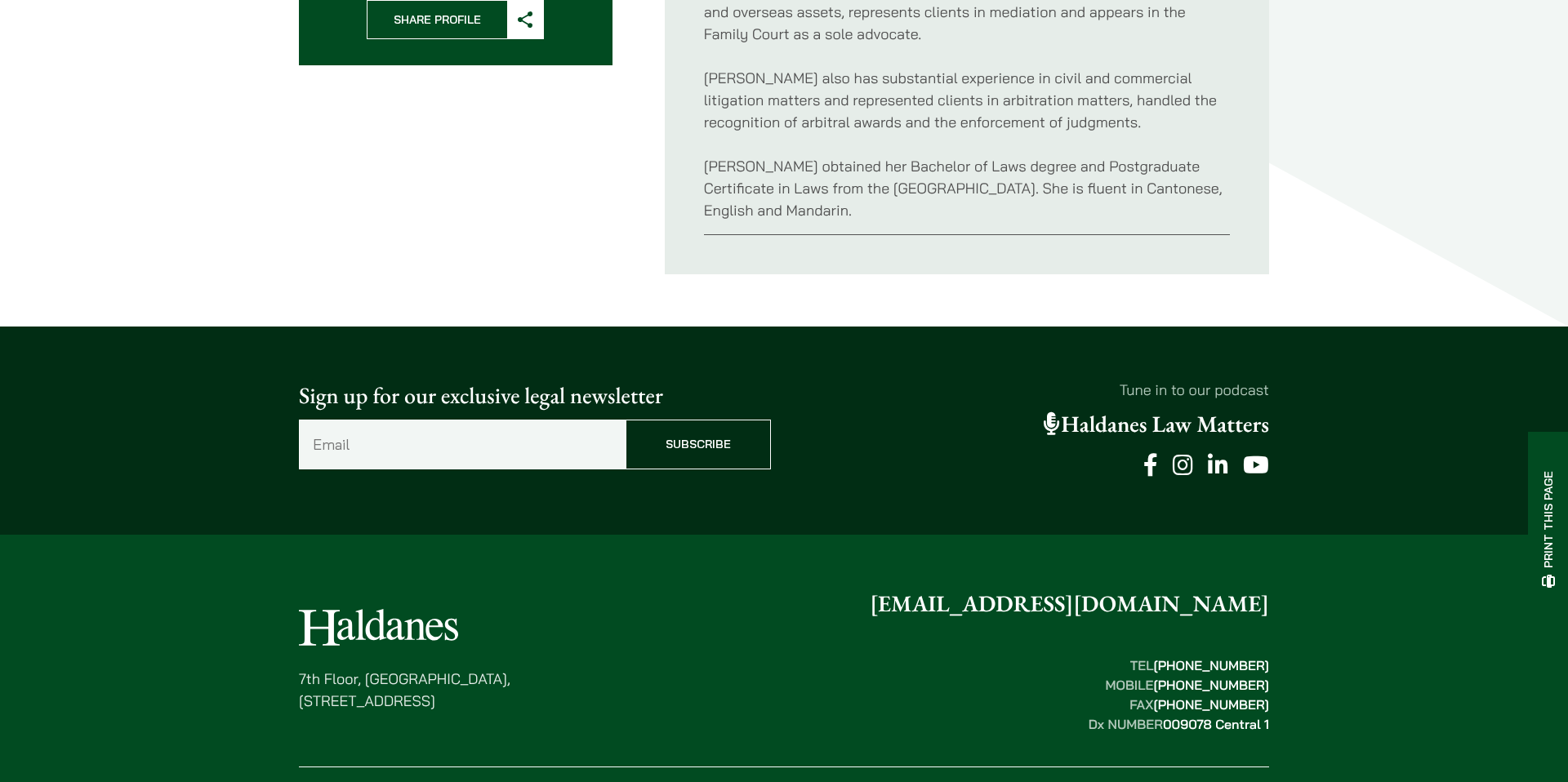
scroll to position [808, 0]
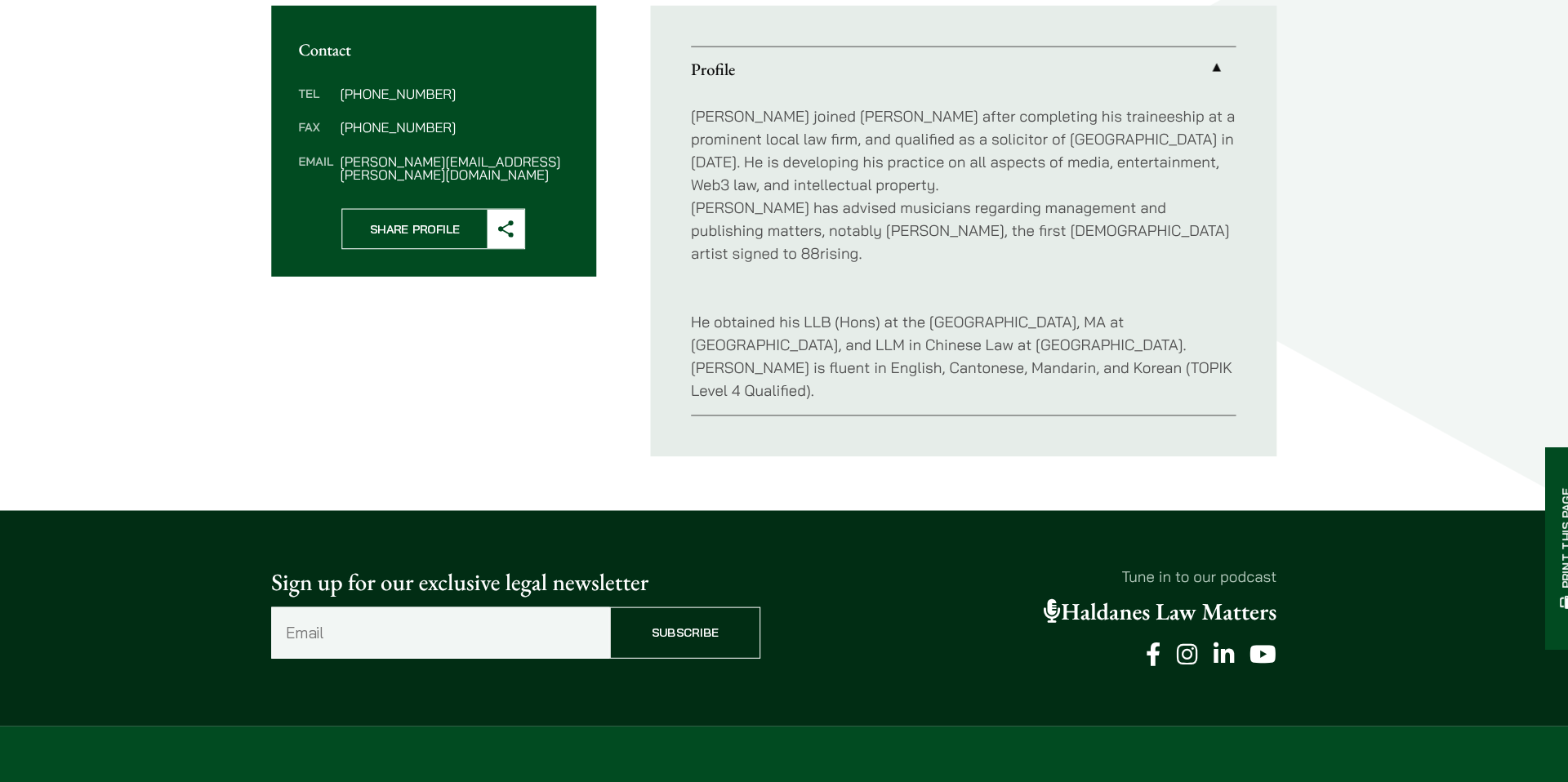
scroll to position [612, 0]
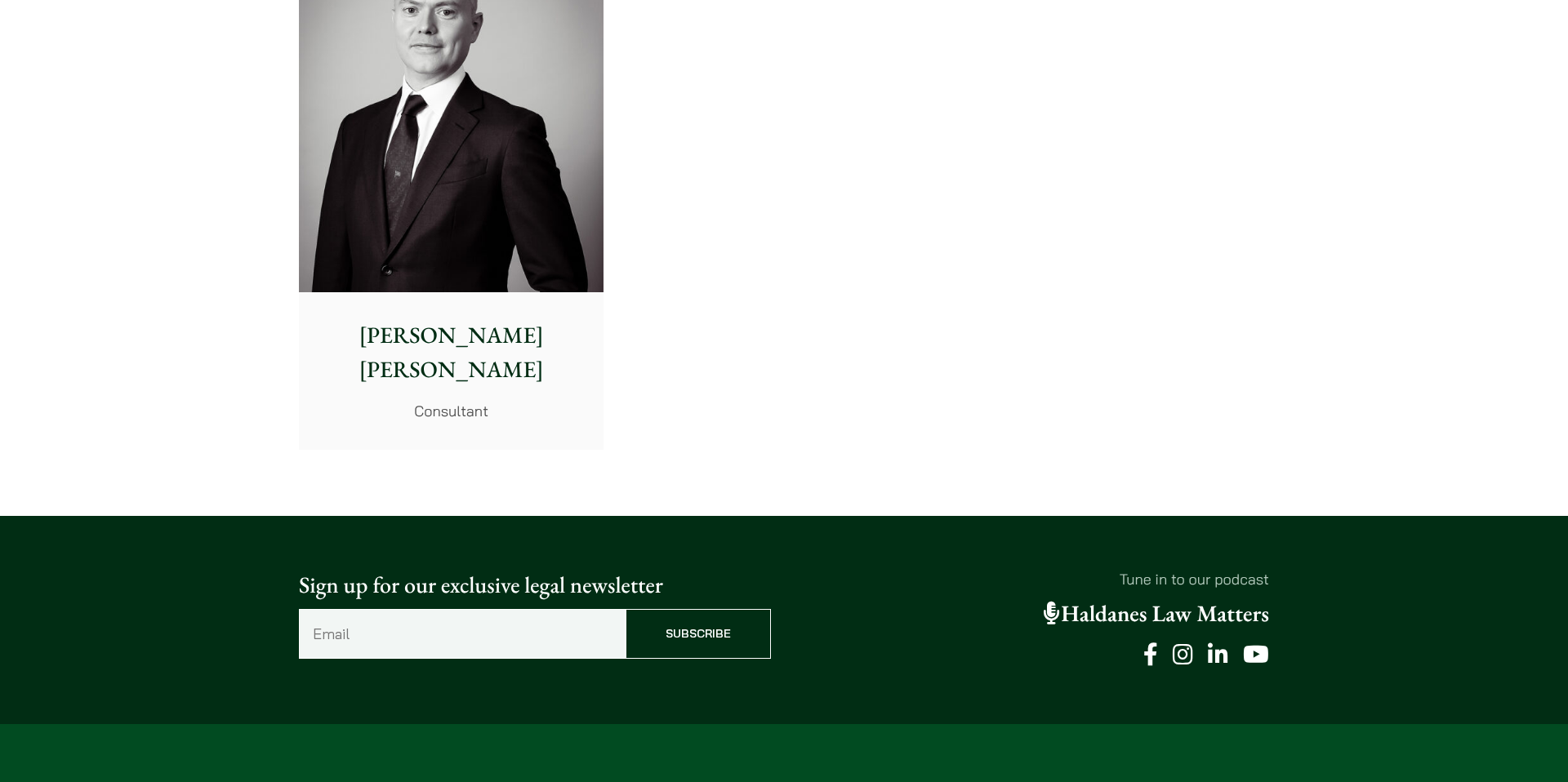
scroll to position [8753, 0]
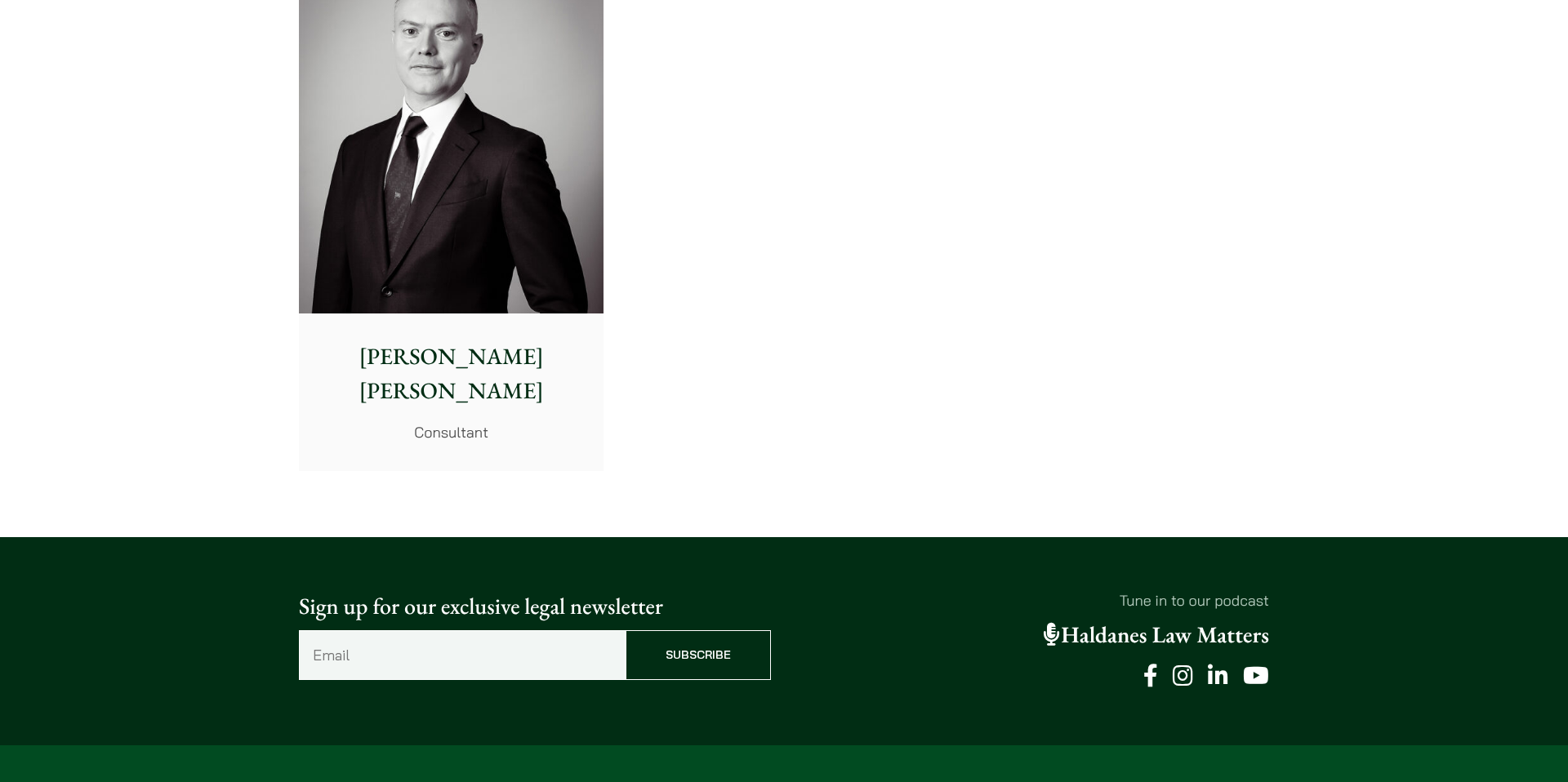
click at [462, 180] on img at bounding box center [451, 123] width 305 height 381
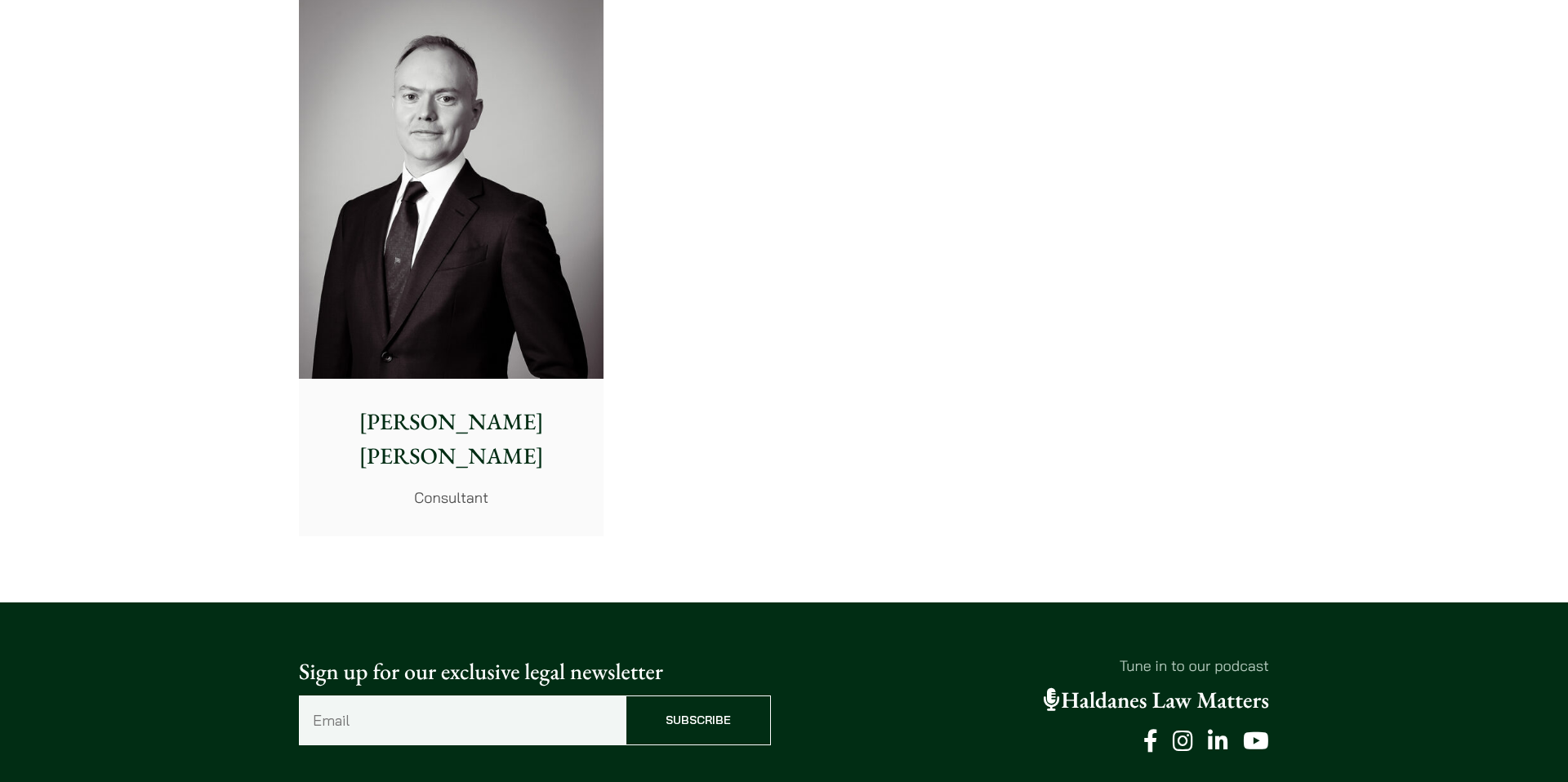
click at [393, 94] on img at bounding box center [451, 188] width 305 height 381
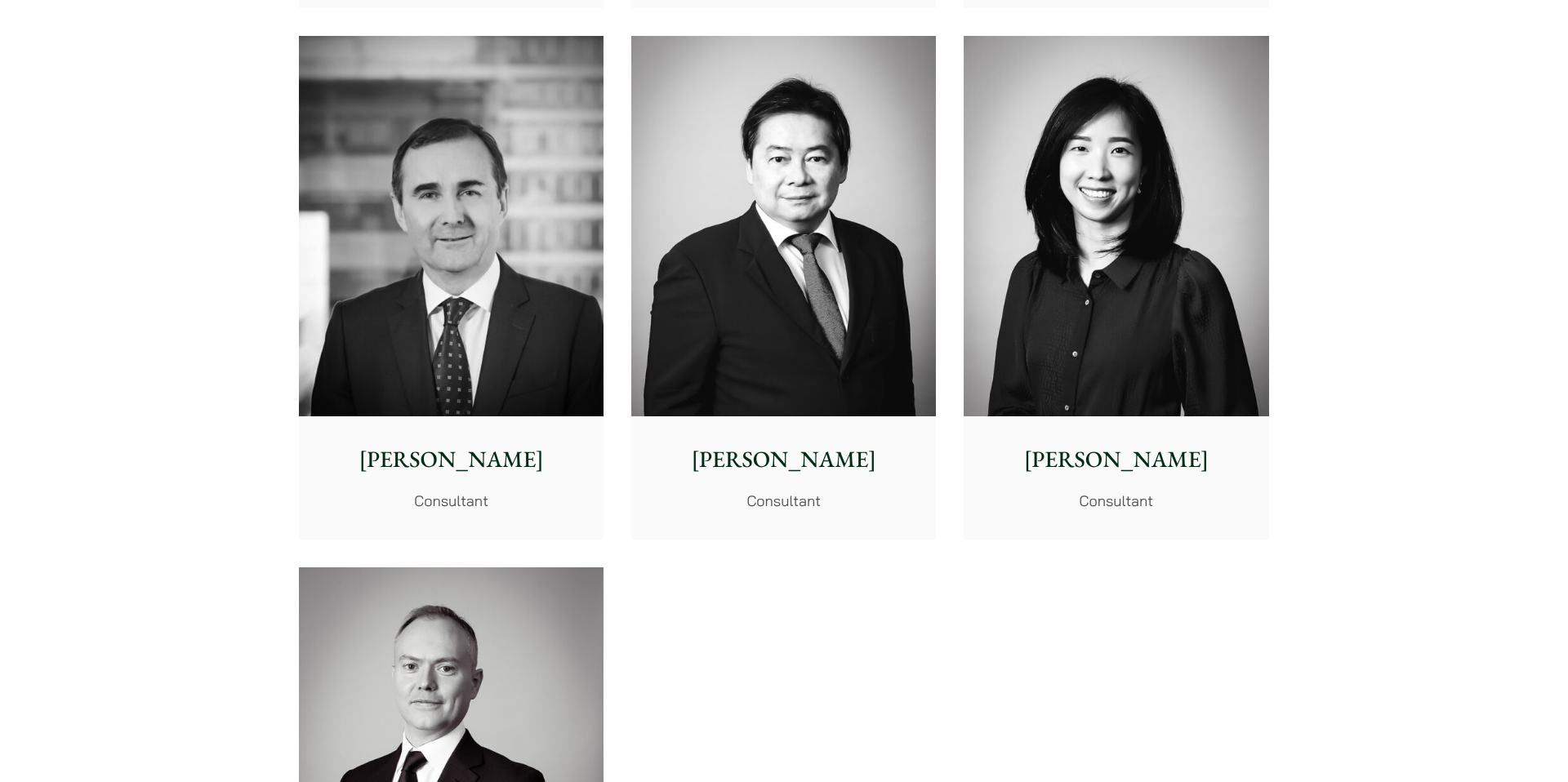
scroll to position [8096, 0]
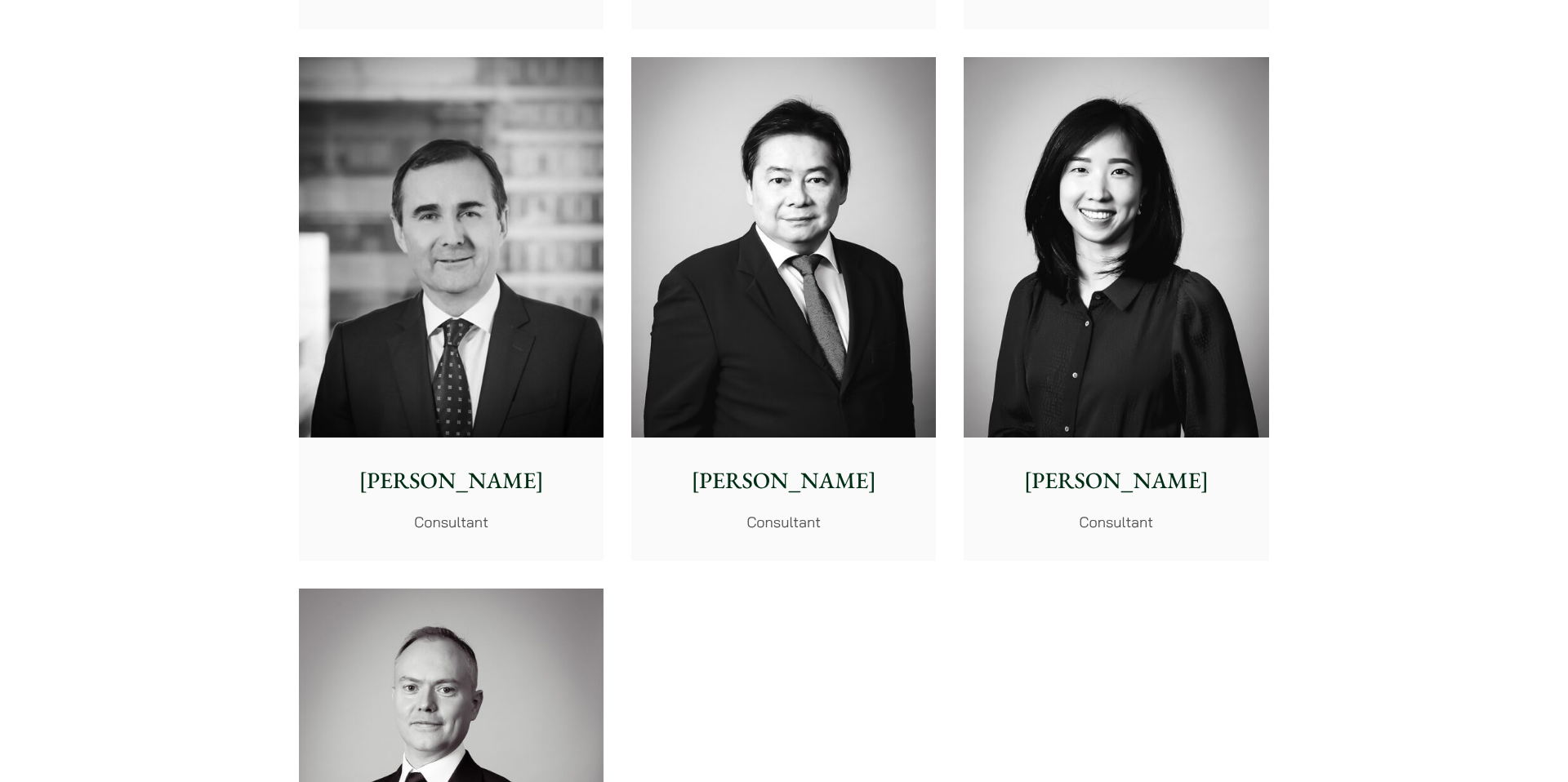
click at [1138, 338] on img at bounding box center [1116, 247] width 305 height 381
click at [806, 292] on img at bounding box center [783, 247] width 305 height 381
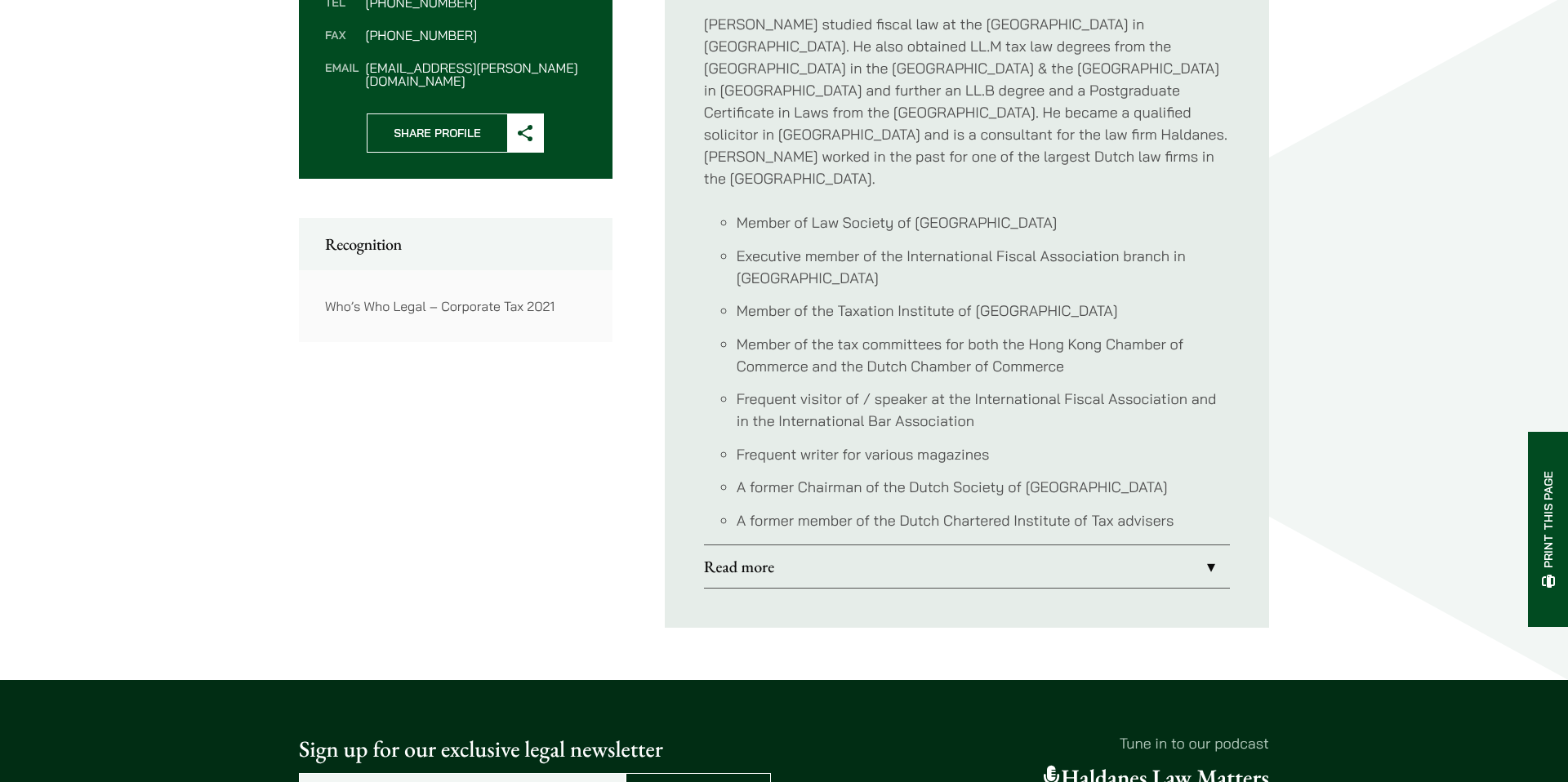
scroll to position [869, 0]
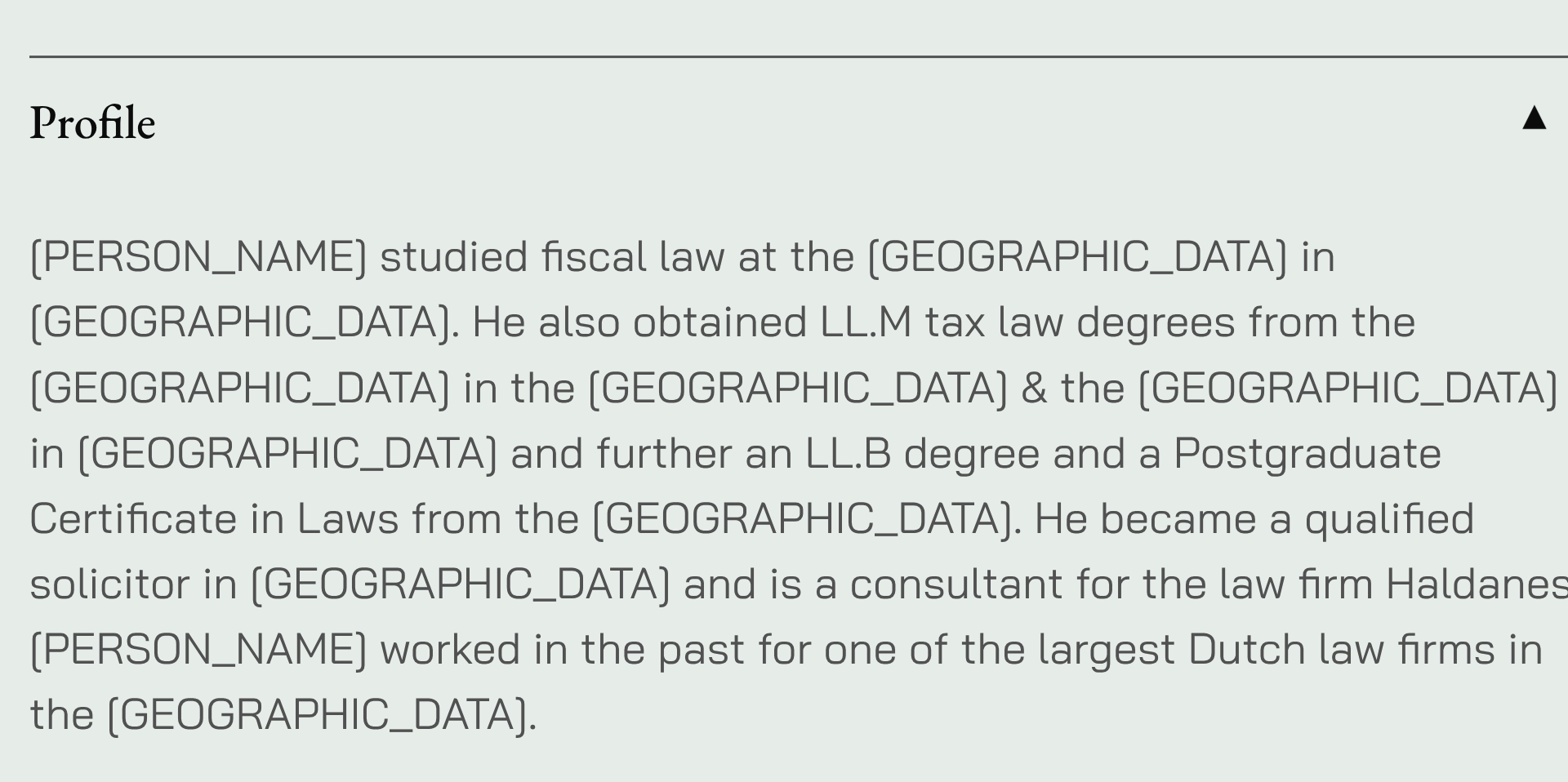
scroll to position [468, 0]
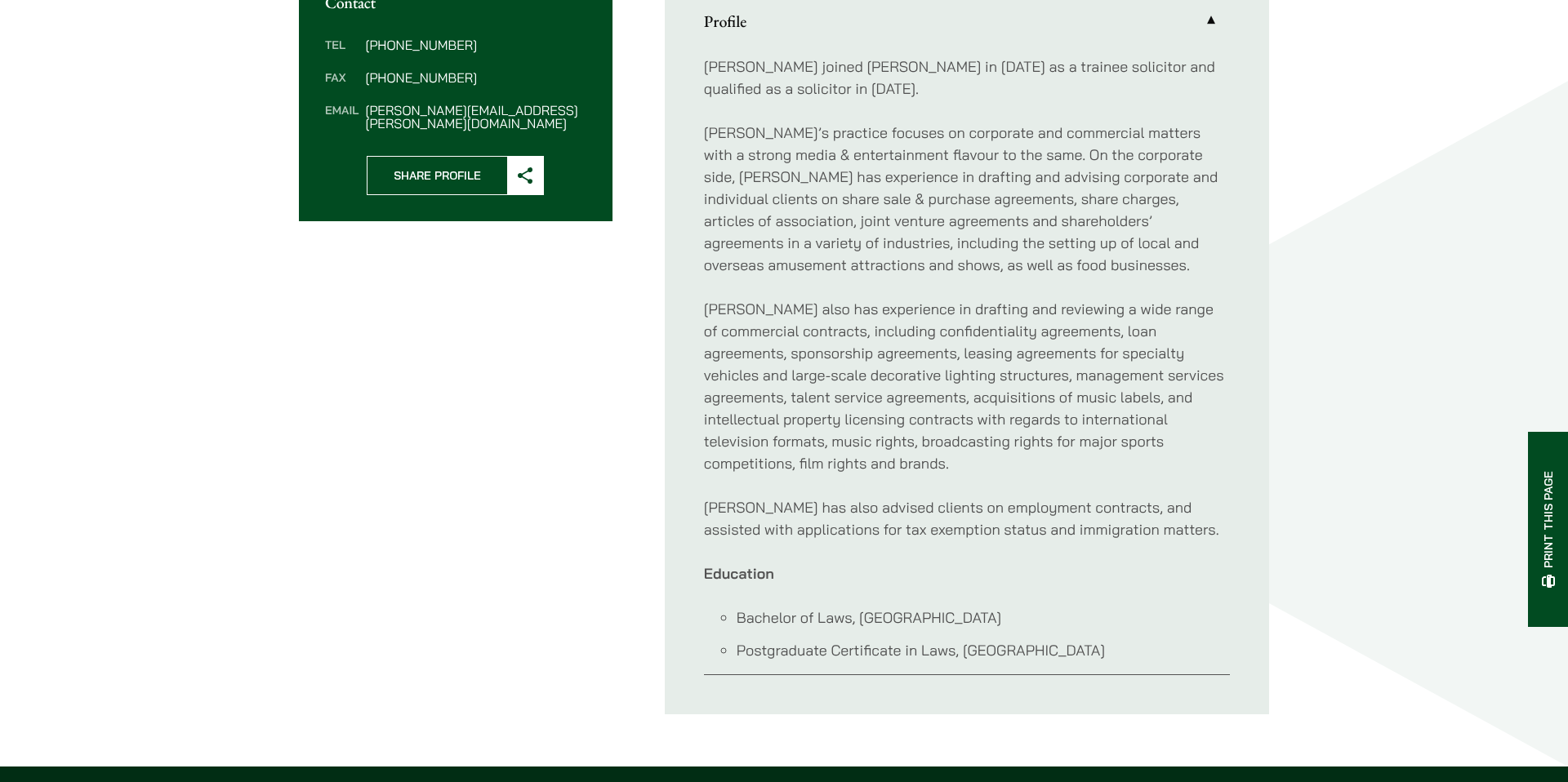
scroll to position [666, 0]
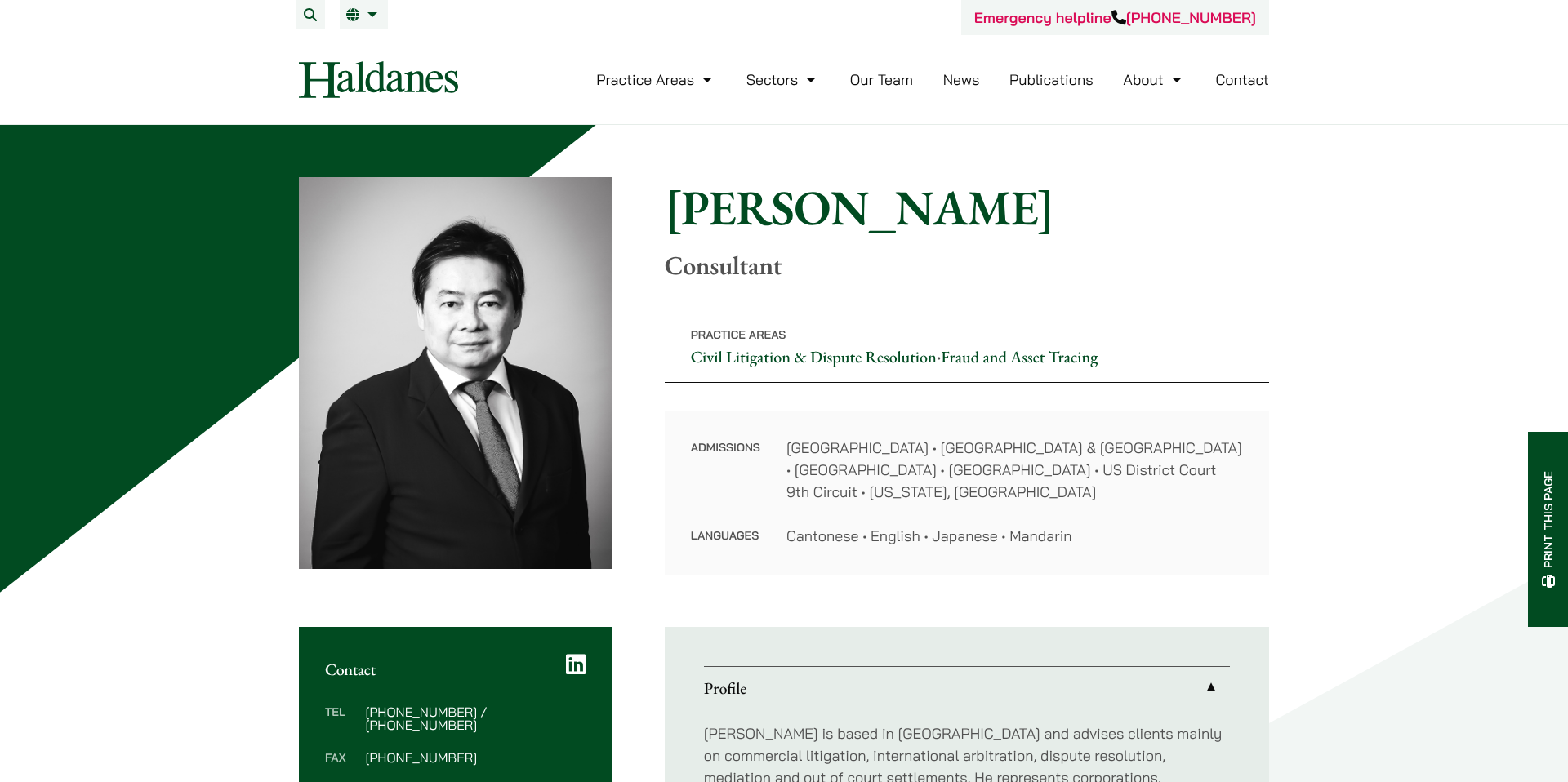
scroll to position [416, 0]
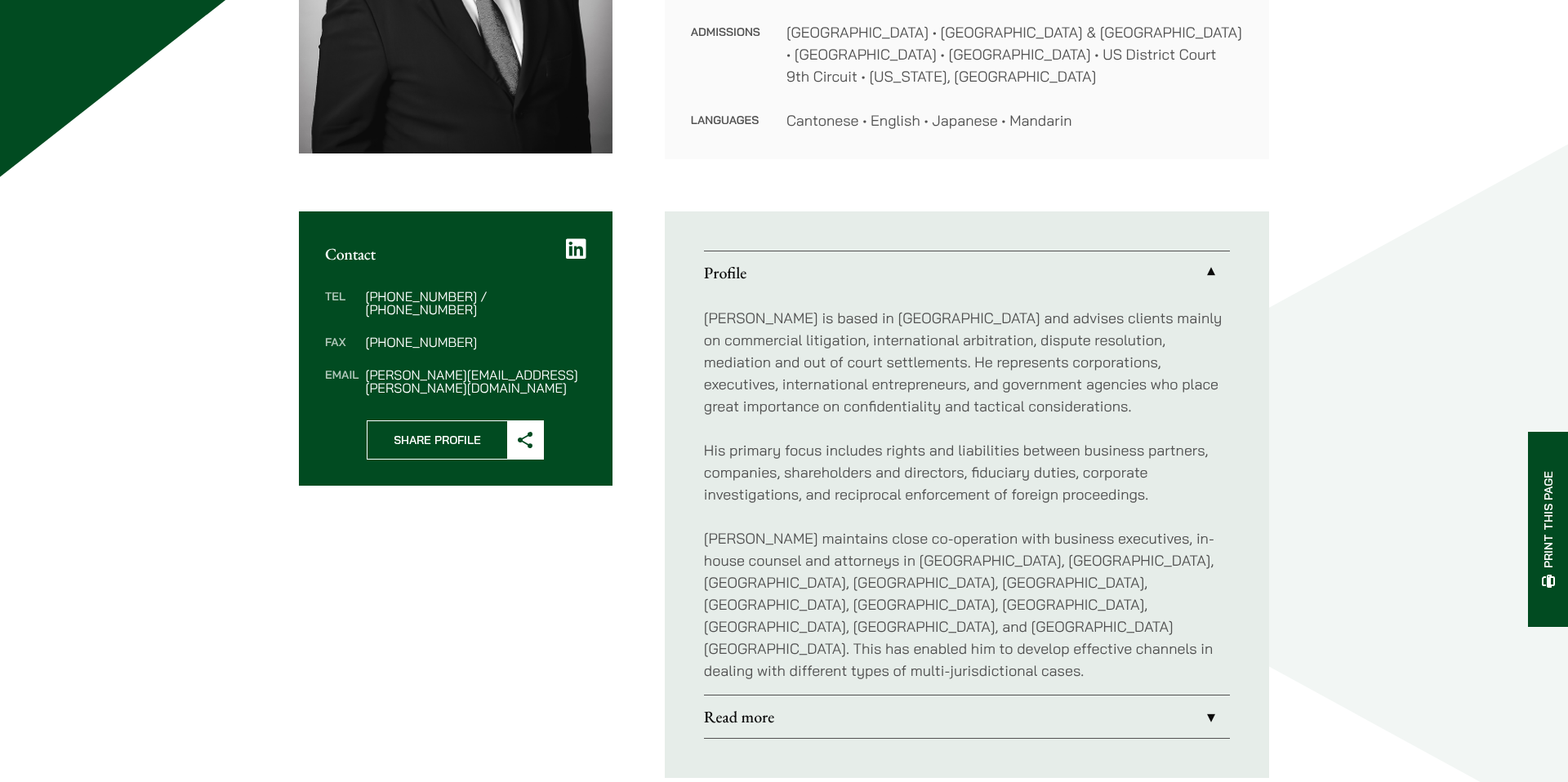
click at [992, 696] on link "Read more" at bounding box center [967, 717] width 526 height 43
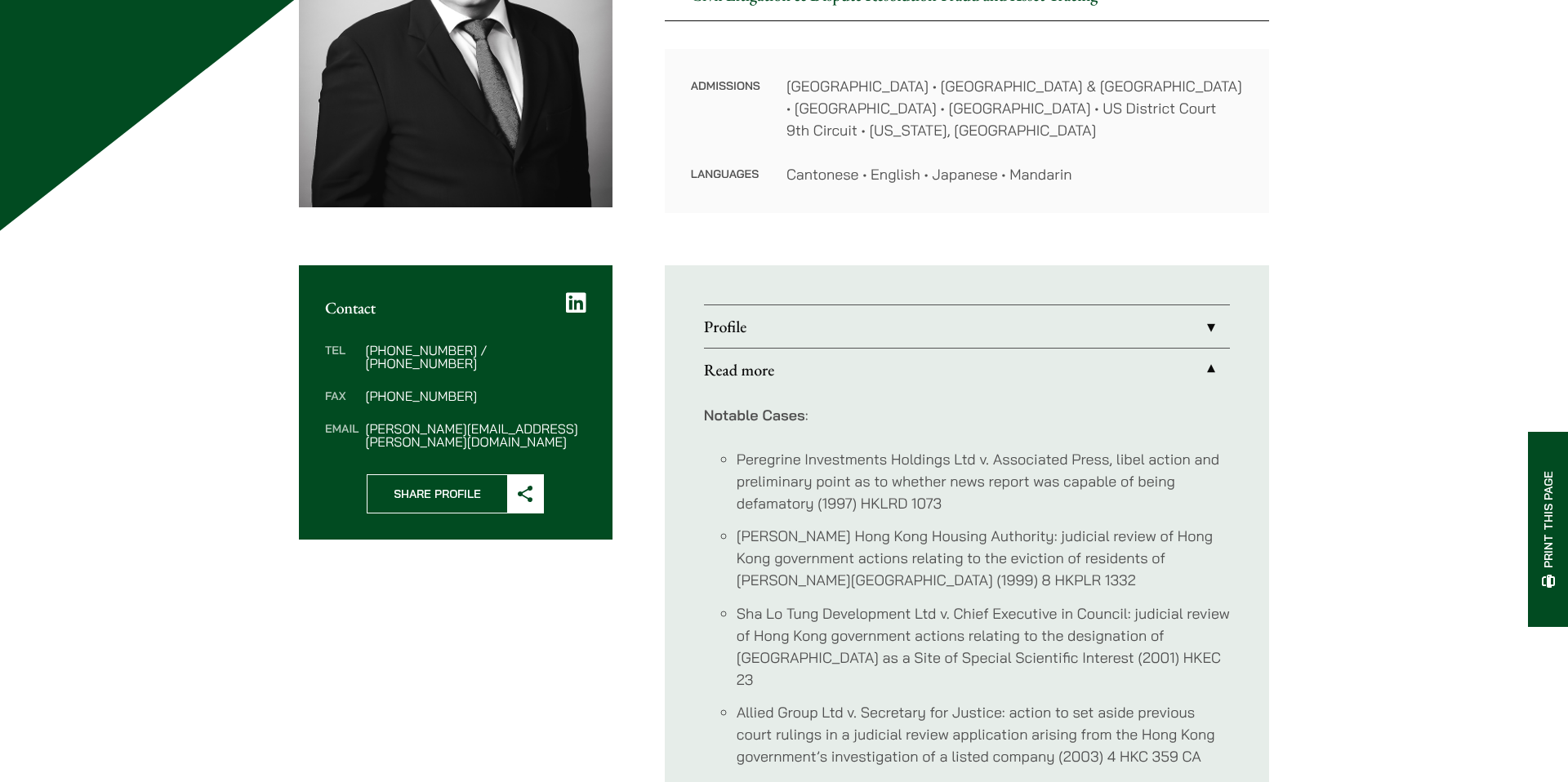
scroll to position [323, 0]
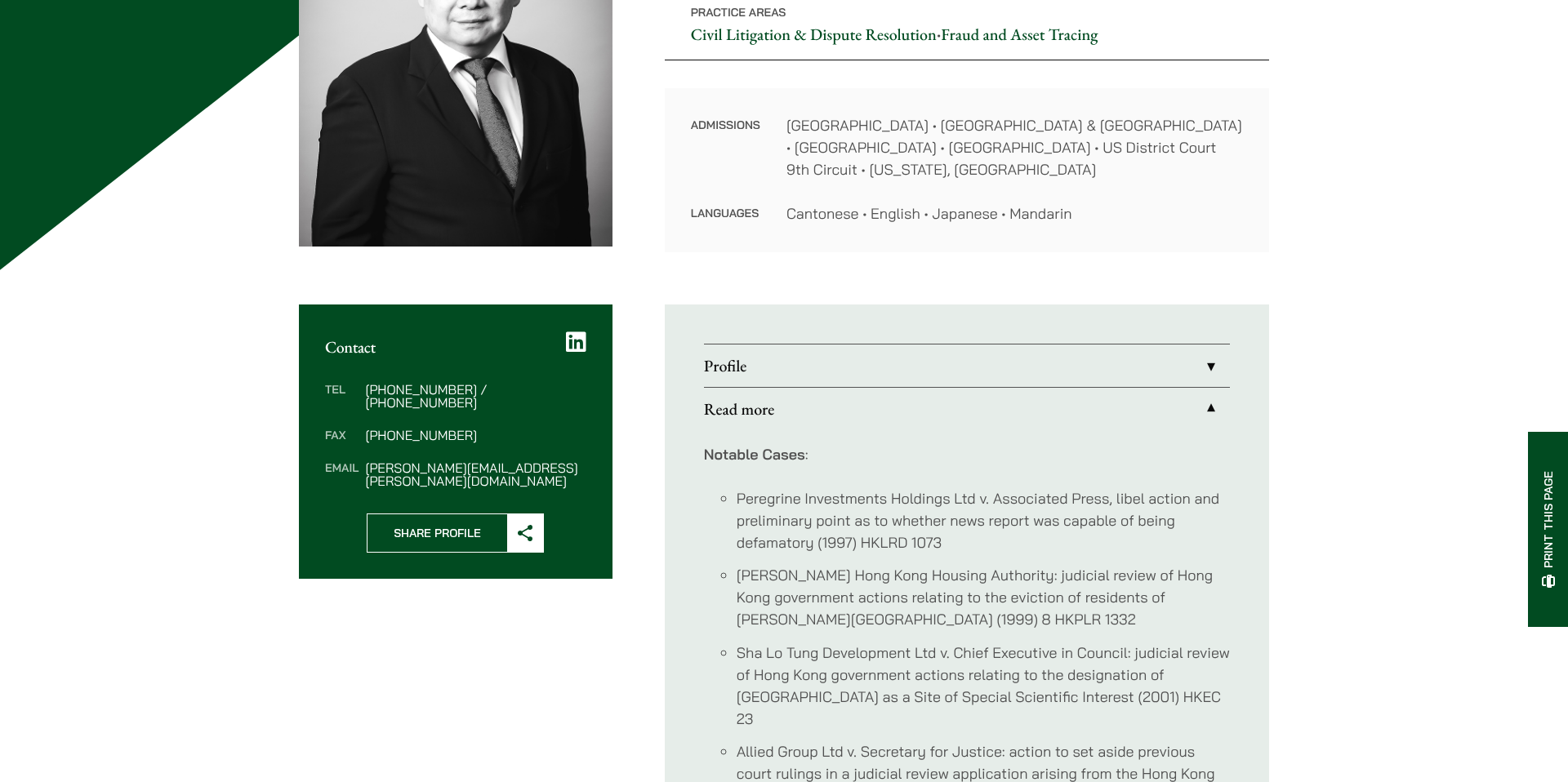
click at [967, 383] on link "Profile" at bounding box center [967, 366] width 526 height 43
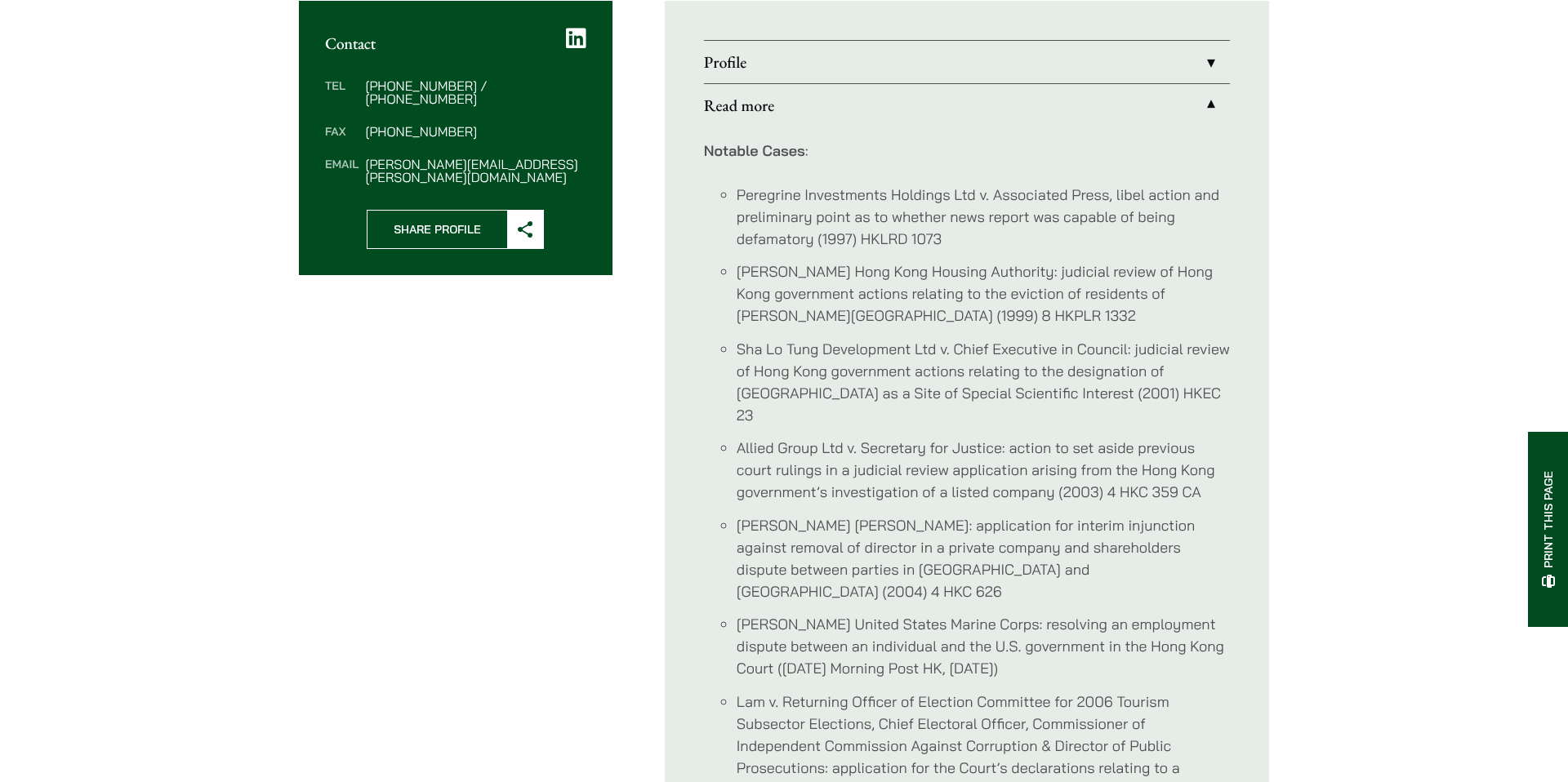
scroll to position [626, 0]
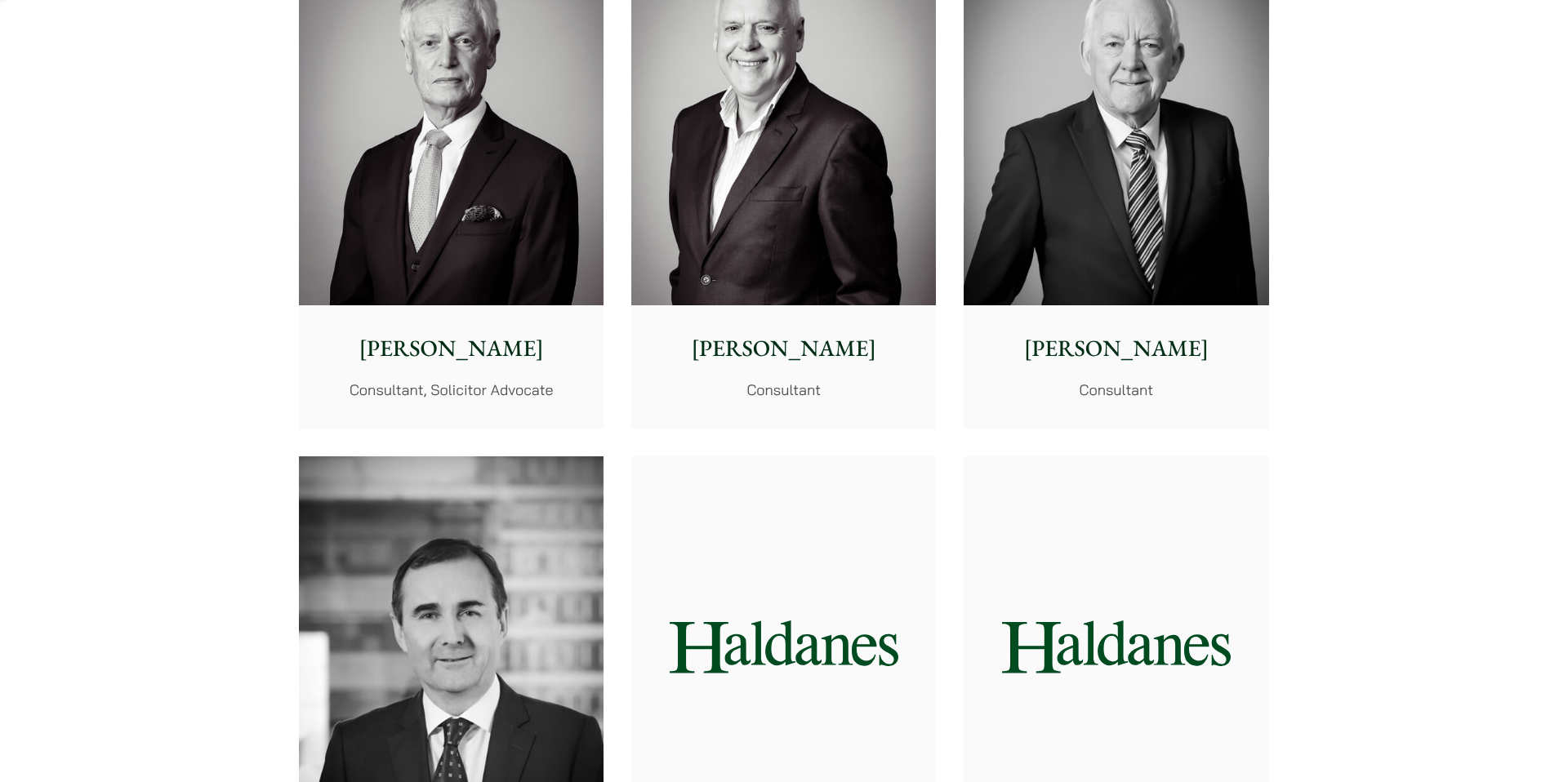
scroll to position [7516, 0]
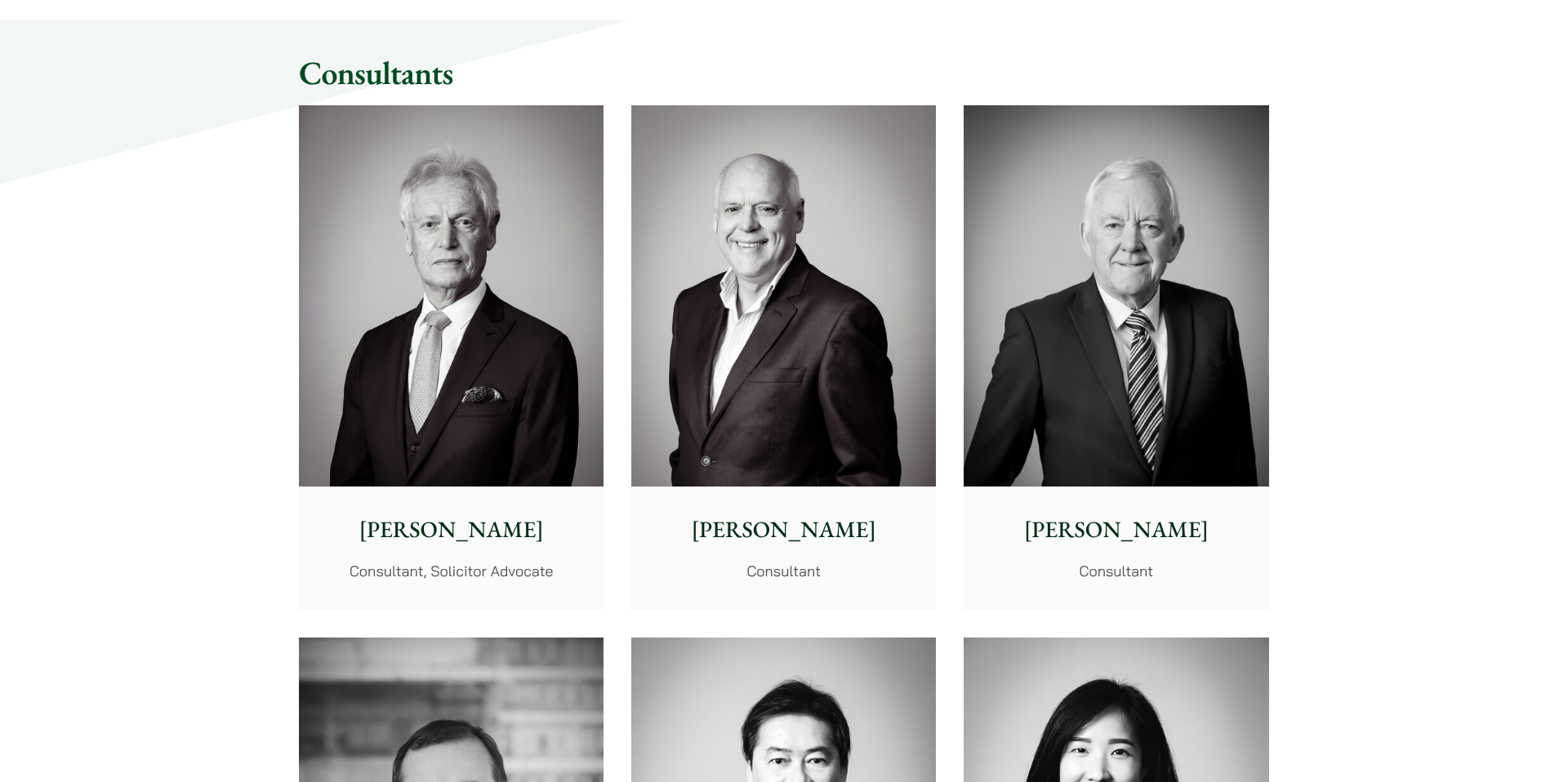
click at [727, 265] on img at bounding box center [783, 295] width 305 height 381
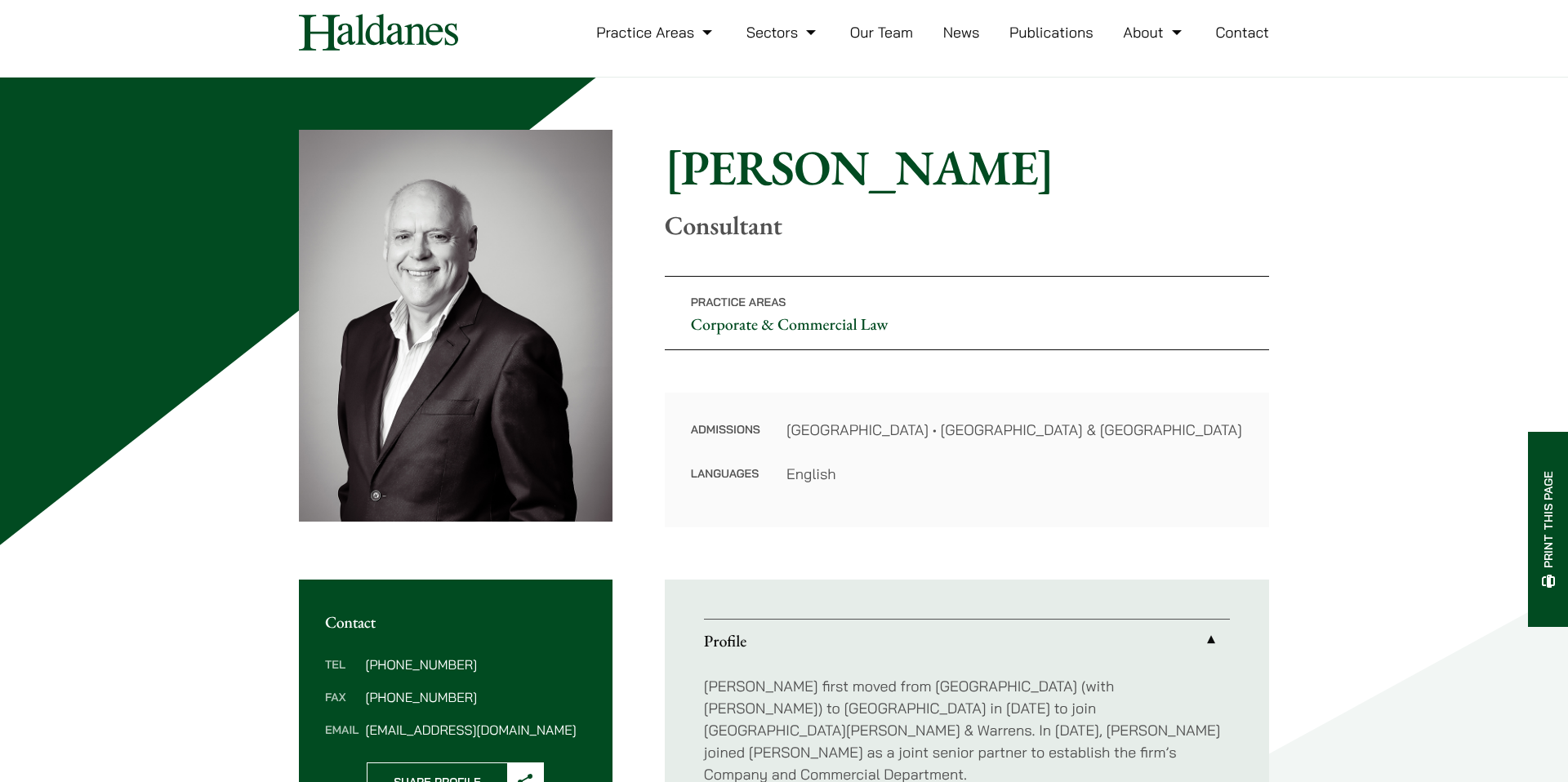
scroll to position [45, 0]
